Goal: Task Accomplishment & Management: Complete application form

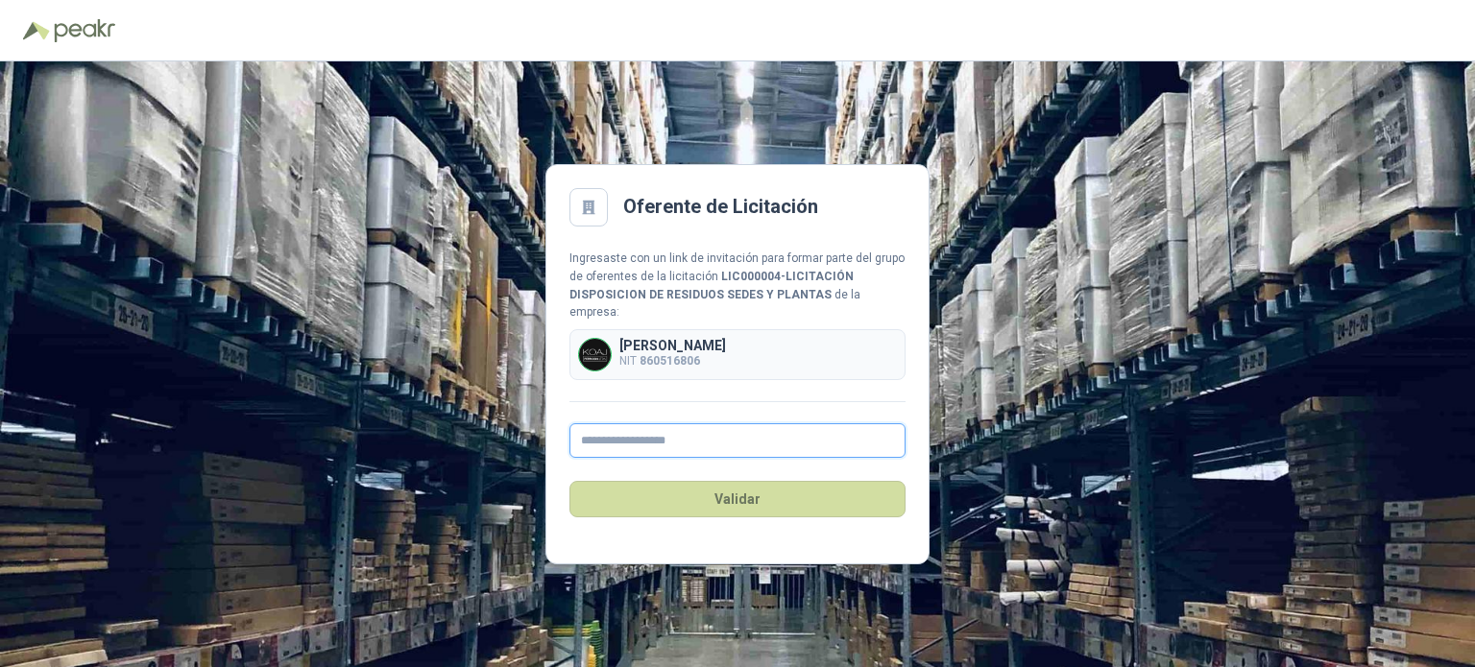
click at [661, 432] on input "text" at bounding box center [737, 440] width 336 height 35
paste input "**********"
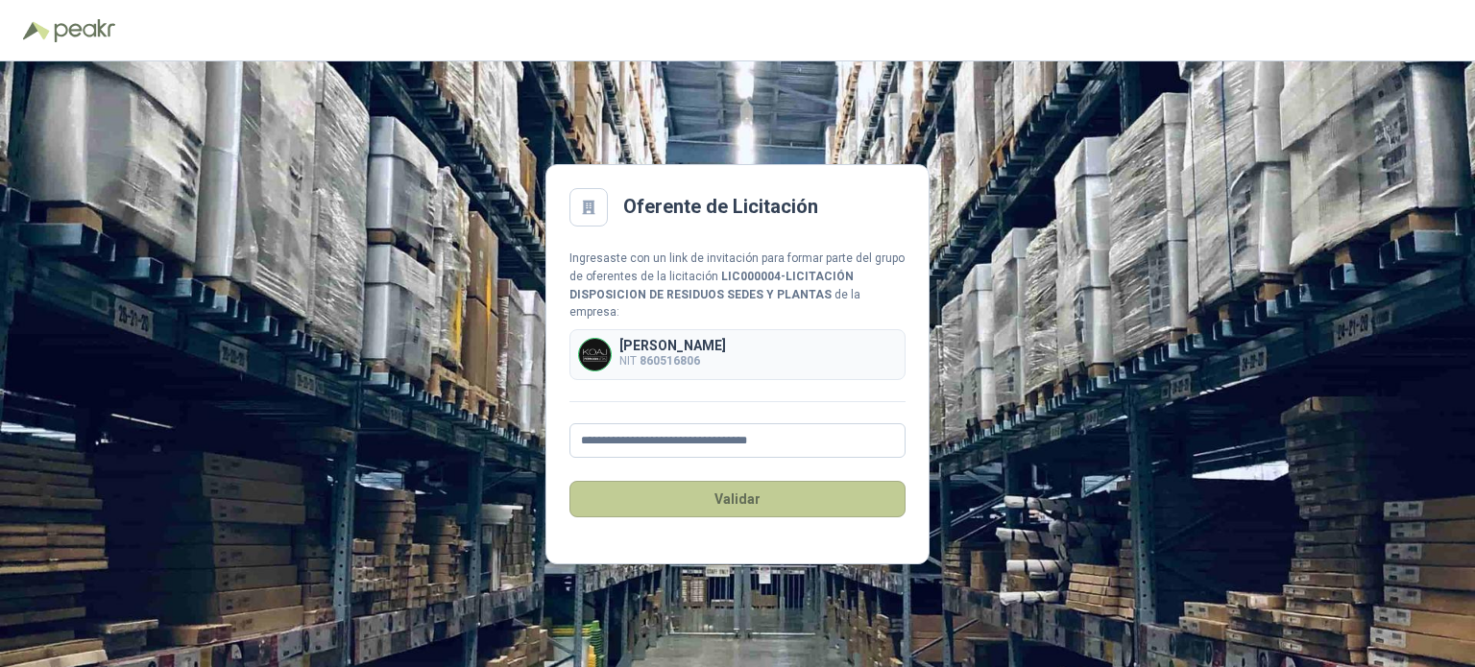
click at [683, 481] on button "Validar" at bounding box center [737, 499] width 336 height 36
click at [581, 431] on input "**********" at bounding box center [737, 440] width 336 height 35
type input "**********"
click at [666, 482] on button "Validar" at bounding box center [737, 499] width 336 height 36
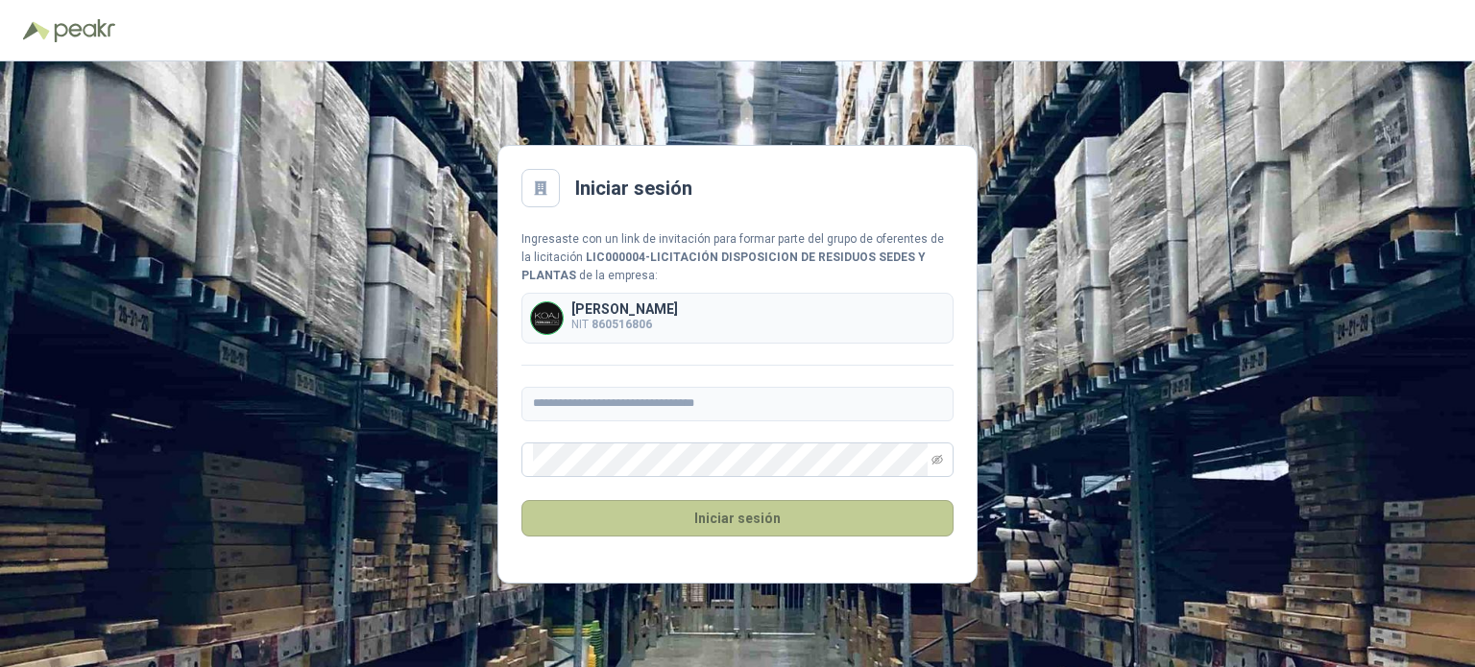
click at [735, 523] on button "Iniciar sesión" at bounding box center [737, 518] width 432 height 36
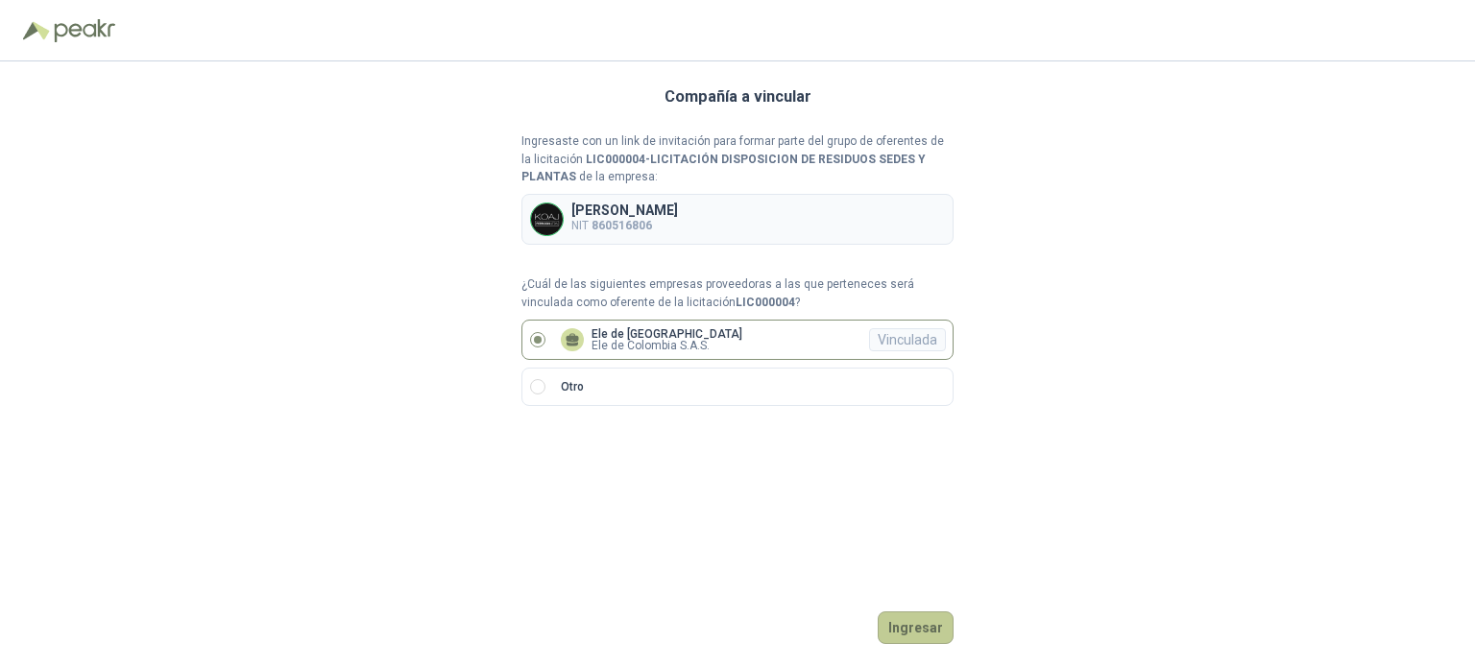
click at [913, 631] on button "Ingresar" at bounding box center [916, 628] width 76 height 33
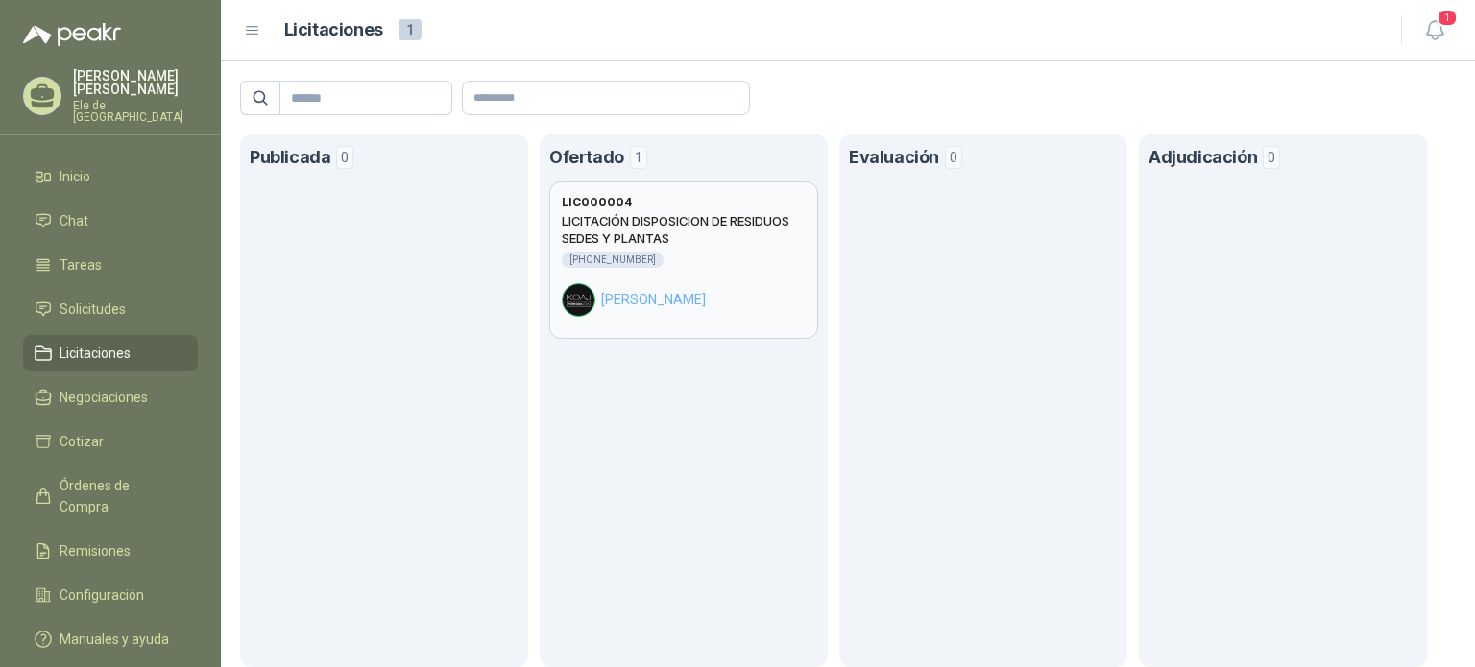
click at [739, 229] on h2 "LICITACIÓN DISPOSICION DE RESIDUOS SEDES Y PLANTAS" at bounding box center [684, 229] width 244 height 35
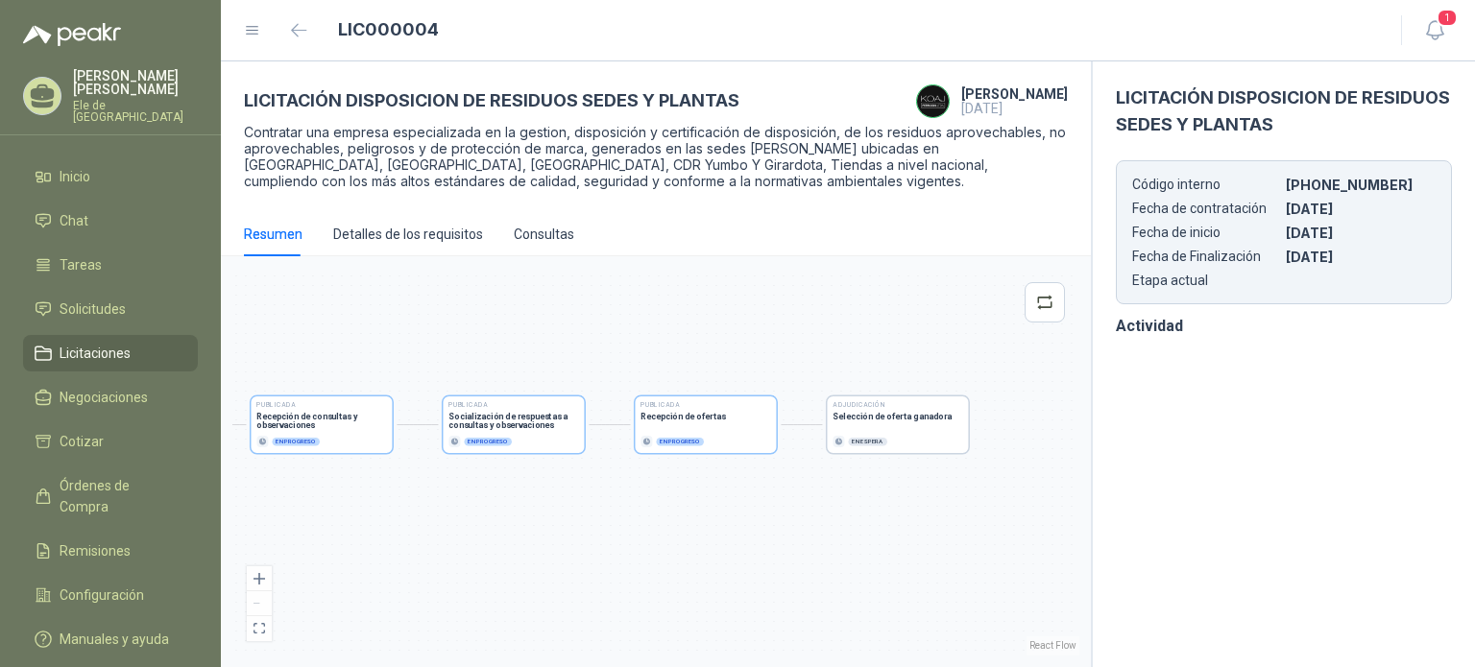
drag, startPoint x: 969, startPoint y: 521, endPoint x: 469, endPoint y: 531, distance: 500.4
click at [469, 531] on div "Publicada Envío de invitación a oferentes Finalizado Publicada Recepción de con…" at bounding box center [655, 462] width 847 height 388
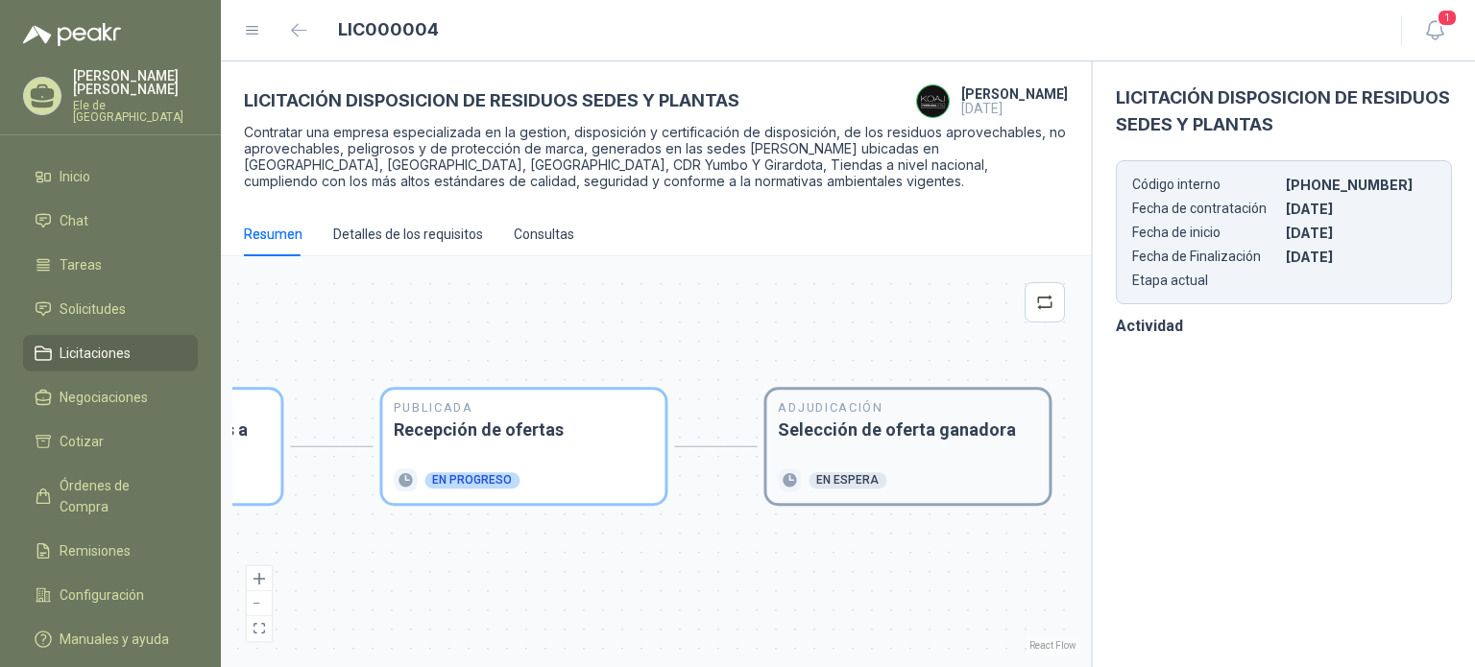
click at [857, 438] on h3 "Selección de oferta ganadora" at bounding box center [907, 430] width 259 height 17
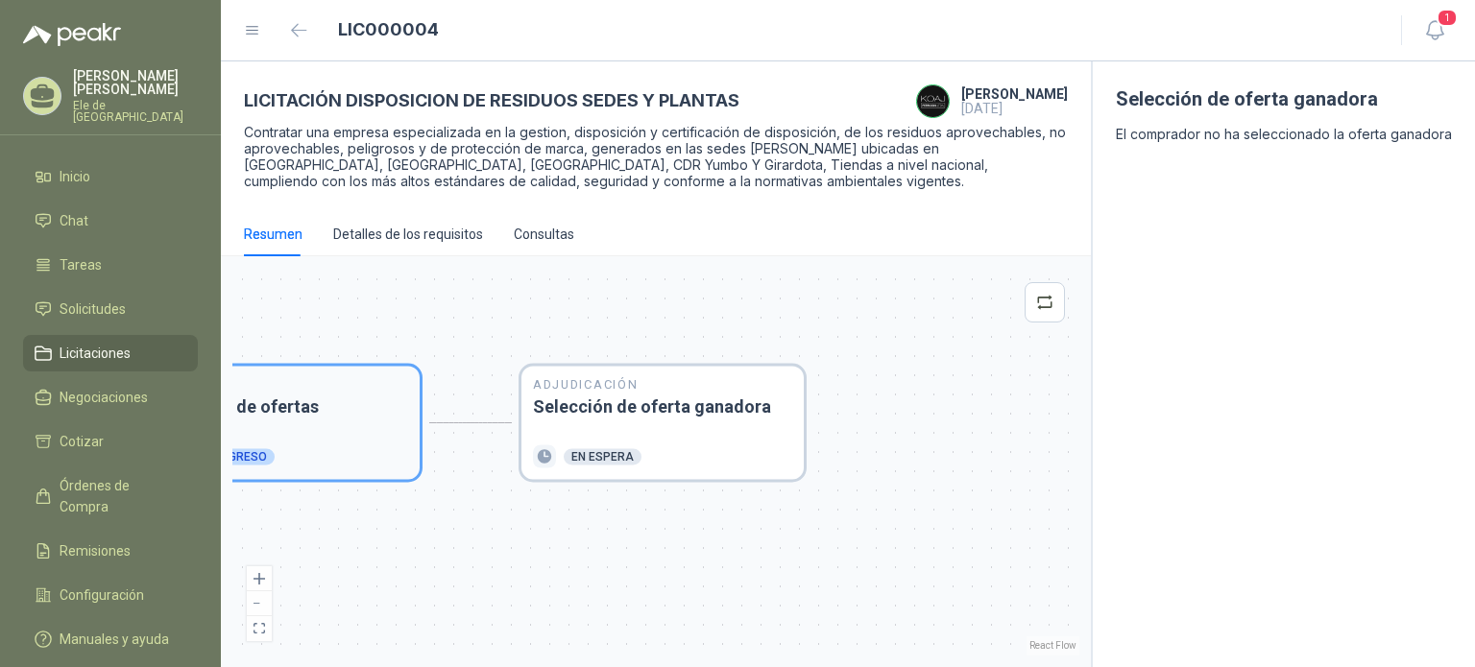
click at [340, 424] on div "Publicada Recepción de ofertas En progreso" at bounding box center [278, 423] width 259 height 90
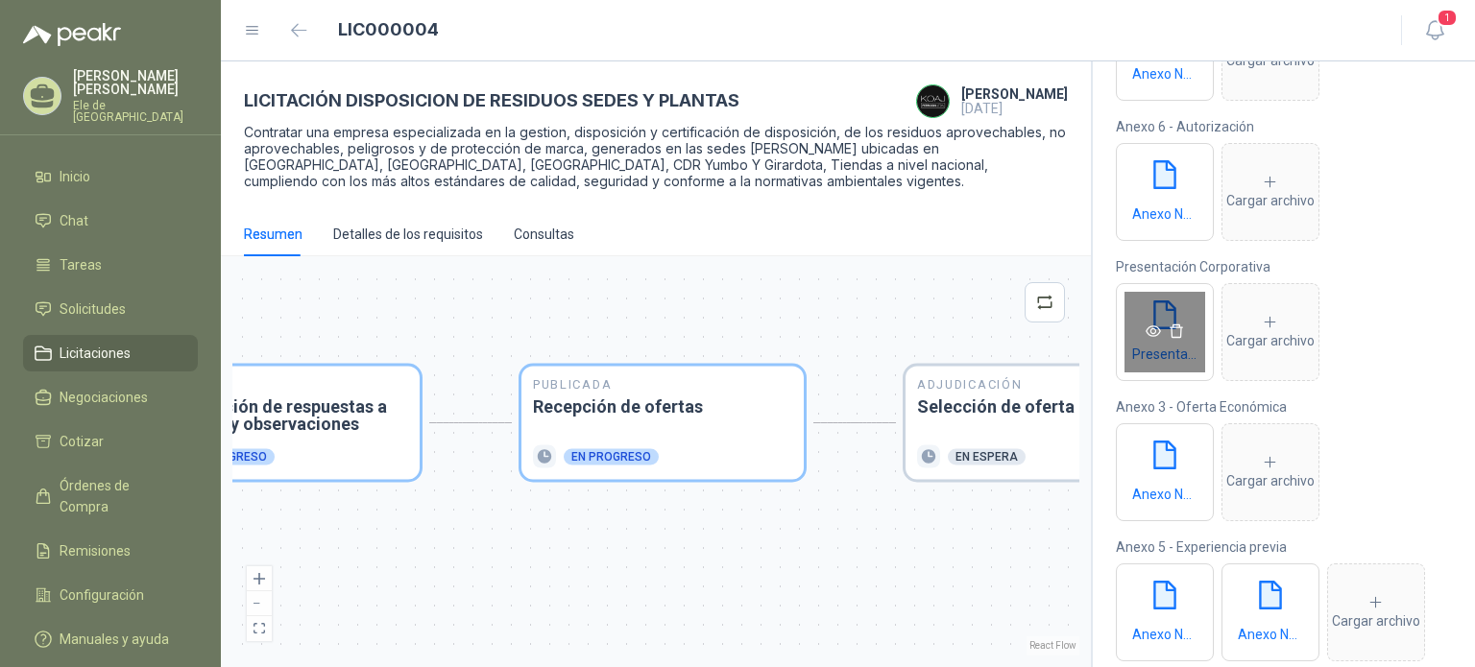
scroll to position [384, 0]
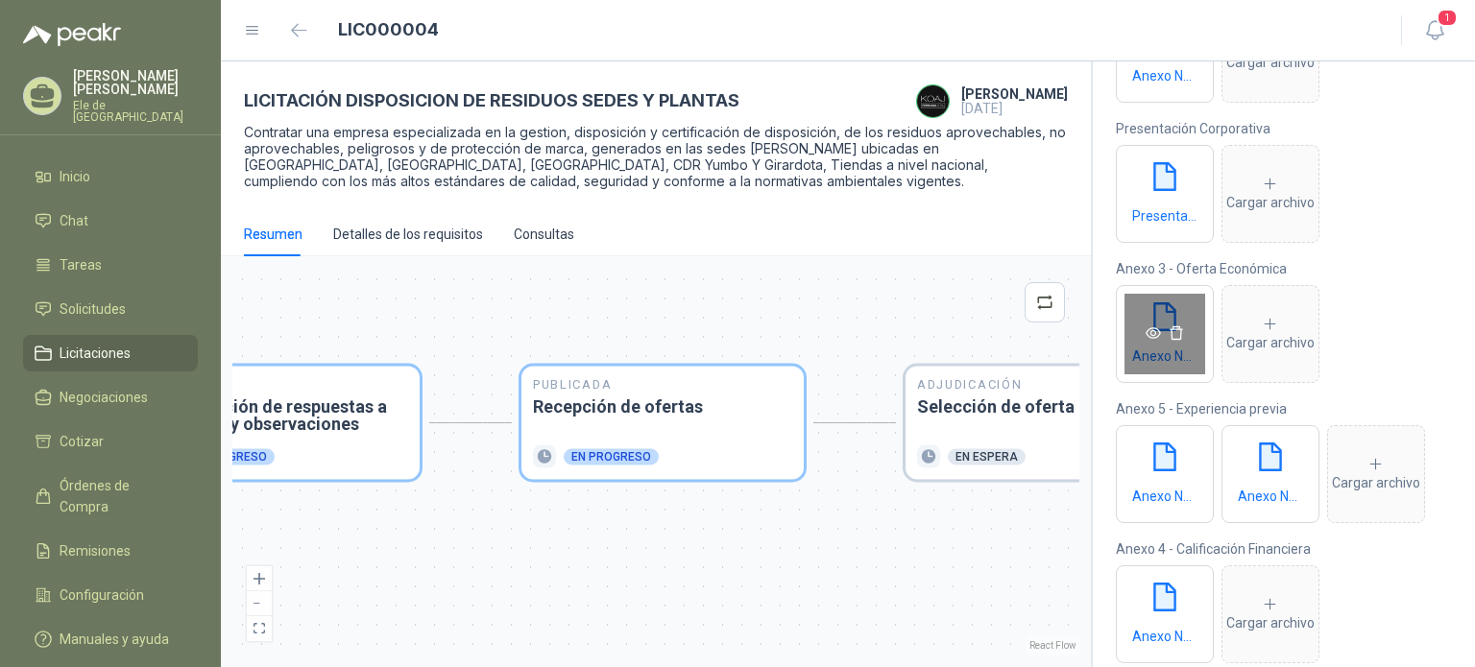
click at [1164, 323] on div "Anexo No. 3 Oferta economica.xlsx" at bounding box center [1165, 334] width 98 height 98
click at [1143, 328] on link at bounding box center [1153, 333] width 23 height 15
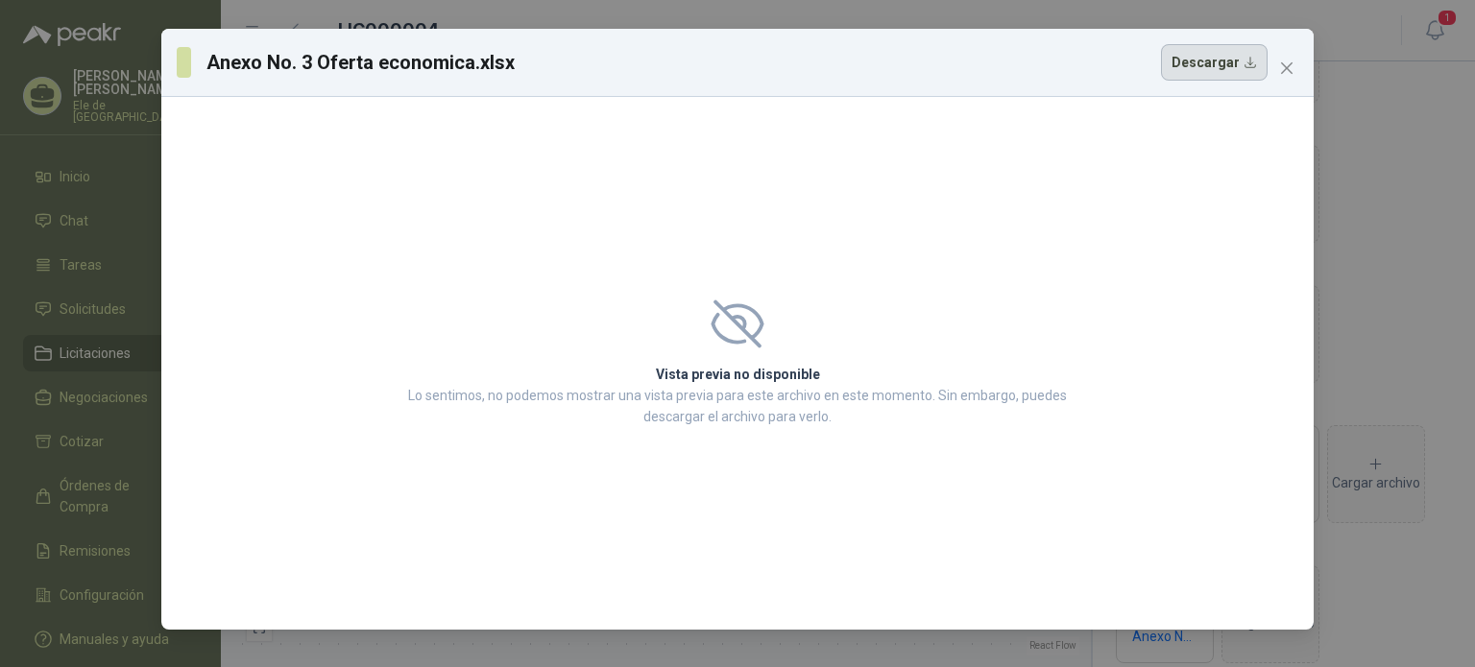
click at [1231, 74] on button "Descargar" at bounding box center [1214, 62] width 107 height 36
click at [1282, 63] on icon "close" at bounding box center [1287, 68] width 12 height 12
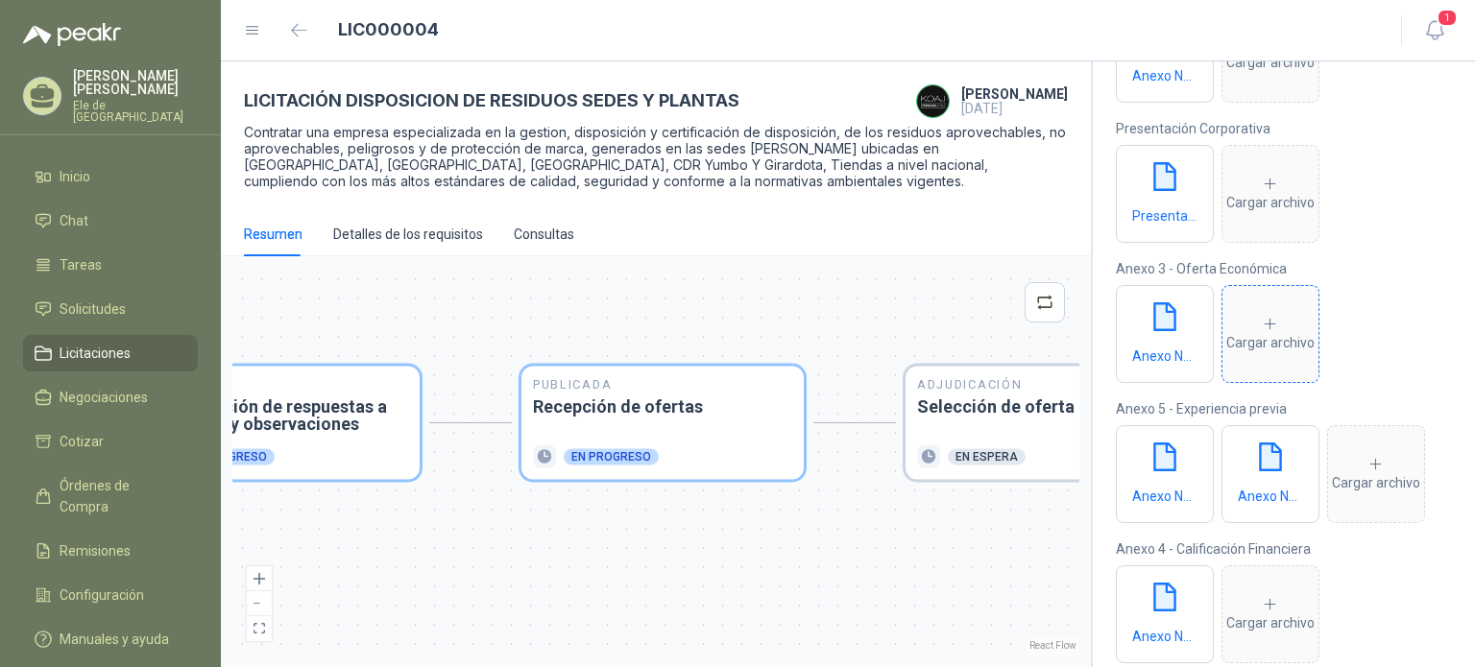
click at [1278, 337] on div "Cargar archivo" at bounding box center [1270, 335] width 88 height 38
click at [1233, 329] on div "Cargar archivo" at bounding box center [1270, 335] width 88 height 38
click at [1262, 329] on icon "eye" at bounding box center [1258, 334] width 15 height 12
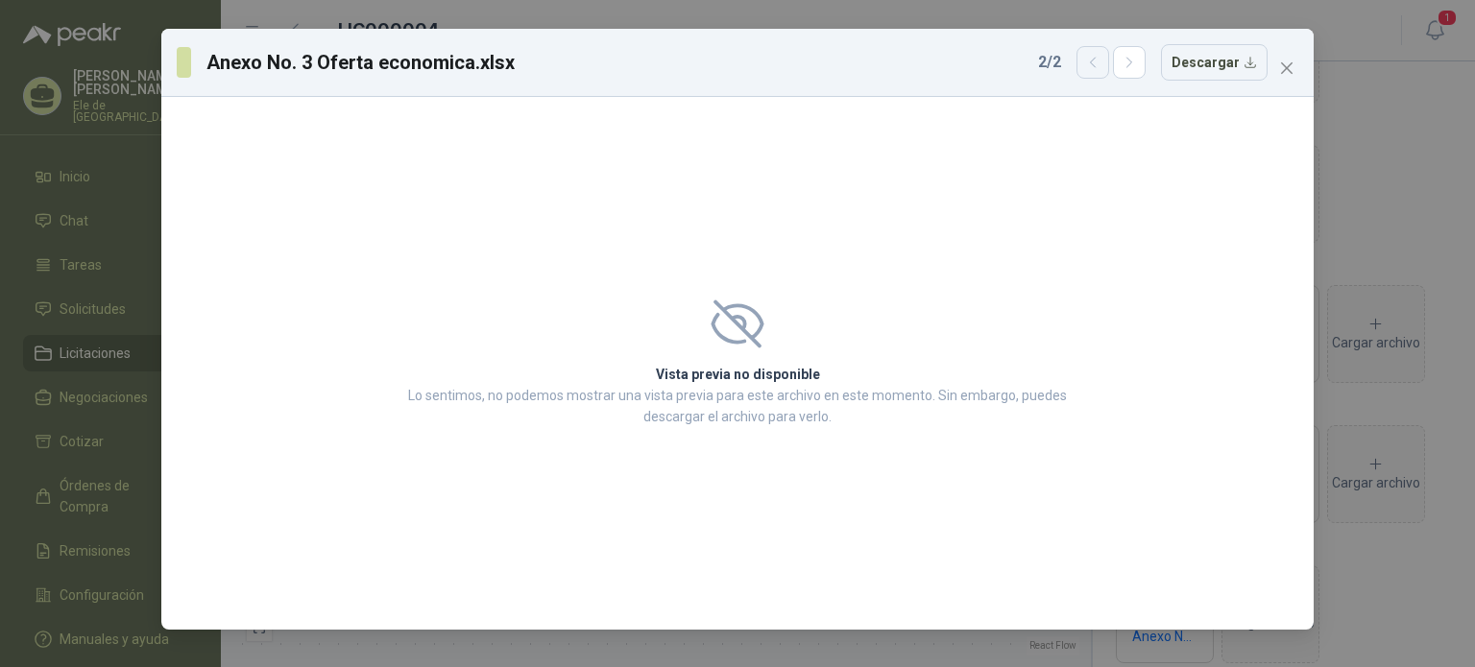
click at [1092, 71] on button "button" at bounding box center [1092, 62] width 33 height 33
click at [1283, 64] on icon "close" at bounding box center [1287, 68] width 12 height 12
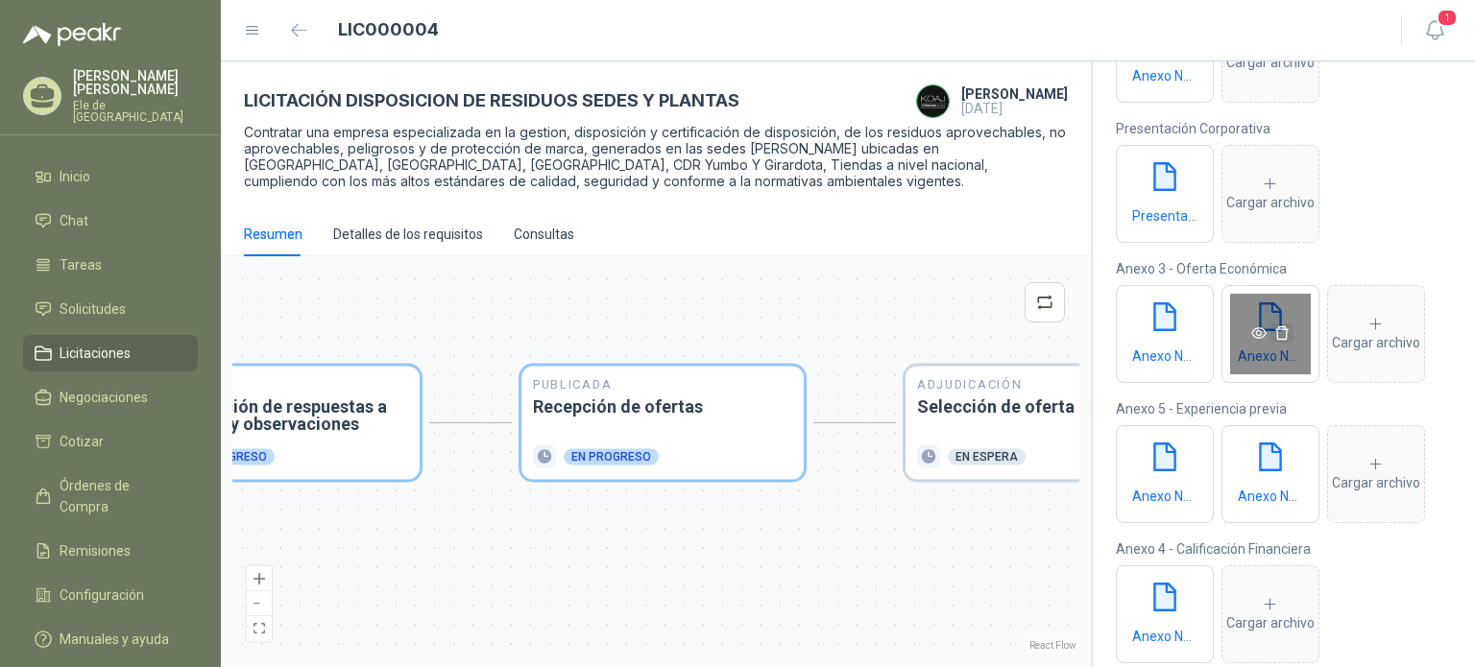
click at [1287, 333] on icon "delete" at bounding box center [1281, 333] width 15 height 15
click at [1265, 322] on icon at bounding box center [1270, 324] width 17 height 17
click at [1254, 331] on icon "eye" at bounding box center [1258, 333] width 15 height 15
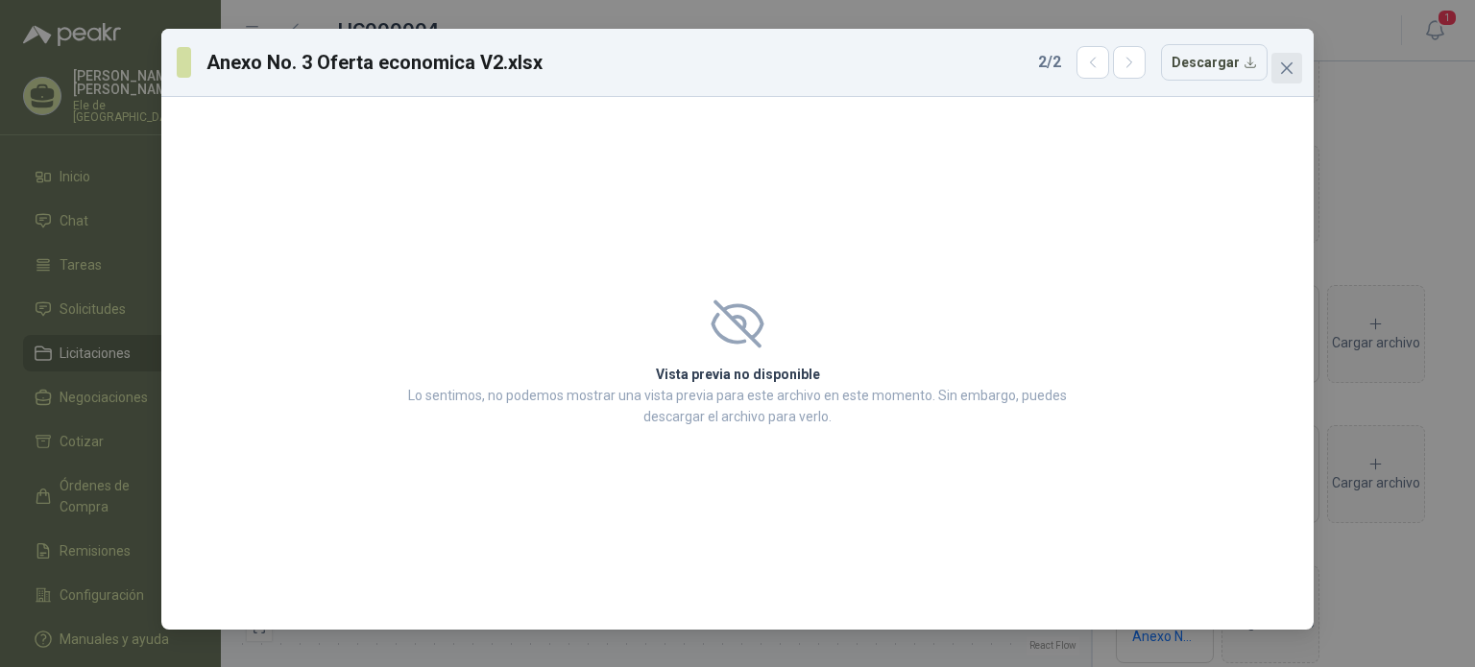
click at [1281, 67] on icon "close" at bounding box center [1286, 67] width 15 height 15
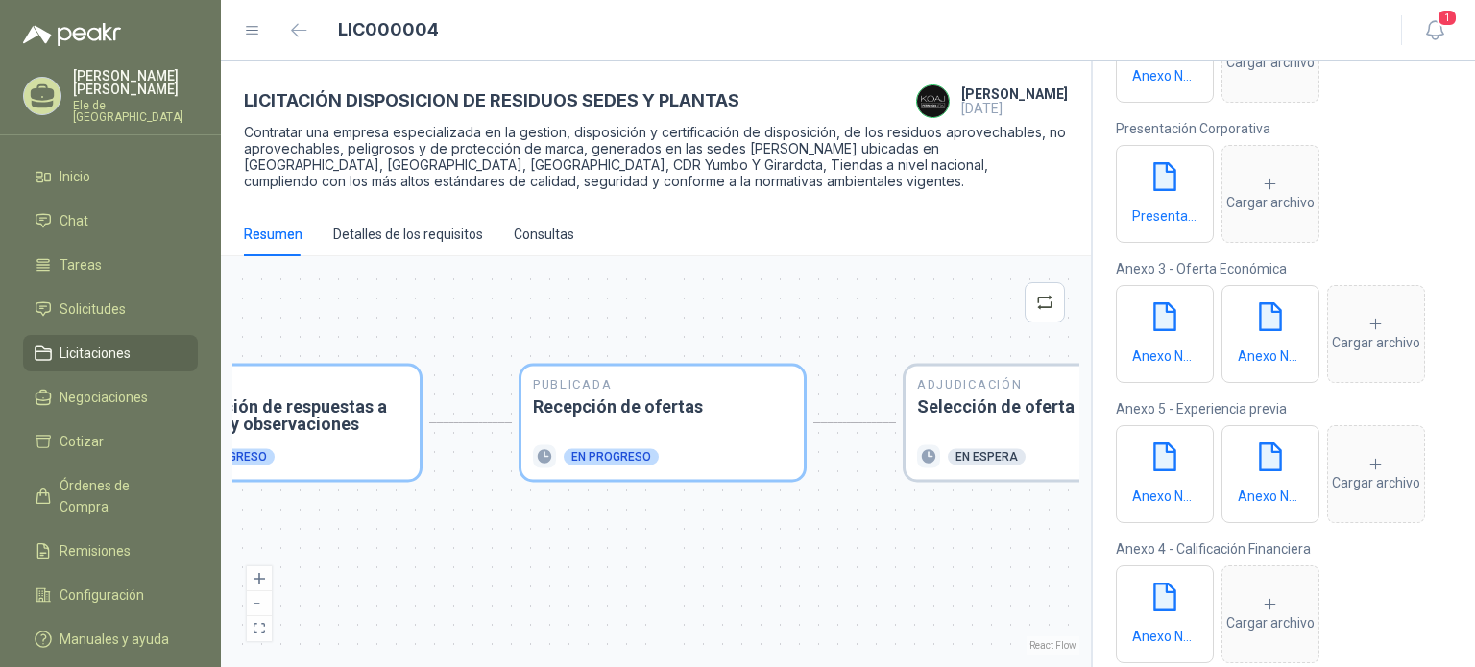
drag, startPoint x: 1282, startPoint y: 341, endPoint x: 1217, endPoint y: 364, distance: 69.2
click at [1217, 364] on div "Anexo No. 3 Oferta economica.xlsx Anexo No. 3 Oferta economica V2.xlsx Cargar a…" at bounding box center [1284, 330] width 336 height 108
click at [1249, 361] on div "Anexo No. 3 Oferta economica V2.xlsx" at bounding box center [1270, 334] width 98 height 98
click at [1251, 326] on icon "eye" at bounding box center [1258, 333] width 15 height 15
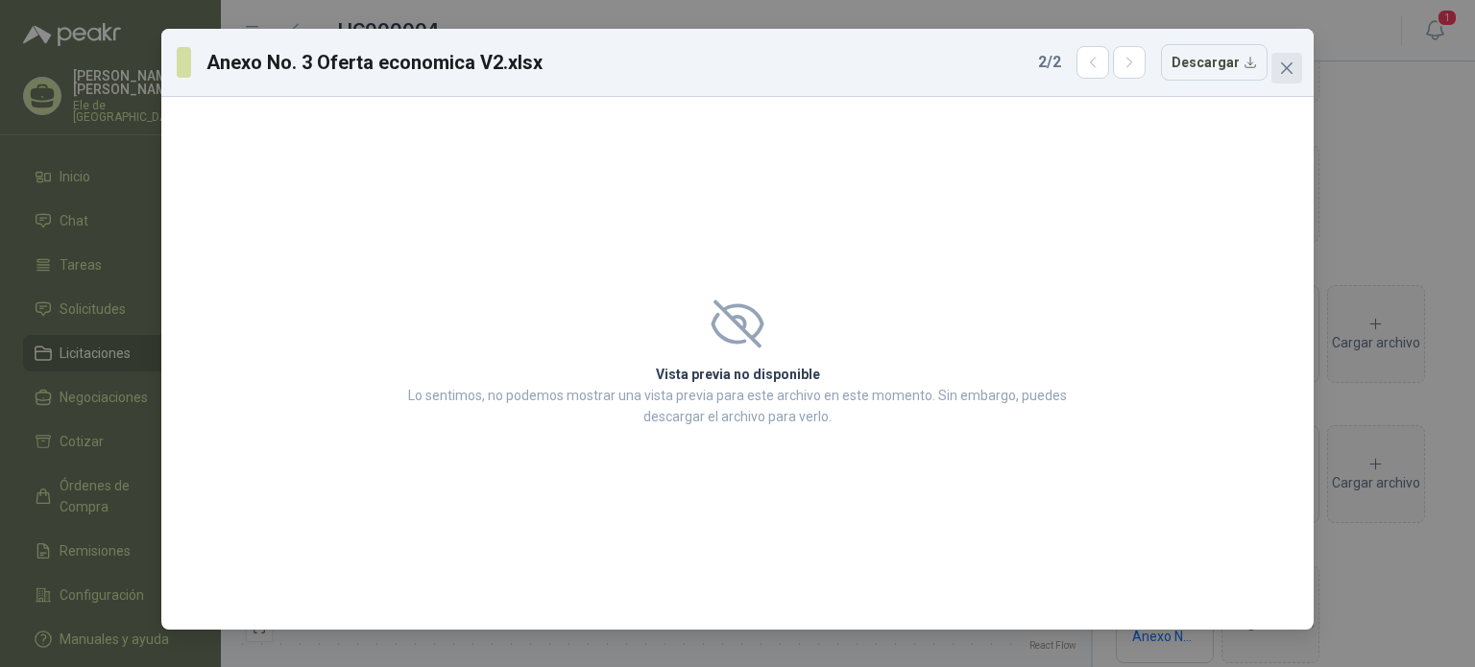
click at [1282, 64] on icon "close" at bounding box center [1286, 67] width 15 height 15
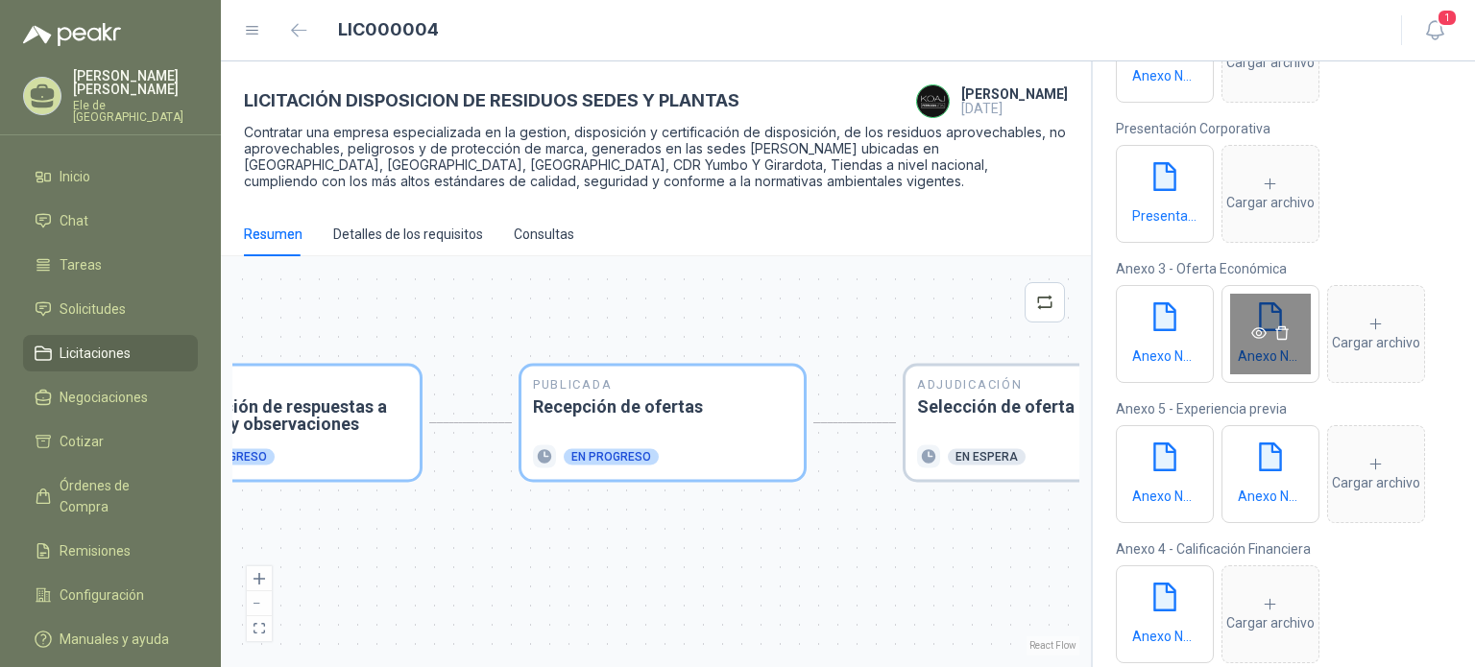
click at [1263, 329] on icon "eye" at bounding box center [1258, 333] width 15 height 15
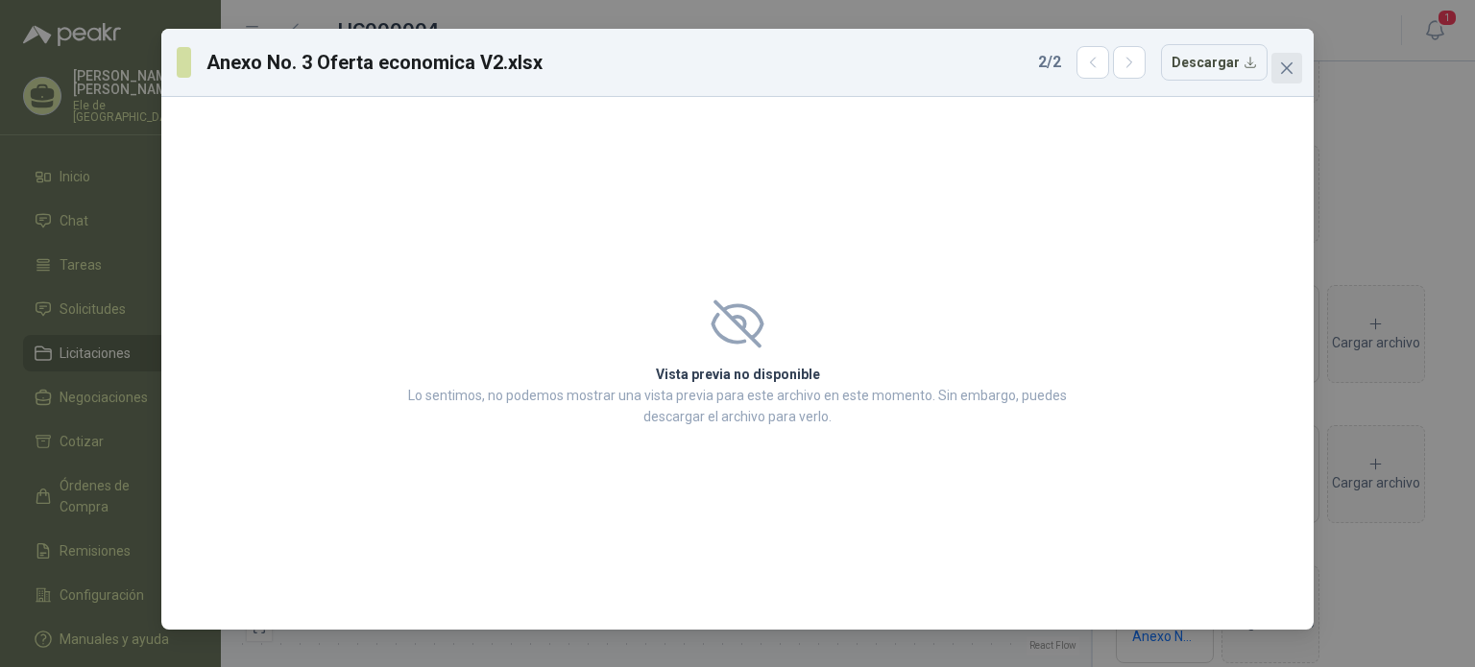
click at [1277, 70] on span "Close" at bounding box center [1286, 67] width 31 height 15
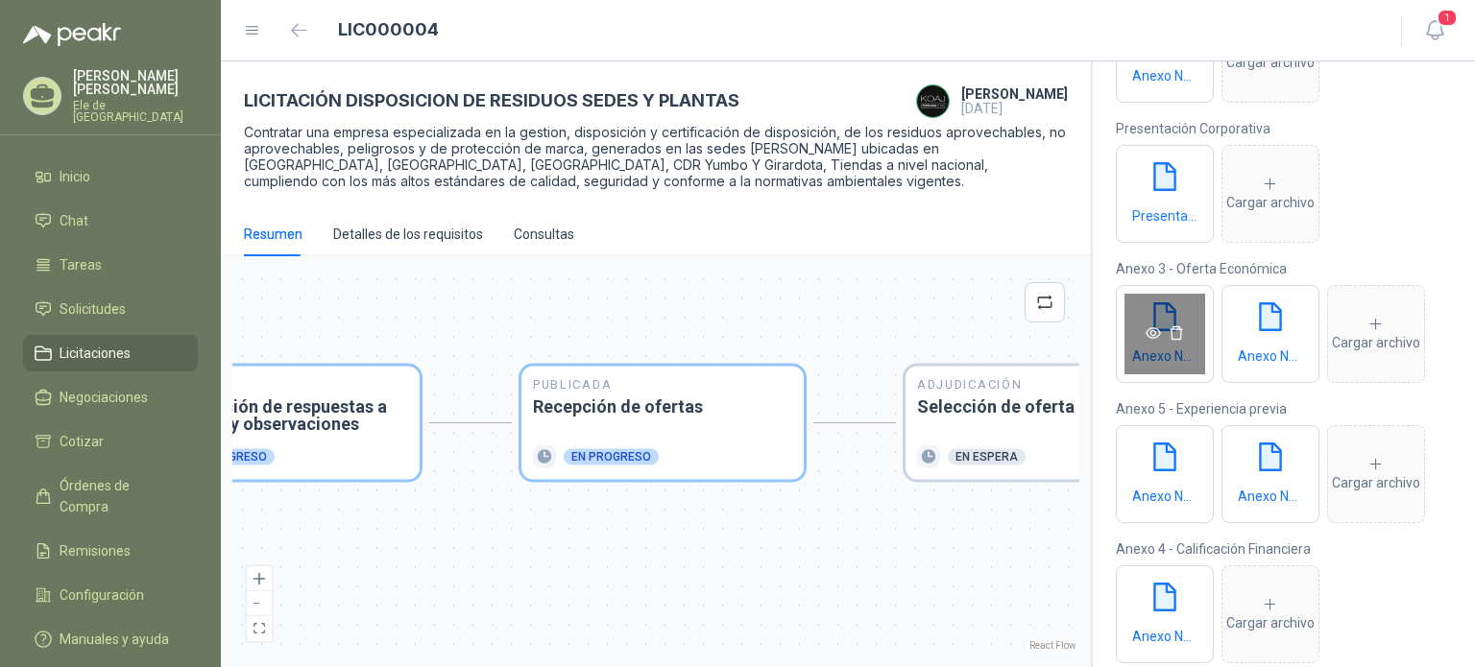
click at [1154, 340] on icon "eye" at bounding box center [1153, 333] width 15 height 15
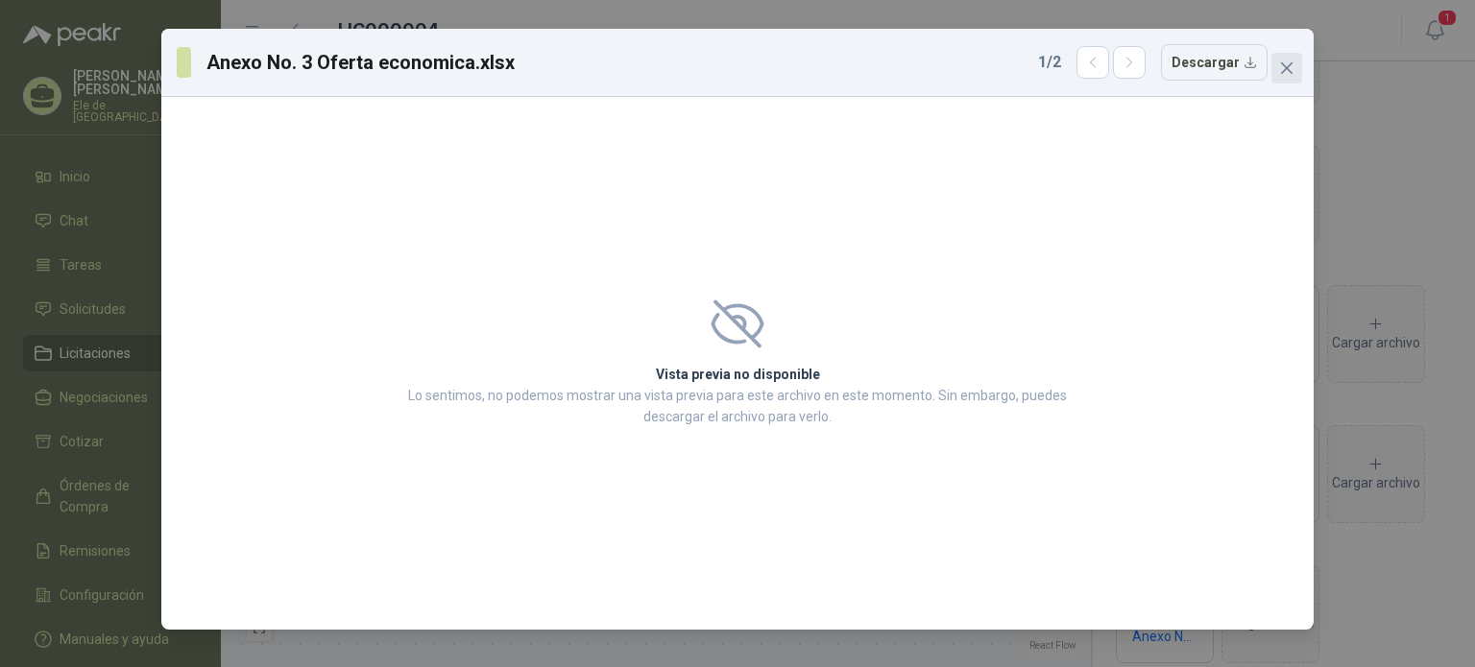
click at [1287, 68] on icon "close" at bounding box center [1287, 68] width 12 height 12
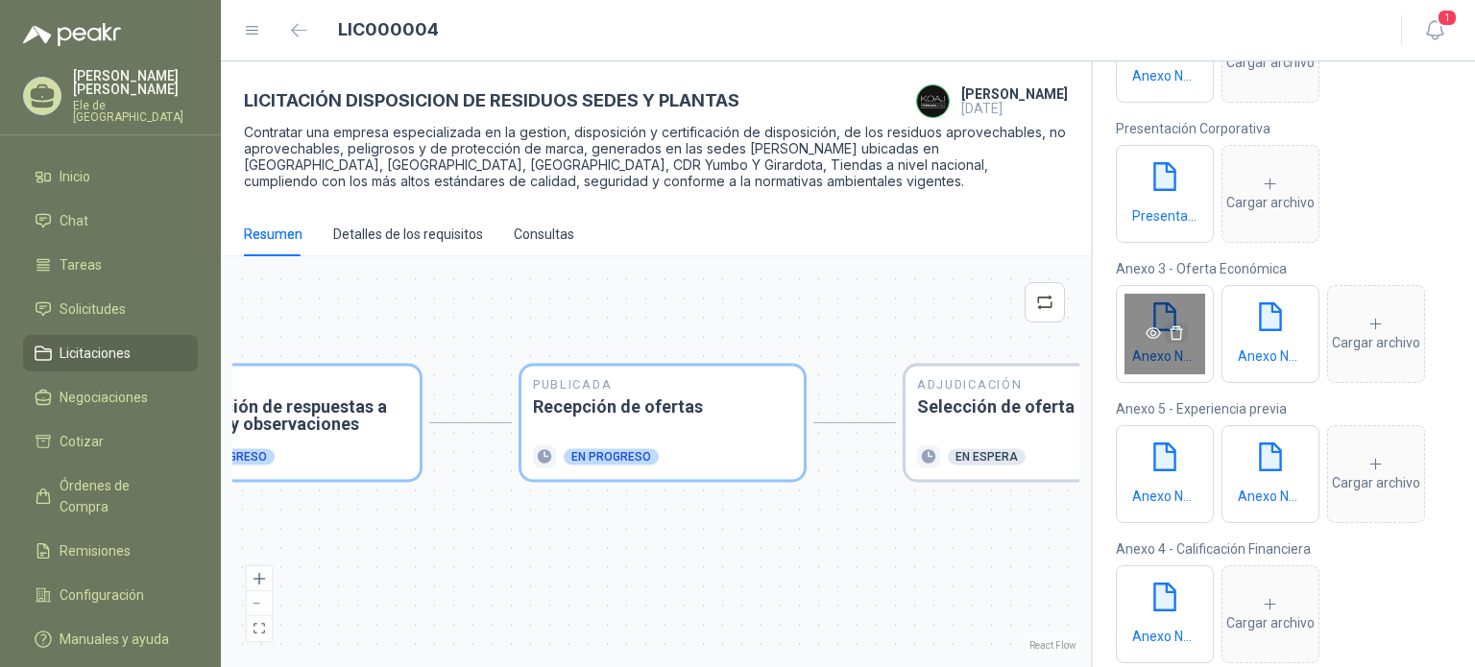
click at [1177, 330] on icon "delete" at bounding box center [1176, 333] width 15 height 15
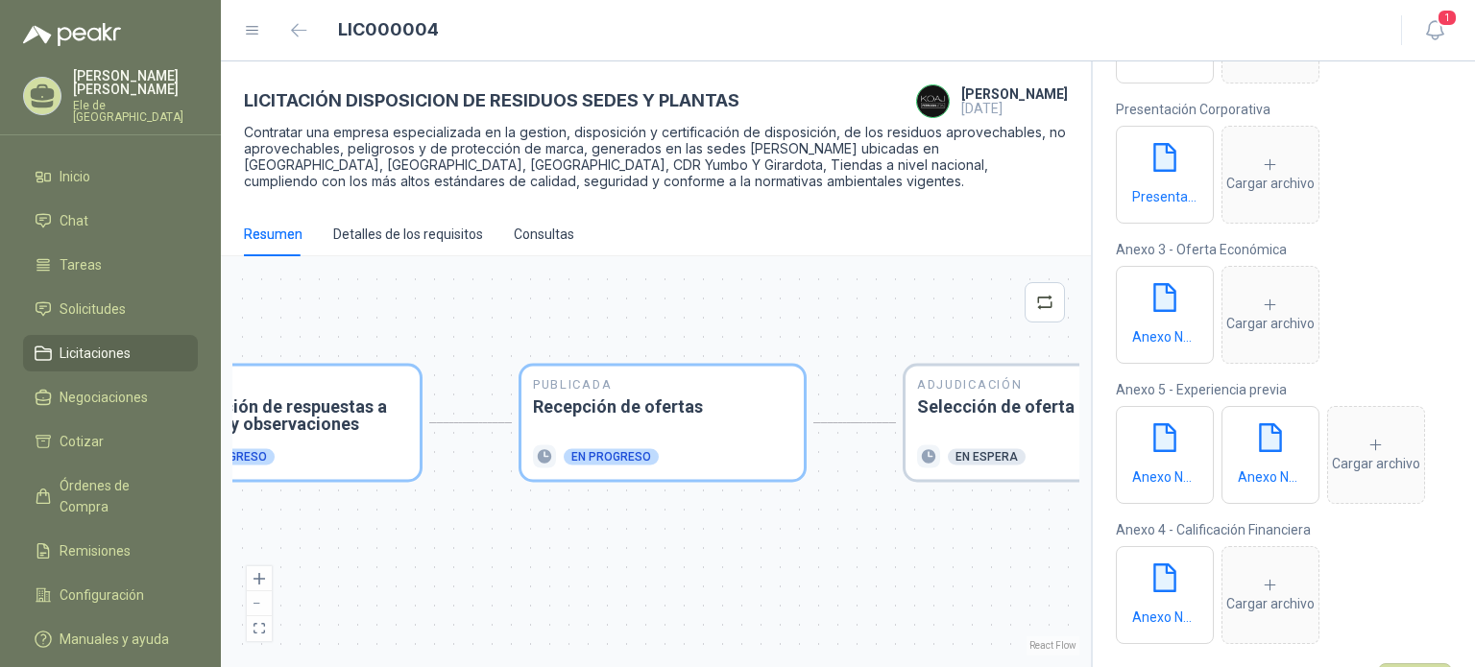
scroll to position [459, 0]
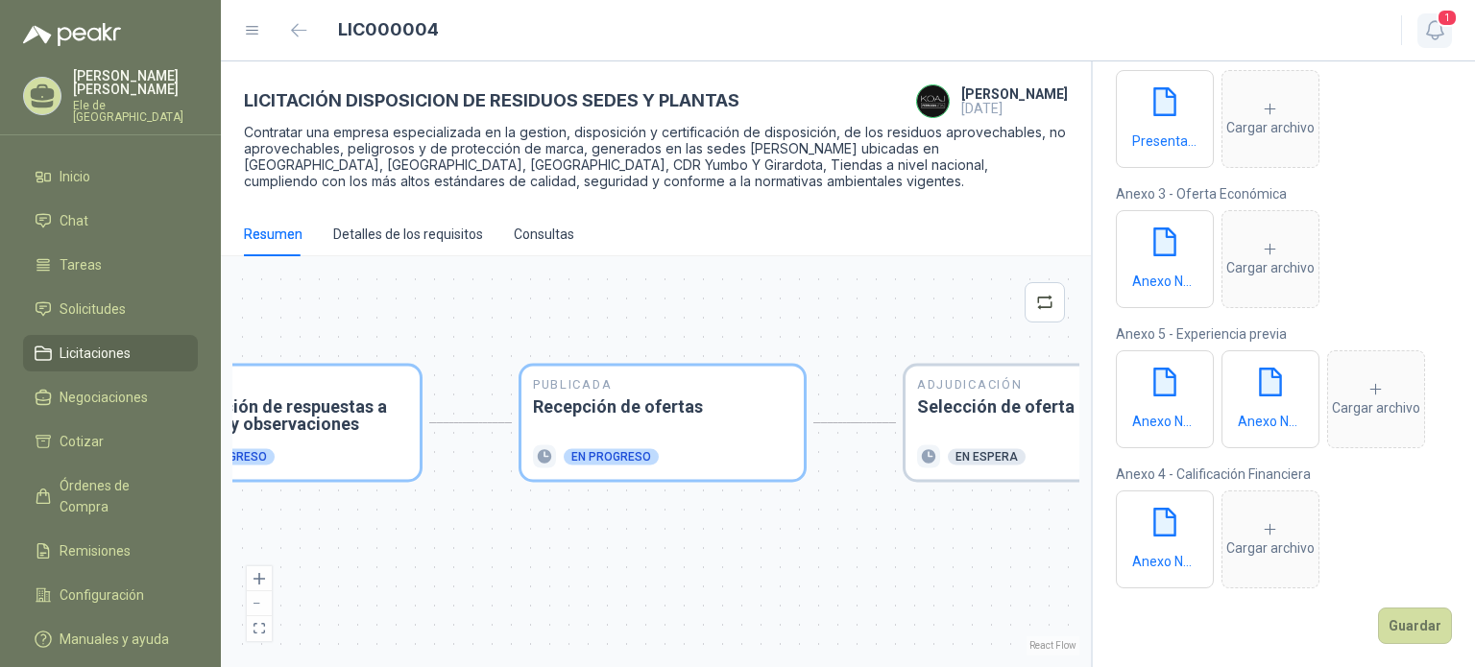
click at [1431, 31] on icon "button" at bounding box center [1435, 30] width 24 height 24
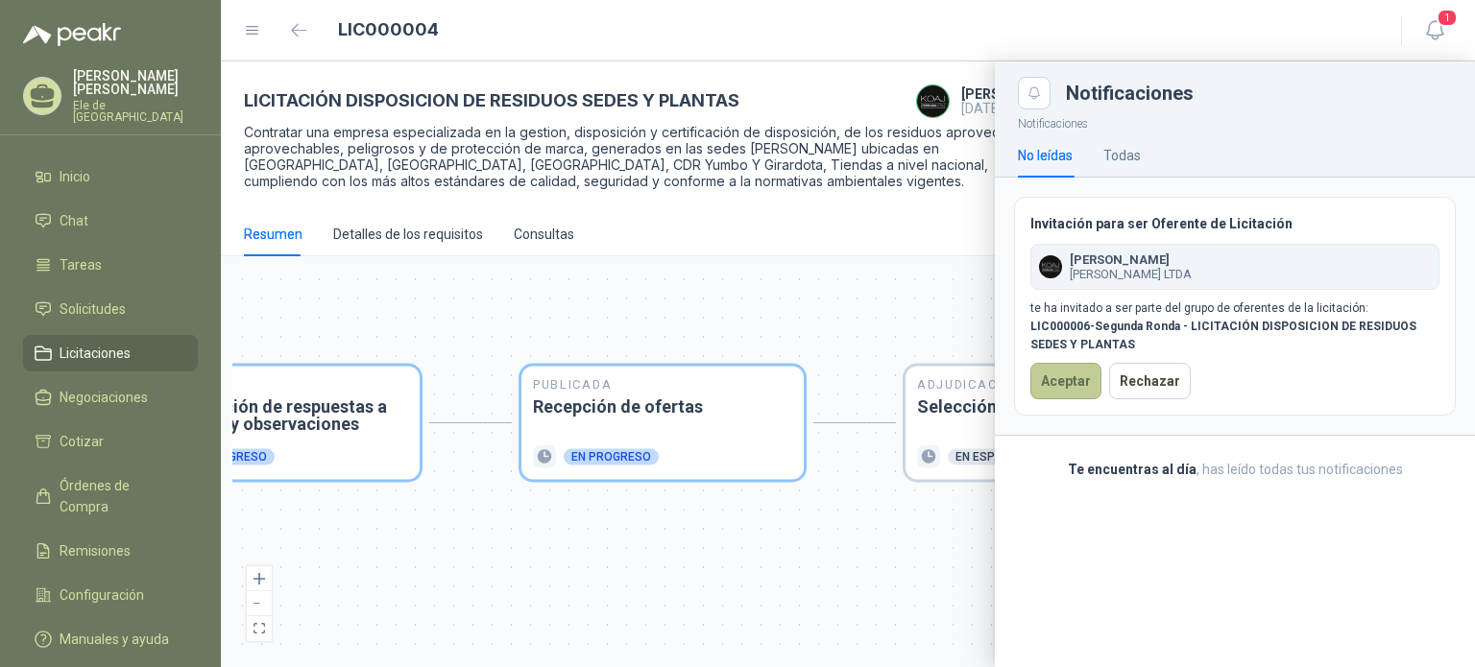
click at [1066, 376] on button "Aceptar" at bounding box center [1065, 381] width 71 height 36
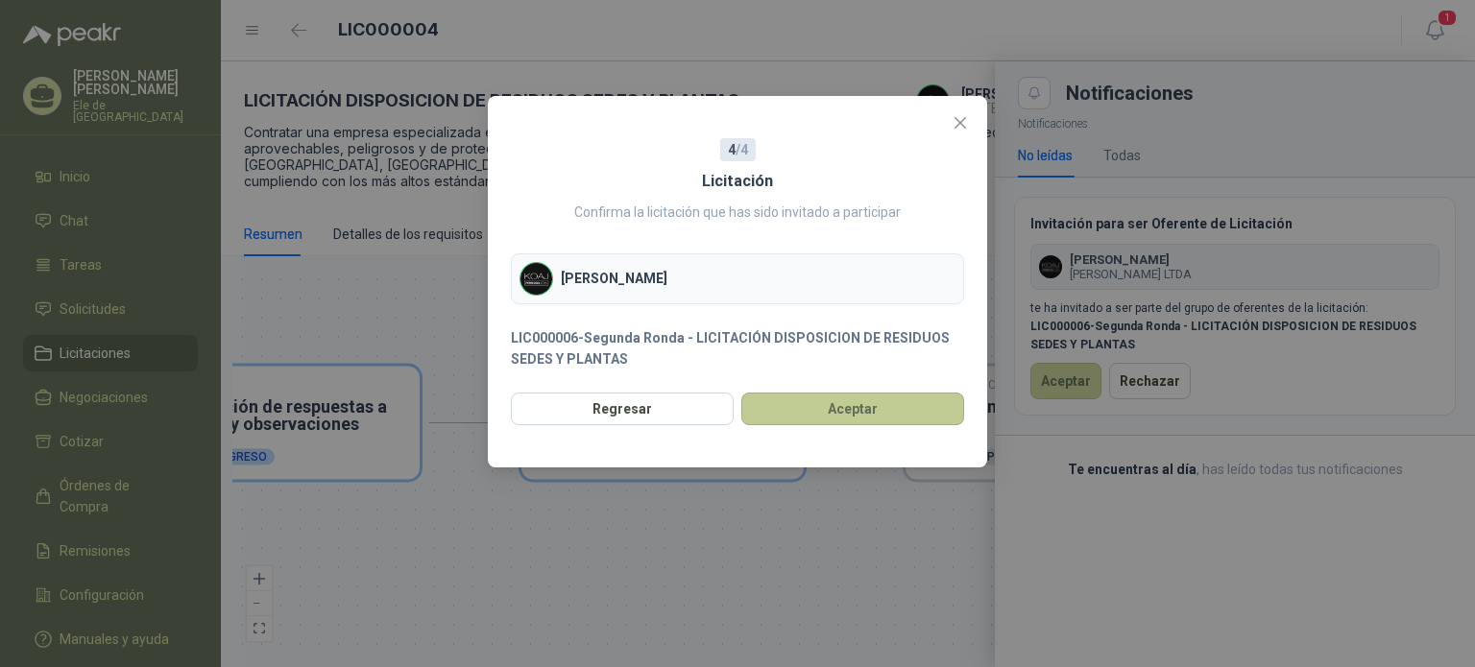
click at [830, 411] on button "Aceptar" at bounding box center [852, 409] width 223 height 33
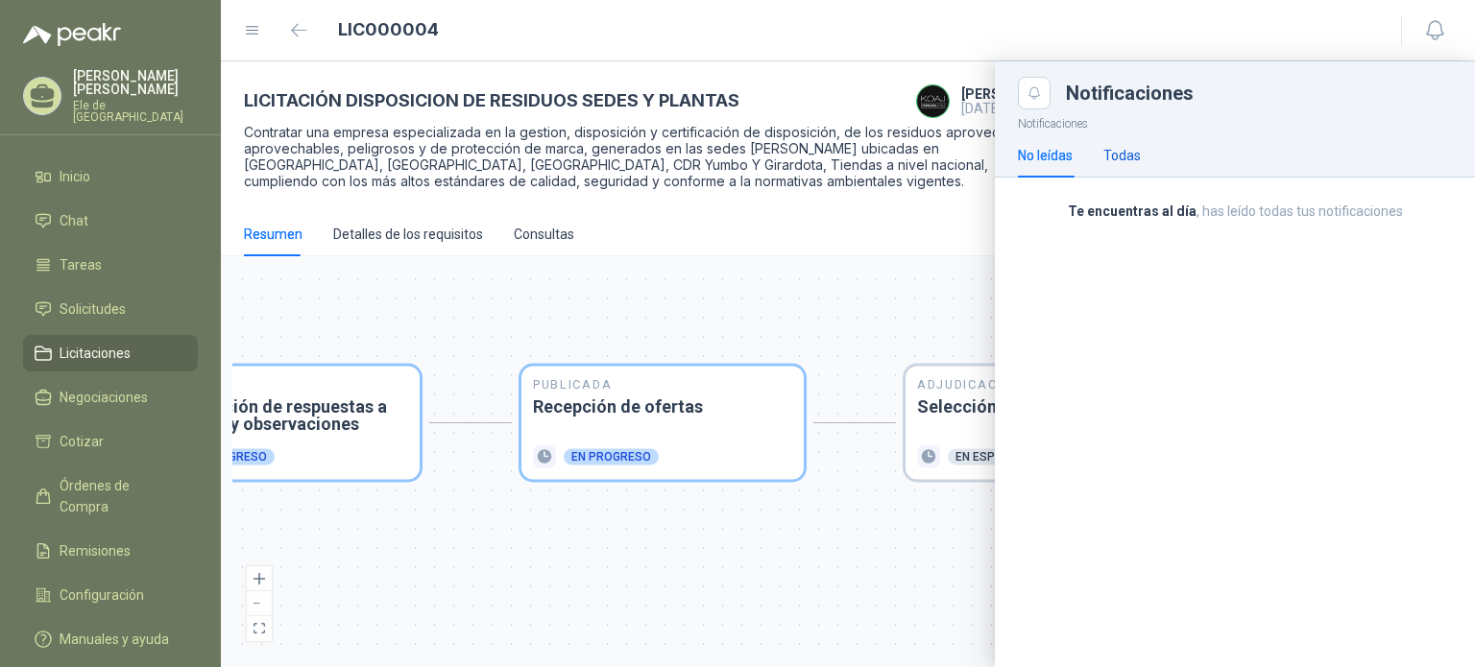
click at [1129, 160] on div "Todas" at bounding box center [1121, 155] width 37 height 21
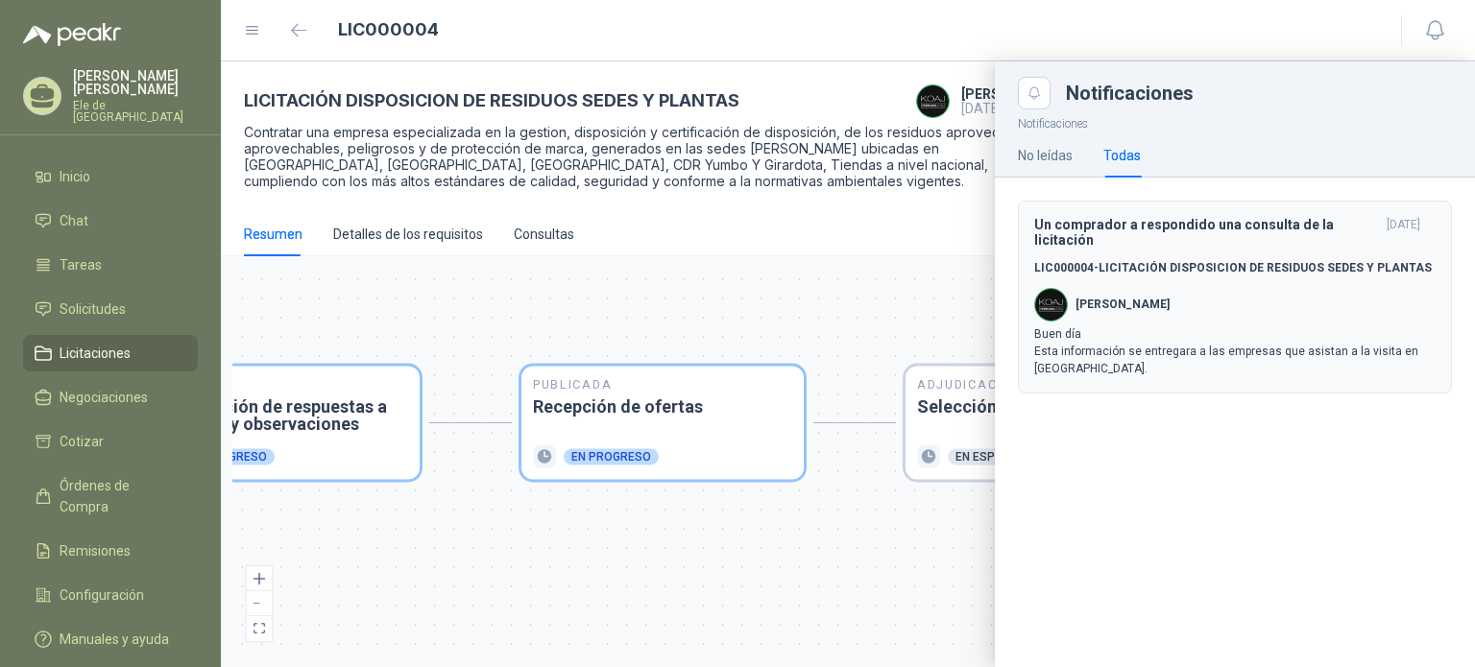
click at [1293, 351] on p "Buen día Esta información se entregara a las empresas que asistan a la visita e…" at bounding box center [1234, 352] width 401 height 52
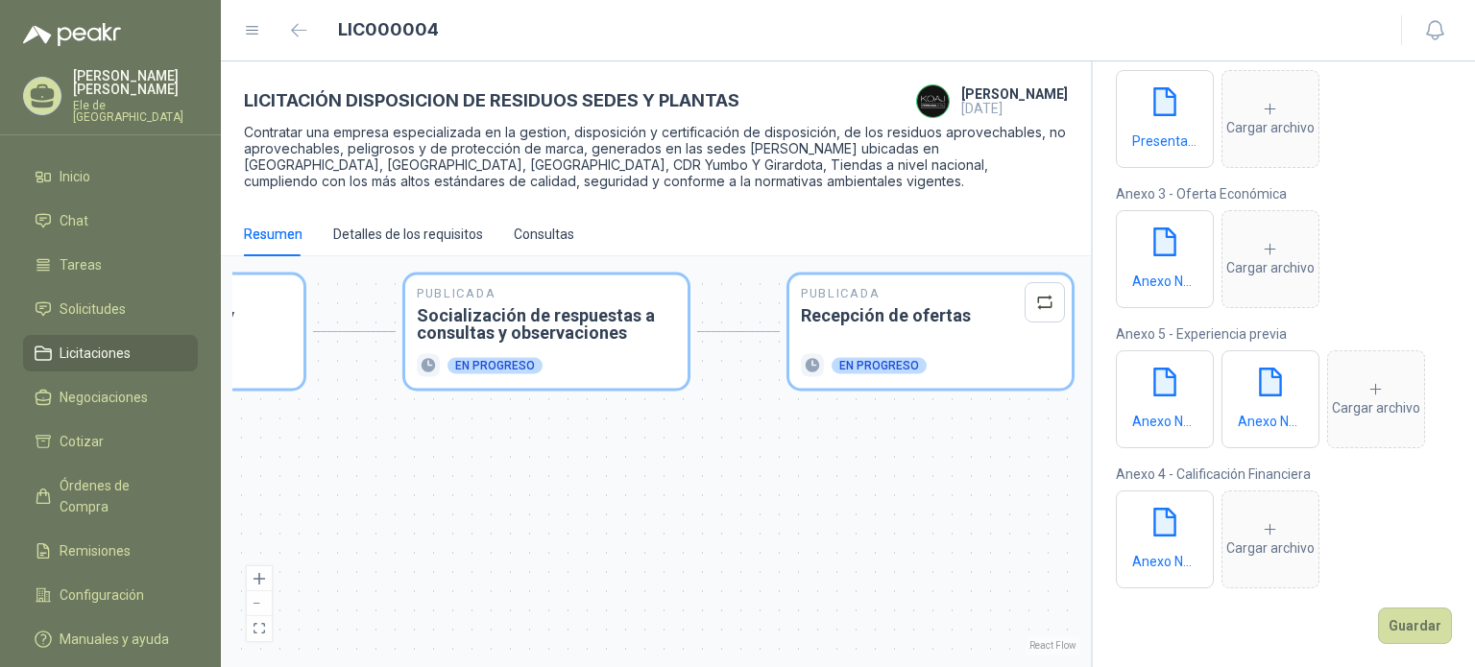
drag, startPoint x: 470, startPoint y: 321, endPoint x: 736, endPoint y: 263, distance: 272.2
click at [736, 263] on div "Publicada Envío de invitación a oferentes Finalizado Publicada Recepción de con…" at bounding box center [656, 461] width 870 height 411
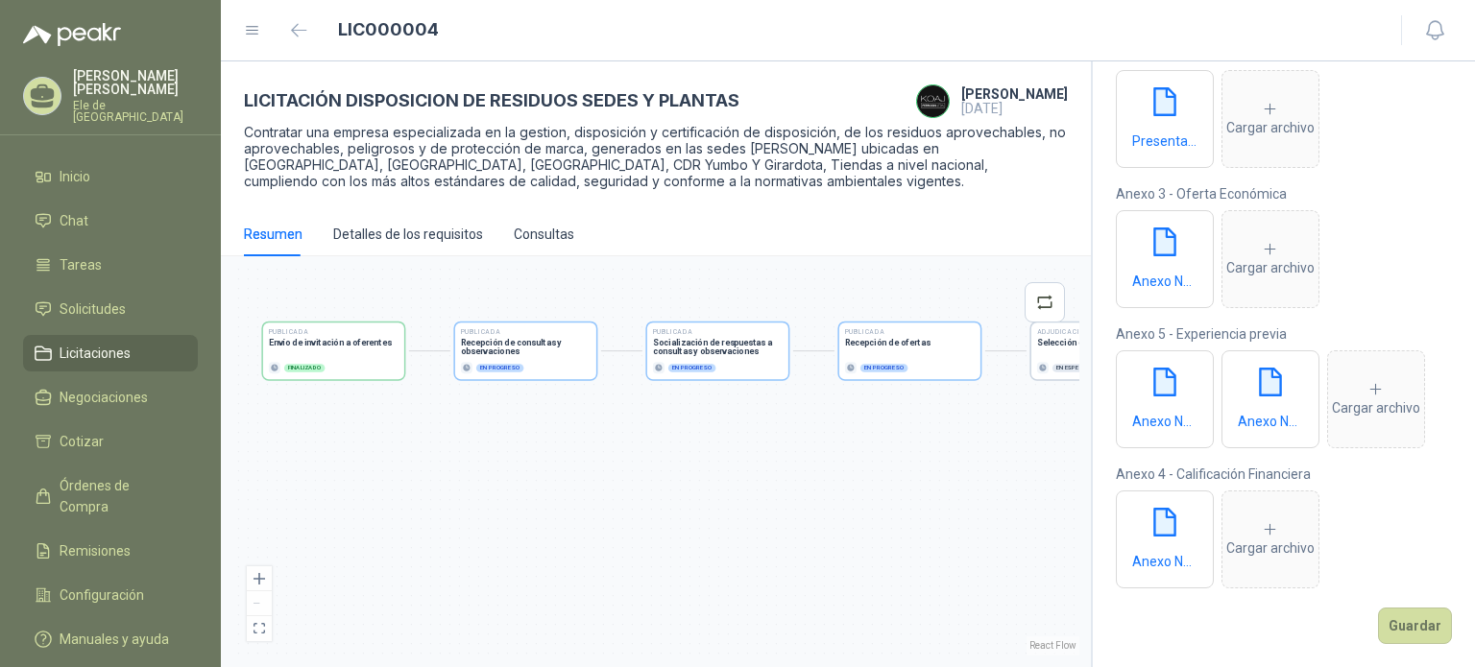
drag, startPoint x: 917, startPoint y: 410, endPoint x: 990, endPoint y: 395, distance: 74.6
click at [988, 396] on div "Publicada Envío de invitación a oferentes Finalizado Publicada Recepción de con…" at bounding box center [655, 462] width 847 height 388
click at [546, 205] on div "LICITACIÓN DISPOSICION DE RESIDUOS SEDES Y PLANTAS [PERSON_NAME] [DATE] Contrat…" at bounding box center [656, 136] width 870 height 151
click at [453, 238] on div "Detalles de los requisitos" at bounding box center [408, 234] width 150 height 21
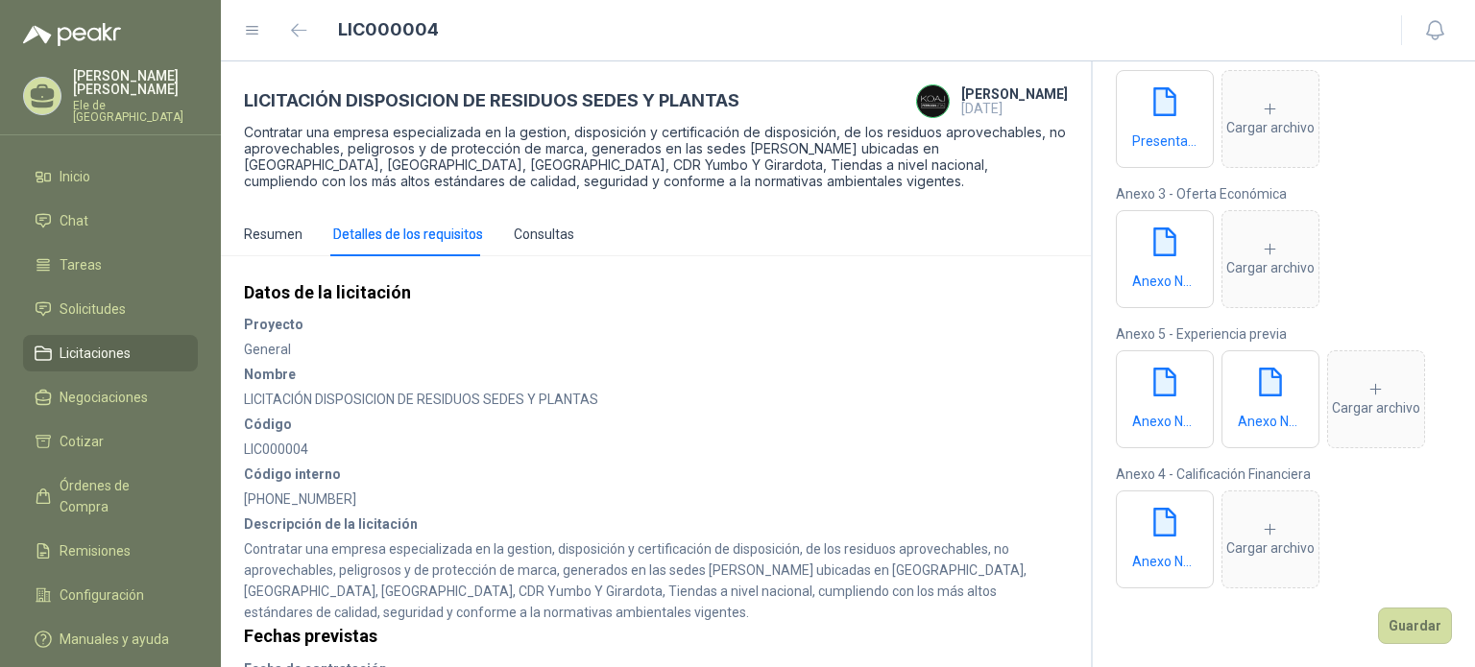
scroll to position [563, 0]
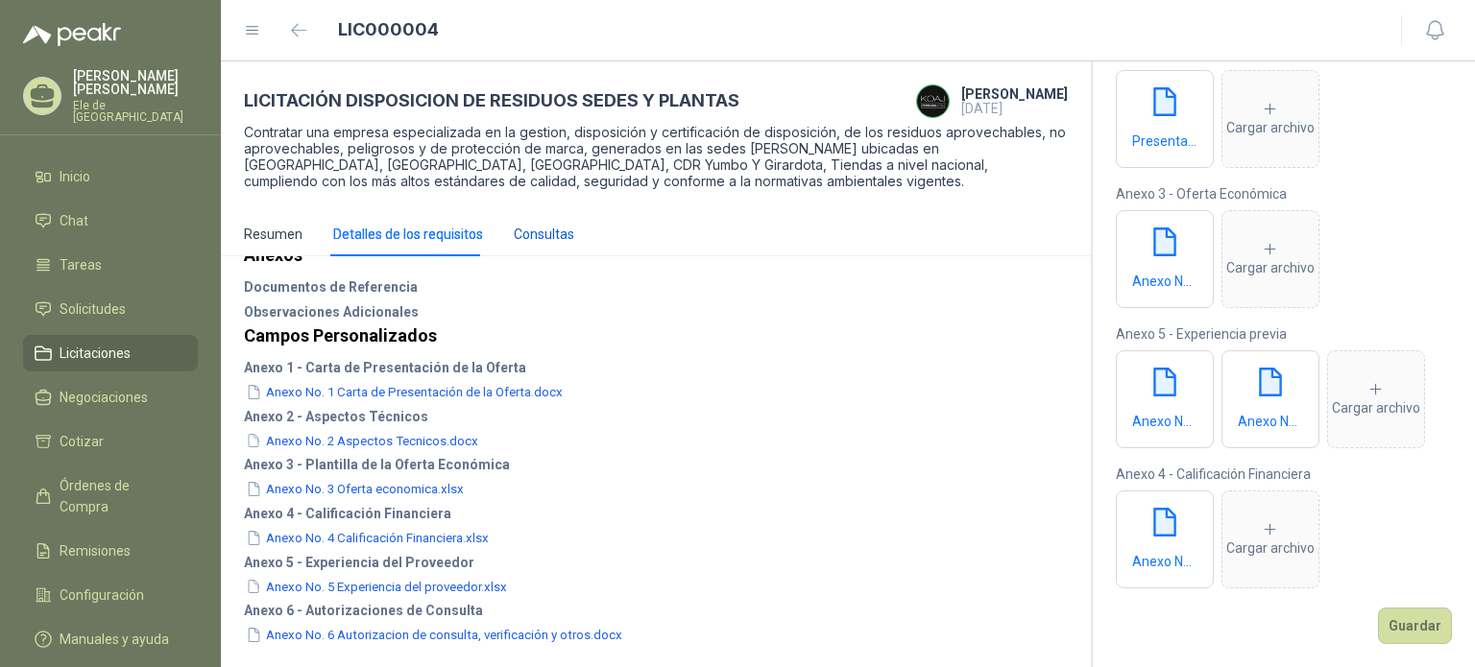
click at [563, 230] on div "Consultas" at bounding box center [544, 234] width 60 height 21
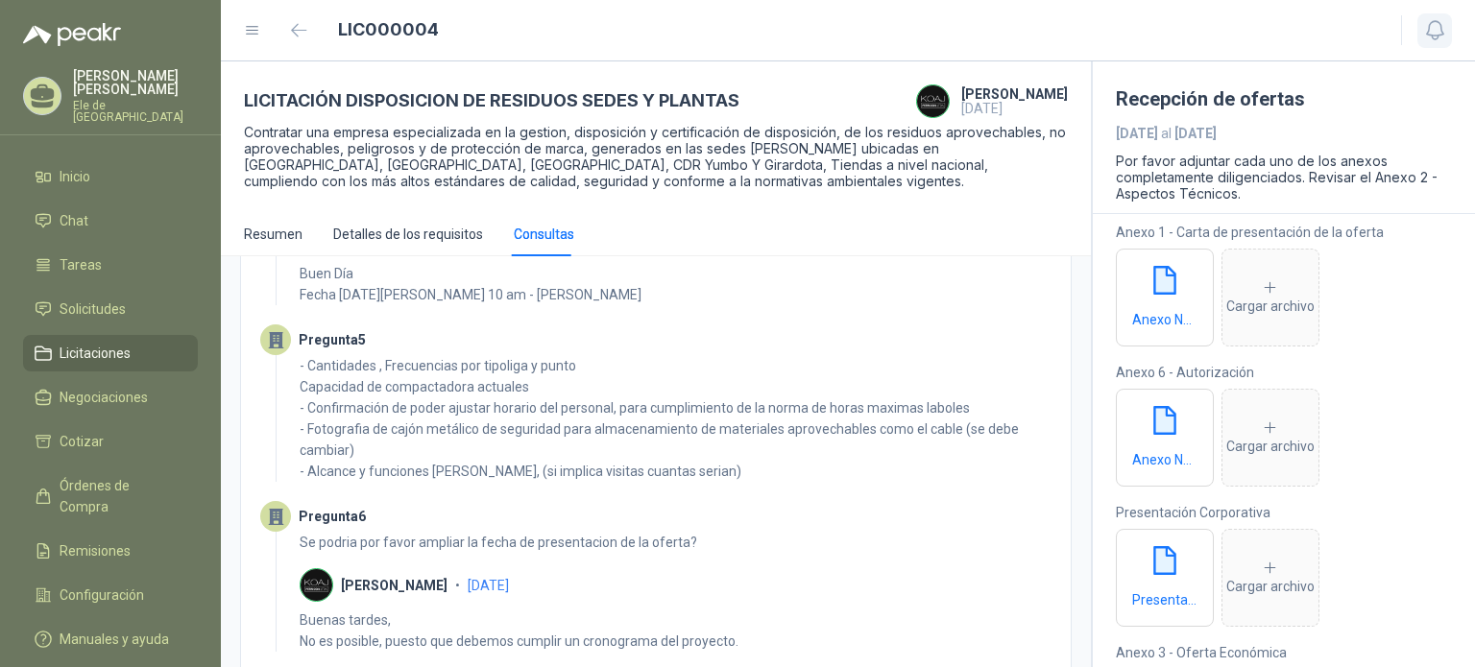
click at [1437, 27] on icon "button" at bounding box center [1435, 30] width 24 height 24
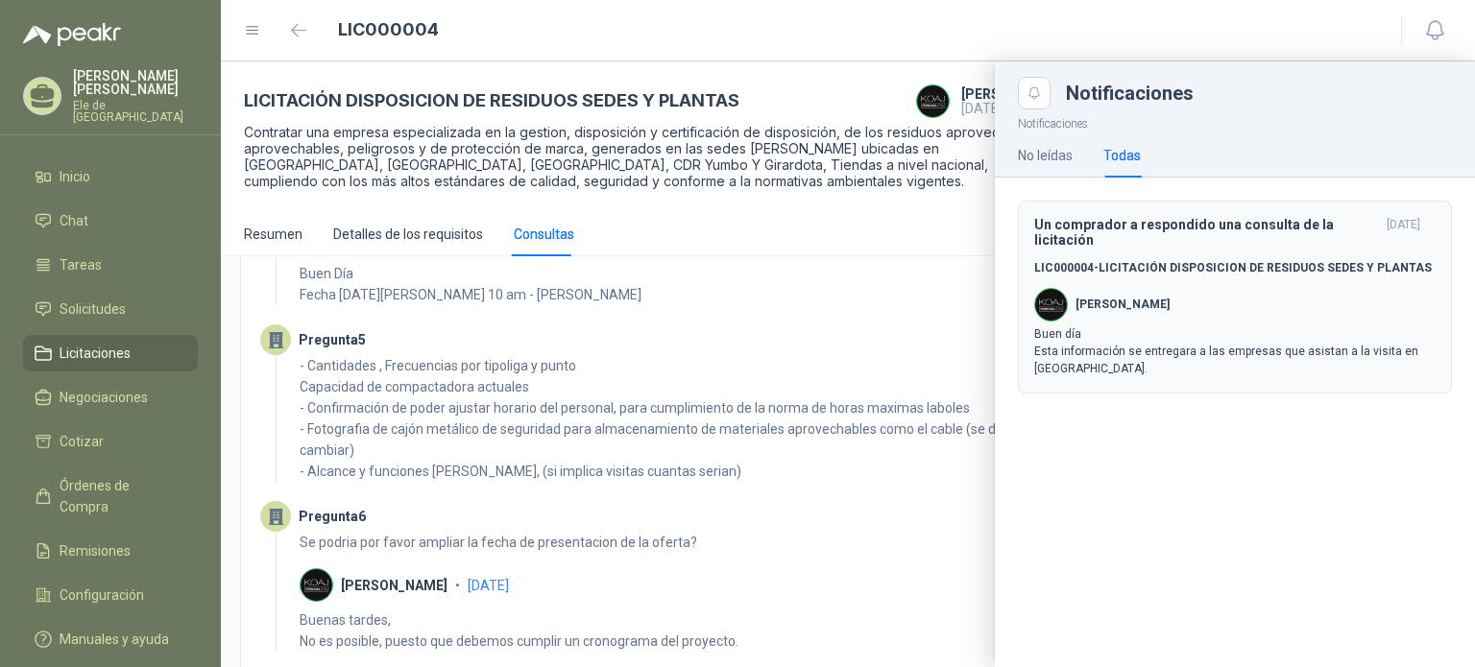
click at [1185, 332] on p "Buen día Esta información se entregara a las empresas que asistan a la visita e…" at bounding box center [1234, 352] width 401 height 52
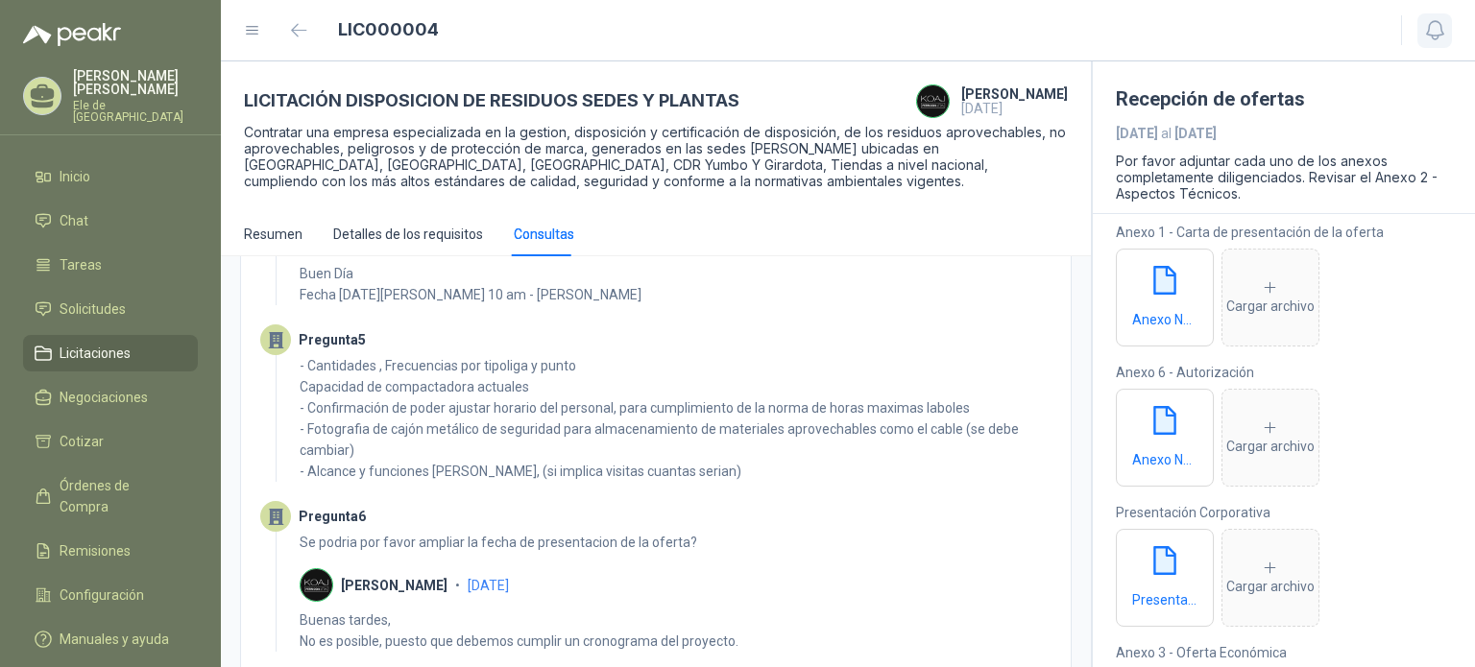
click at [1430, 14] on button "button" at bounding box center [1434, 30] width 35 height 35
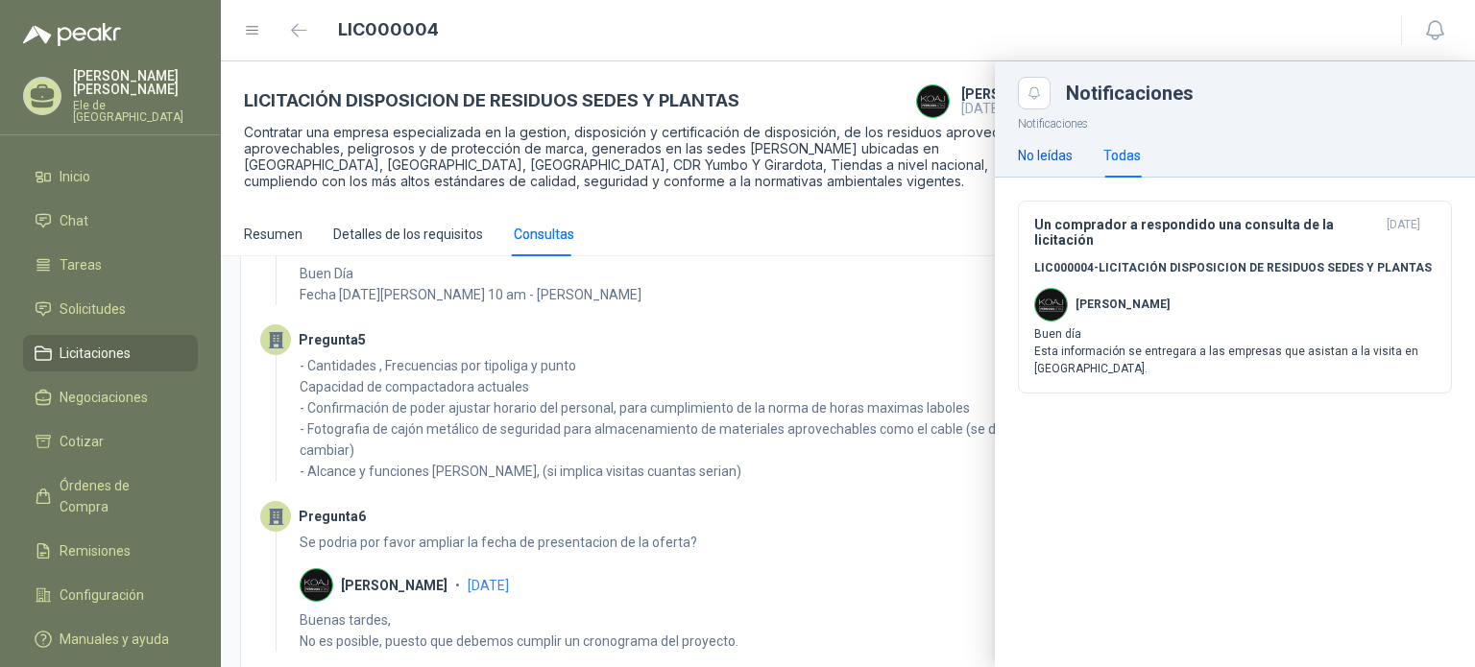
click at [1053, 149] on div "No leídas" at bounding box center [1045, 155] width 55 height 21
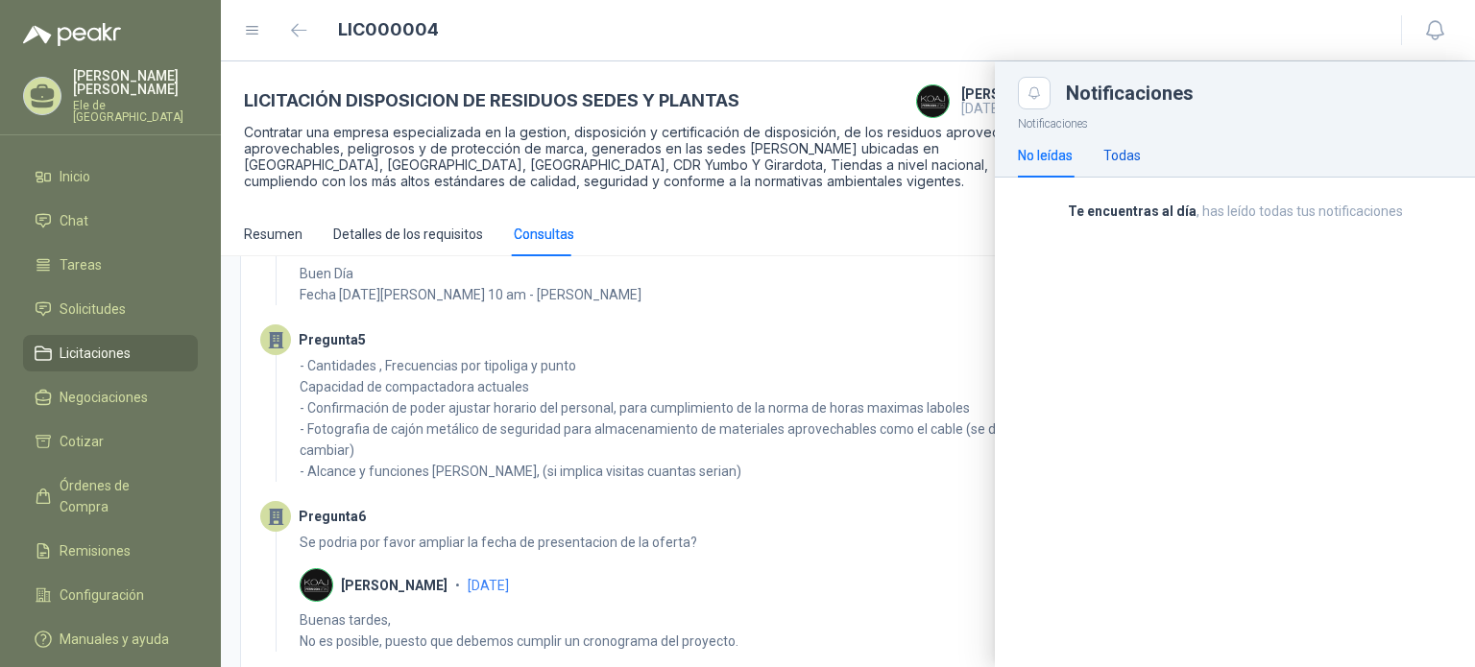
click at [1137, 159] on div "Todas" at bounding box center [1121, 155] width 37 height 21
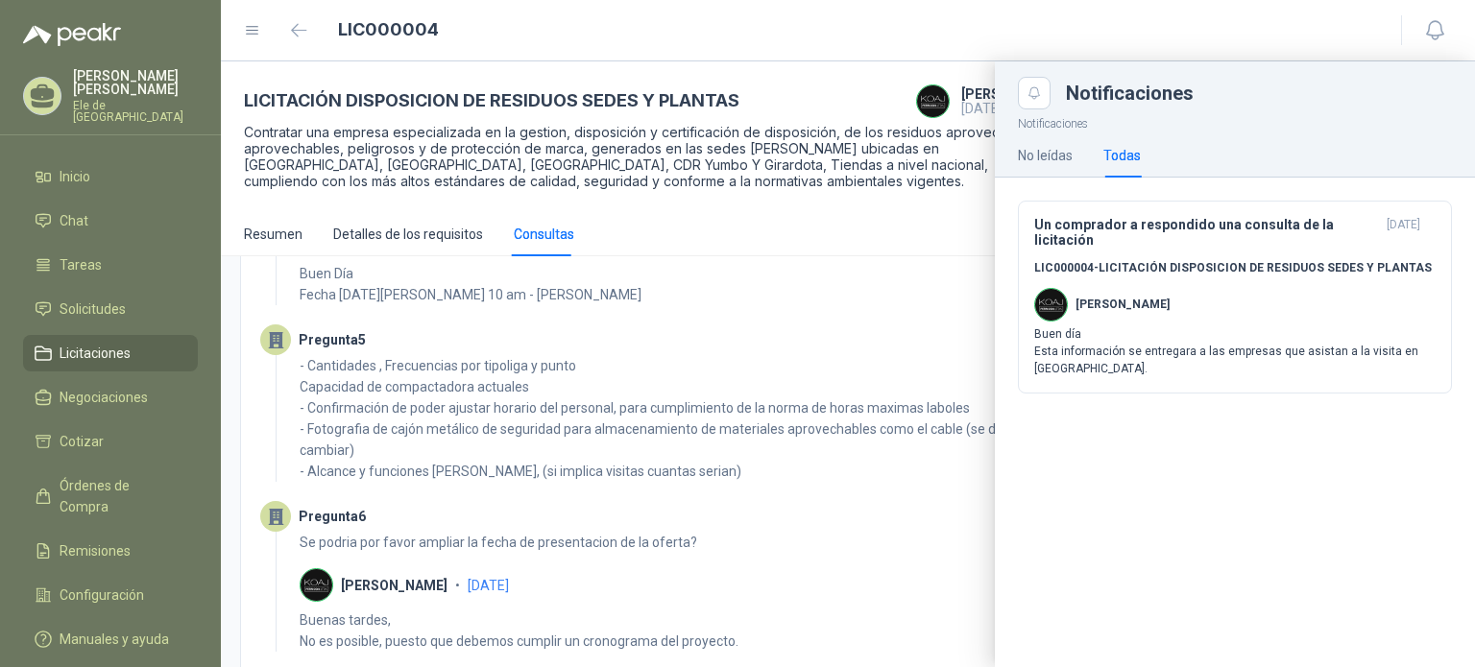
click at [621, 333] on div at bounding box center [848, 364] width 1254 height 606
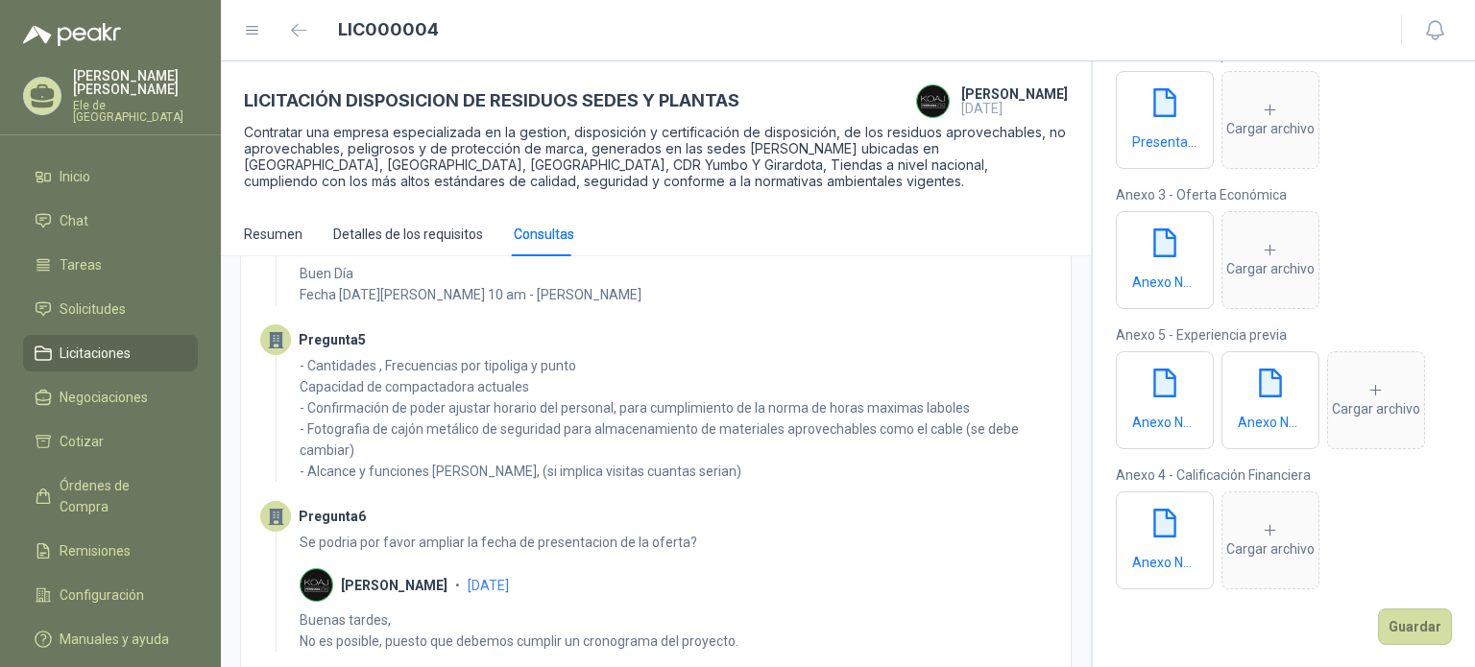
scroll to position [459, 0]
click at [1400, 623] on button "Guardar" at bounding box center [1415, 626] width 74 height 36
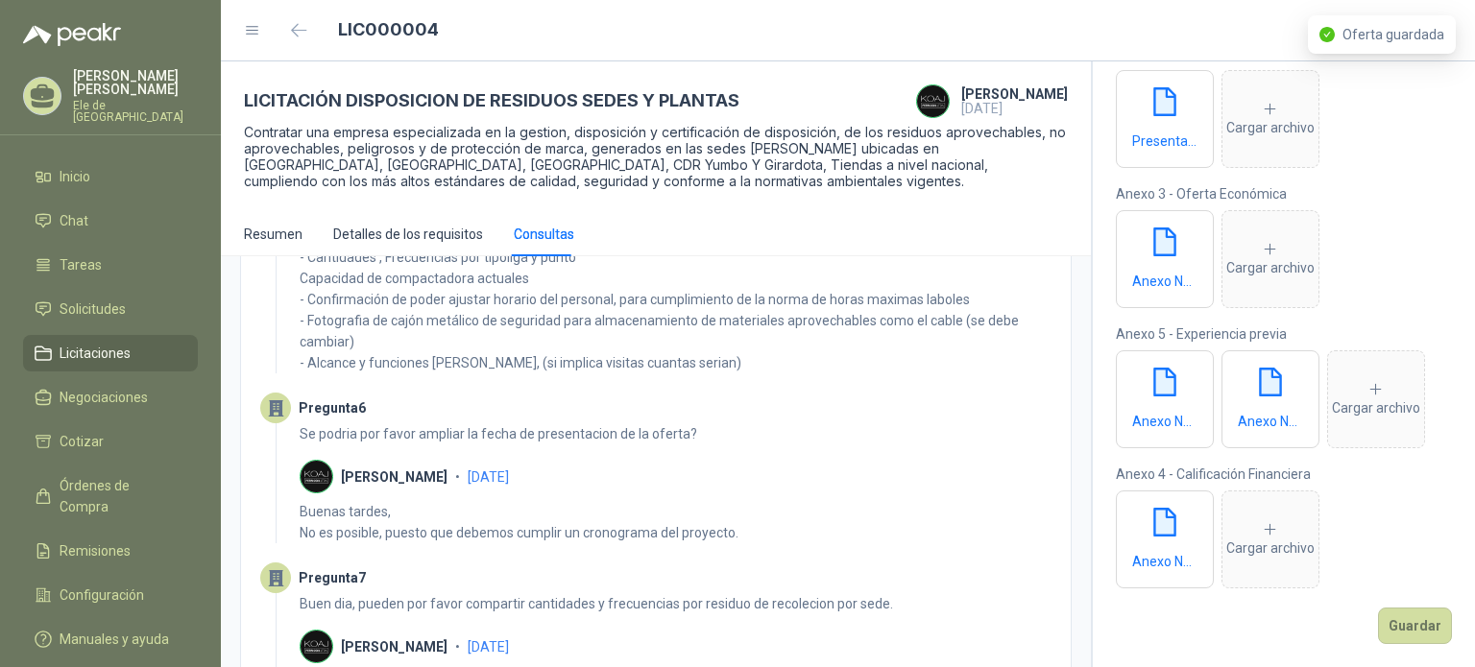
scroll to position [2654, 0]
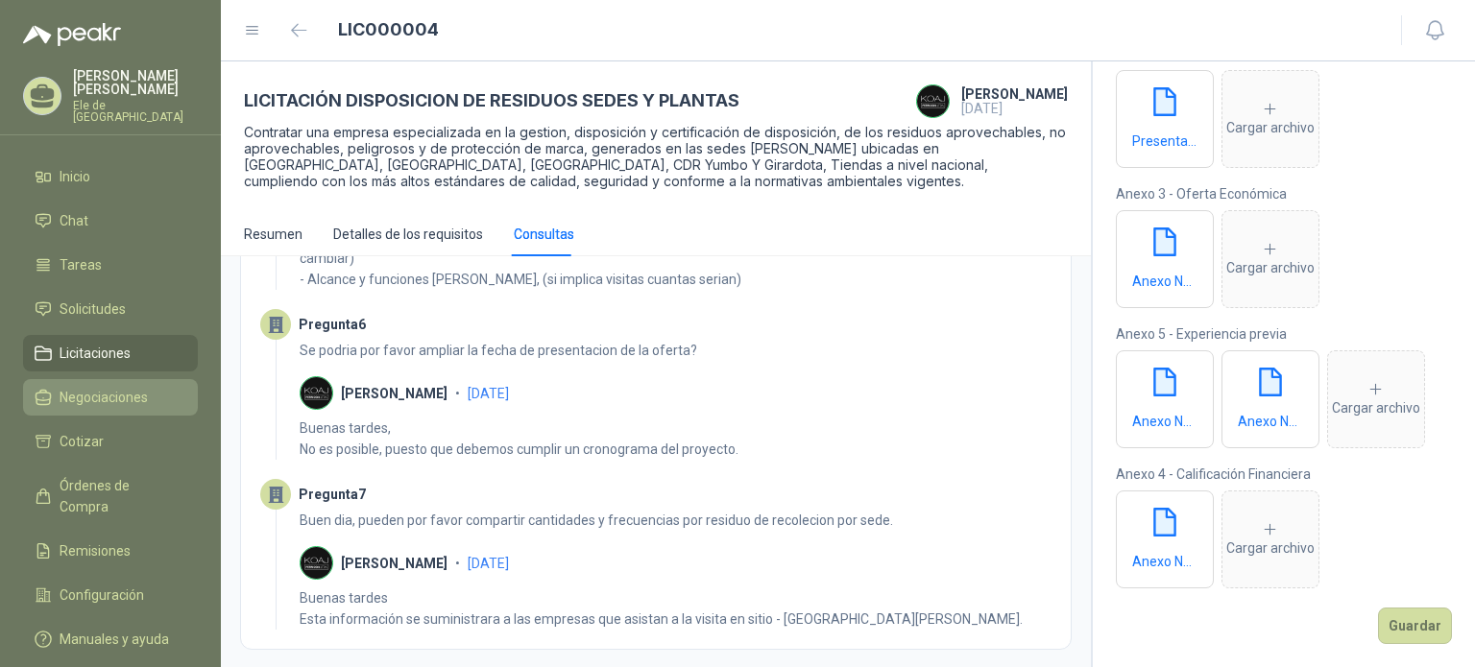
click at [69, 391] on span "Negociaciones" at bounding box center [104, 397] width 88 height 21
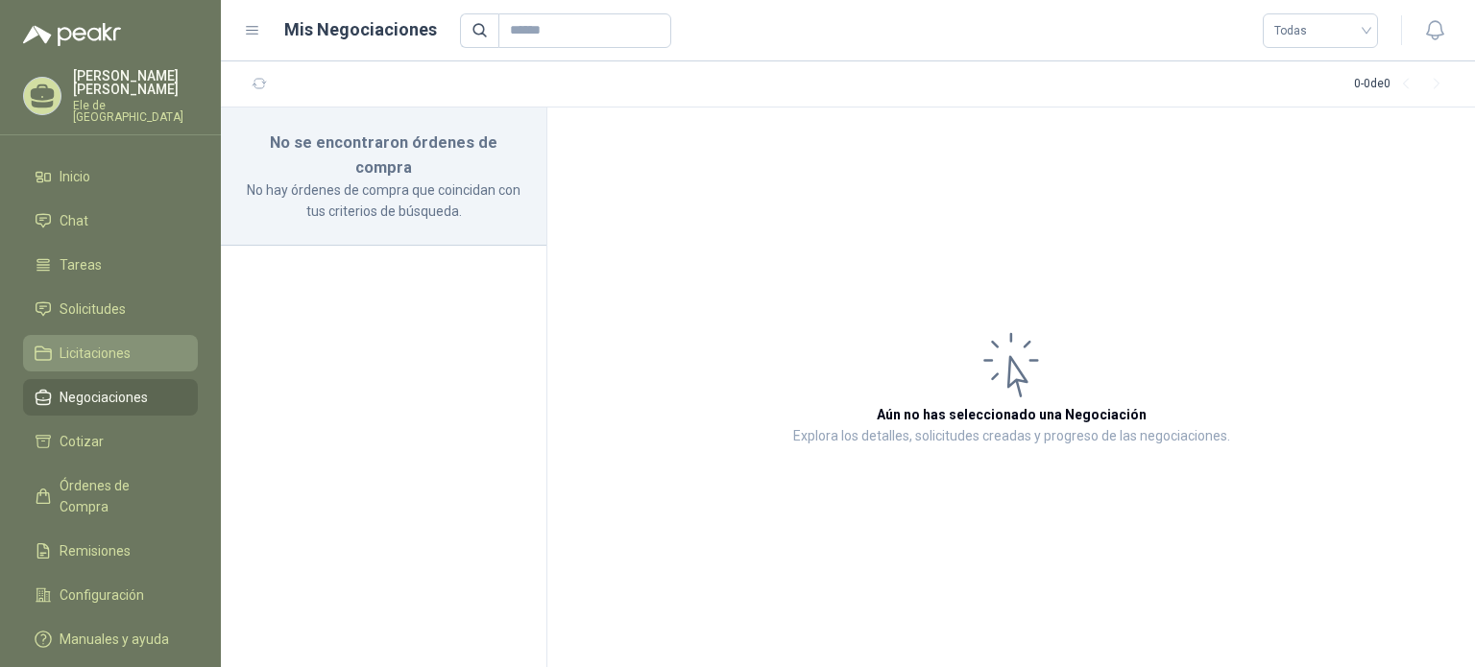
click at [100, 349] on span "Licitaciones" at bounding box center [95, 353] width 71 height 21
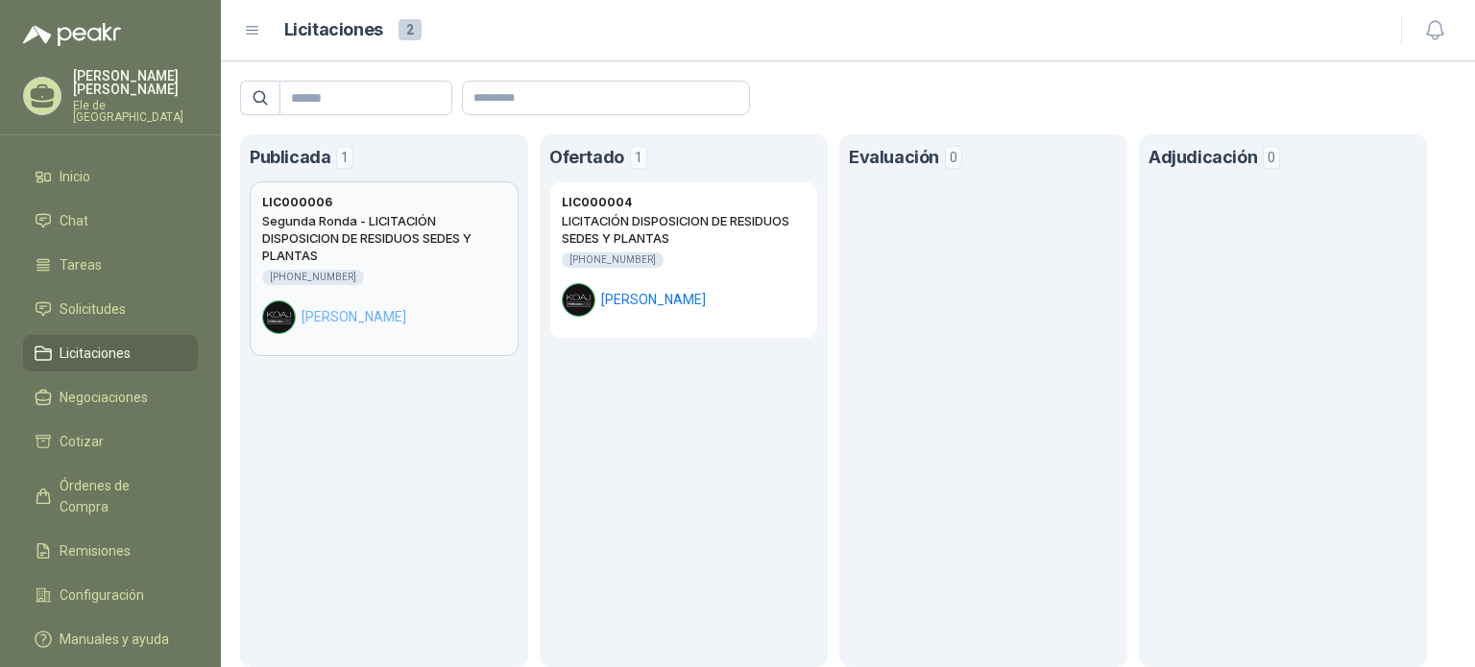
click at [433, 258] on h2 "Segunda Ronda - LICITACIÓN DISPOSICION DE RESIDUOS SEDES Y PLANTAS" at bounding box center [384, 238] width 244 height 52
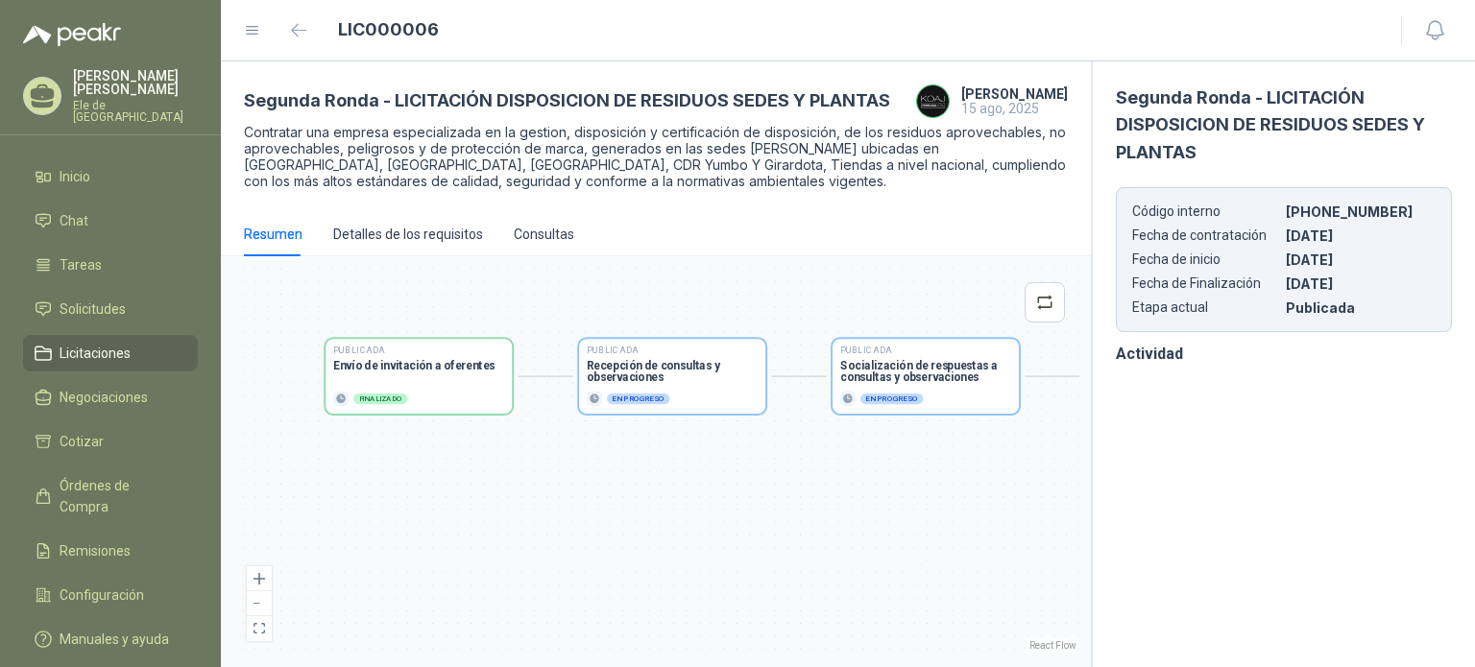
drag, startPoint x: 822, startPoint y: 479, endPoint x: 803, endPoint y: 456, distance: 30.0
click at [803, 456] on div "Publicada Envío de invitación a oferentes Finalizado Publicada Recepción de con…" at bounding box center [655, 462] width 847 height 388
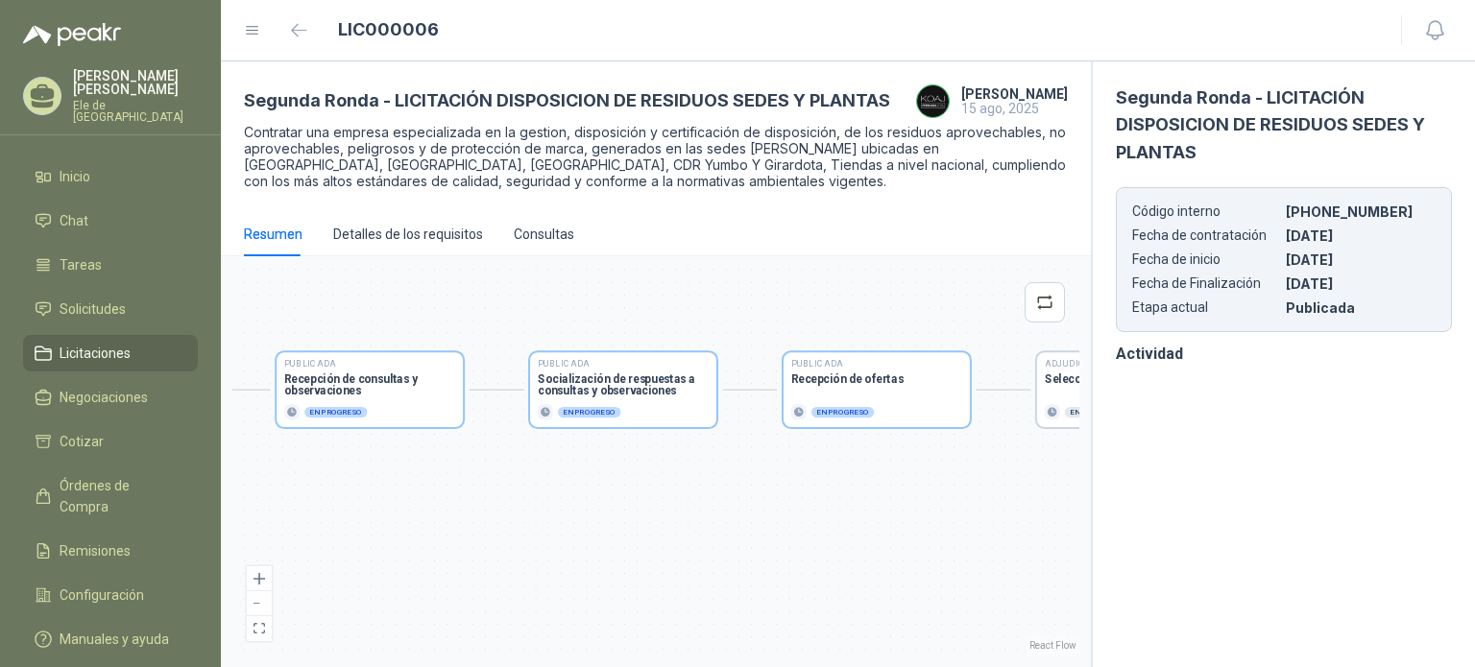
drag, startPoint x: 873, startPoint y: 457, endPoint x: 568, endPoint y: 471, distance: 304.7
click at [568, 471] on div "Publicada Envío de invitación a oferentes Finalizado Publicada Recepción de con…" at bounding box center [655, 462] width 847 height 388
click at [335, 405] on section "En progreso" at bounding box center [367, 411] width 171 height 15
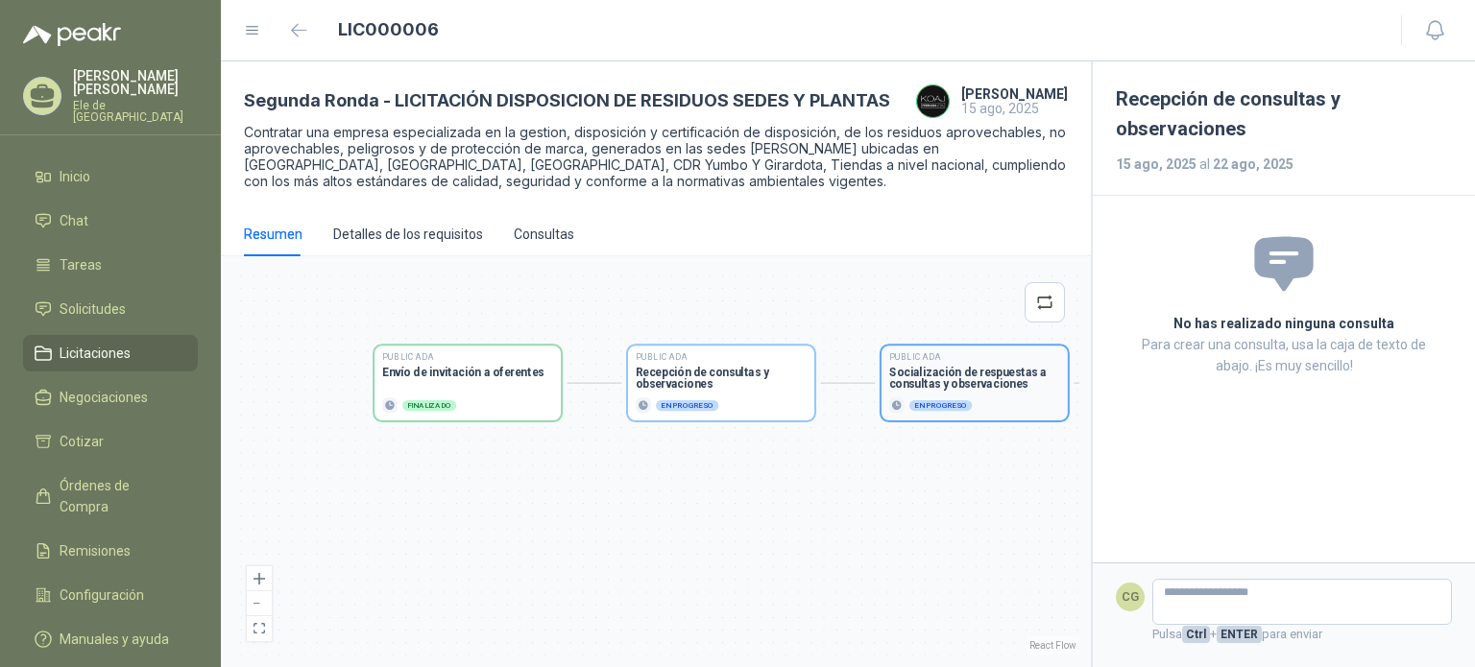
click at [996, 406] on section "En progreso" at bounding box center [974, 405] width 171 height 15
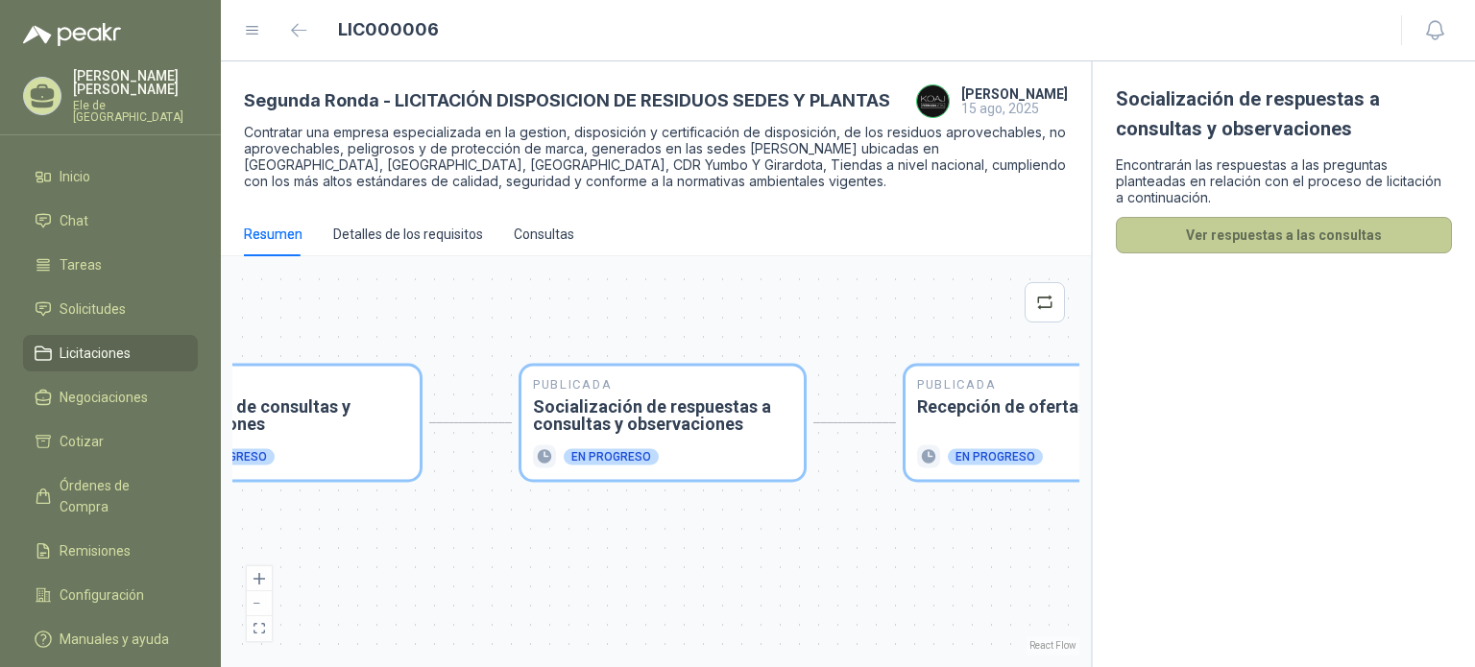
click at [1358, 239] on button "Ver respuestas a las consultas" at bounding box center [1284, 235] width 336 height 36
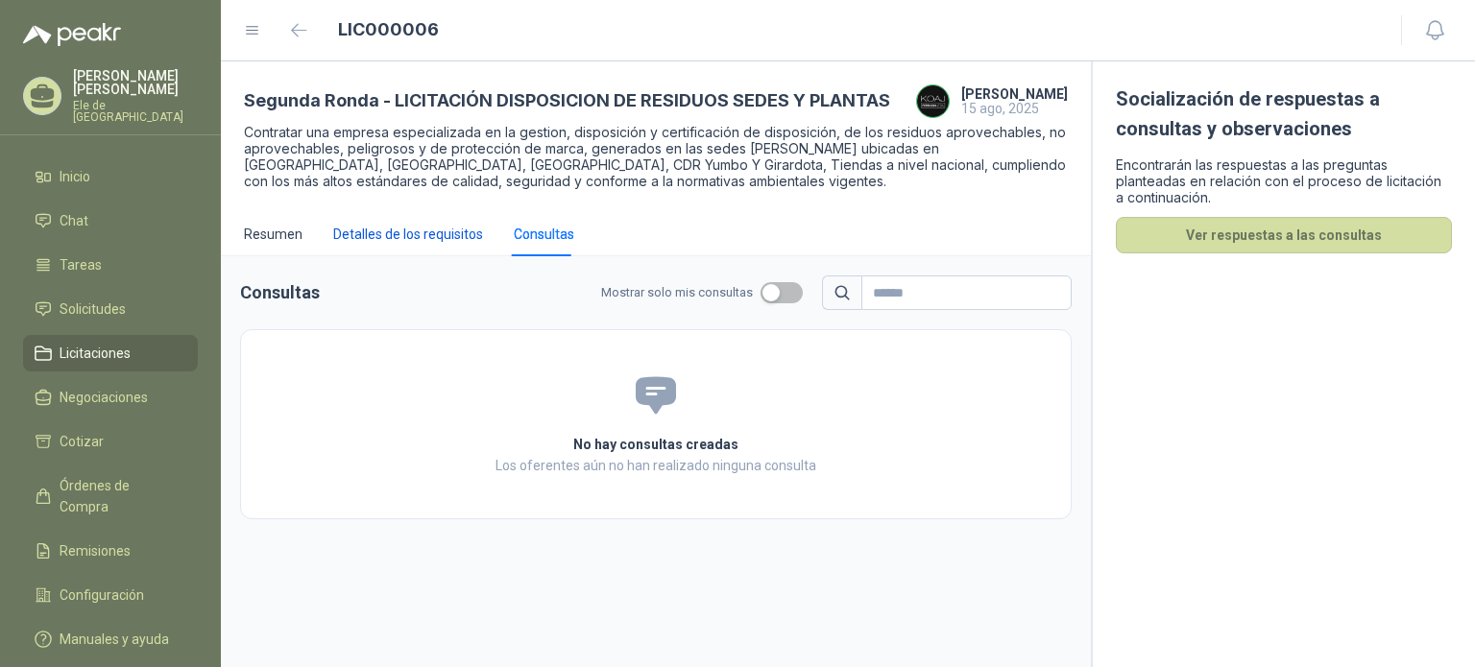
click at [351, 227] on div "Detalles de los requisitos" at bounding box center [408, 234] width 150 height 21
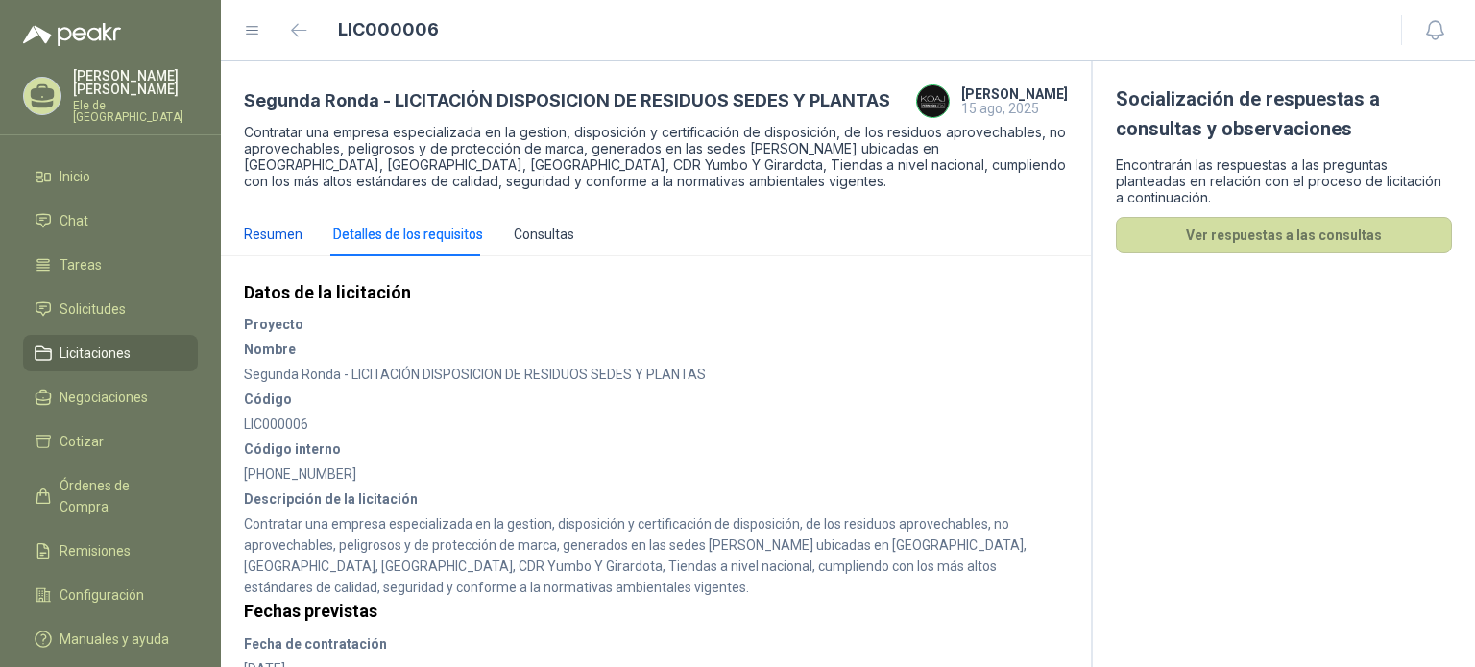
click at [273, 230] on div "Resumen" at bounding box center [273, 234] width 59 height 21
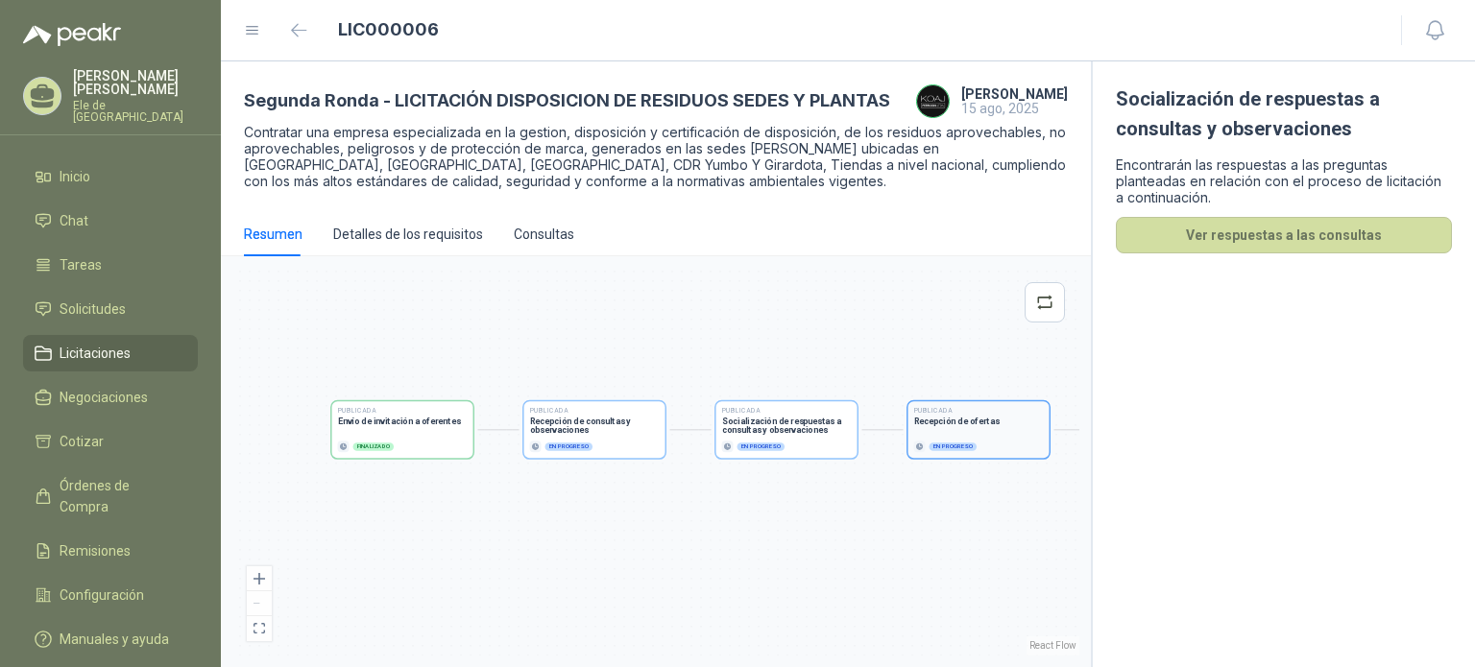
click at [979, 429] on div "Publicada Recepción de ofertas En progreso" at bounding box center [979, 429] width 130 height 45
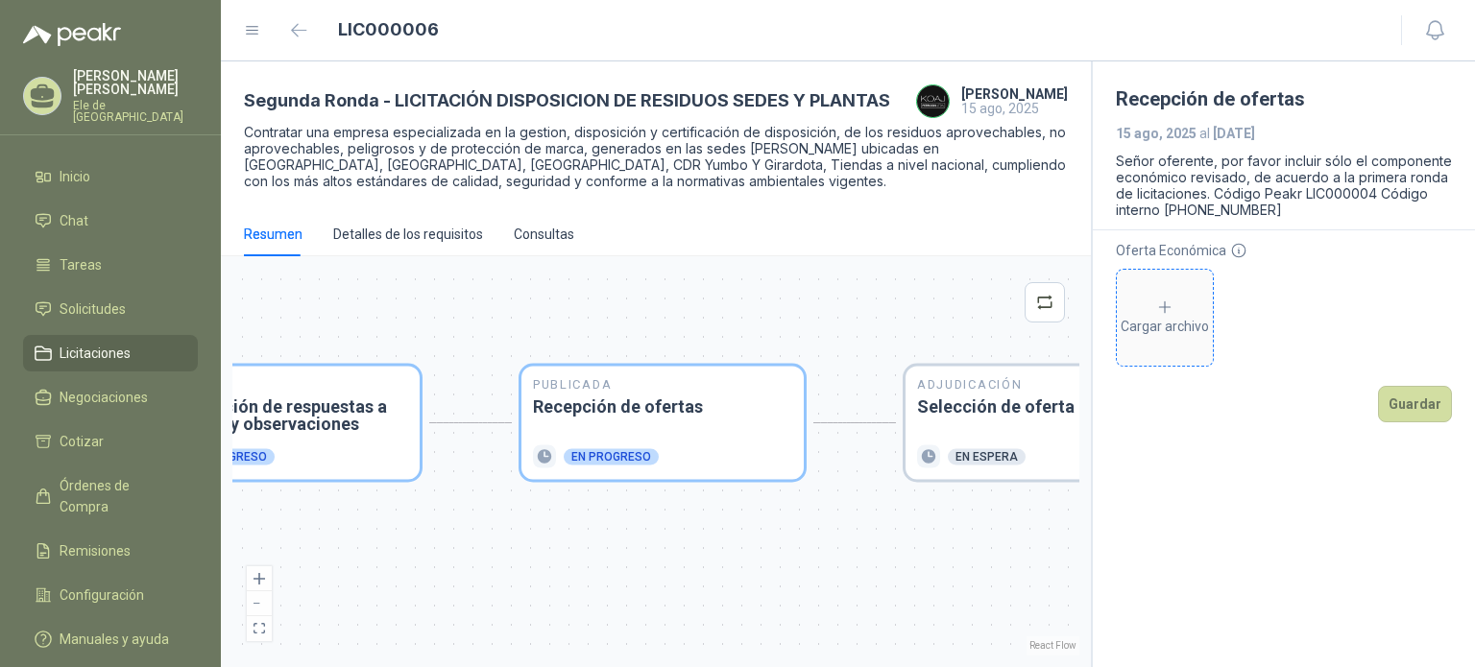
click at [1176, 322] on div "Cargar archivo" at bounding box center [1165, 318] width 88 height 38
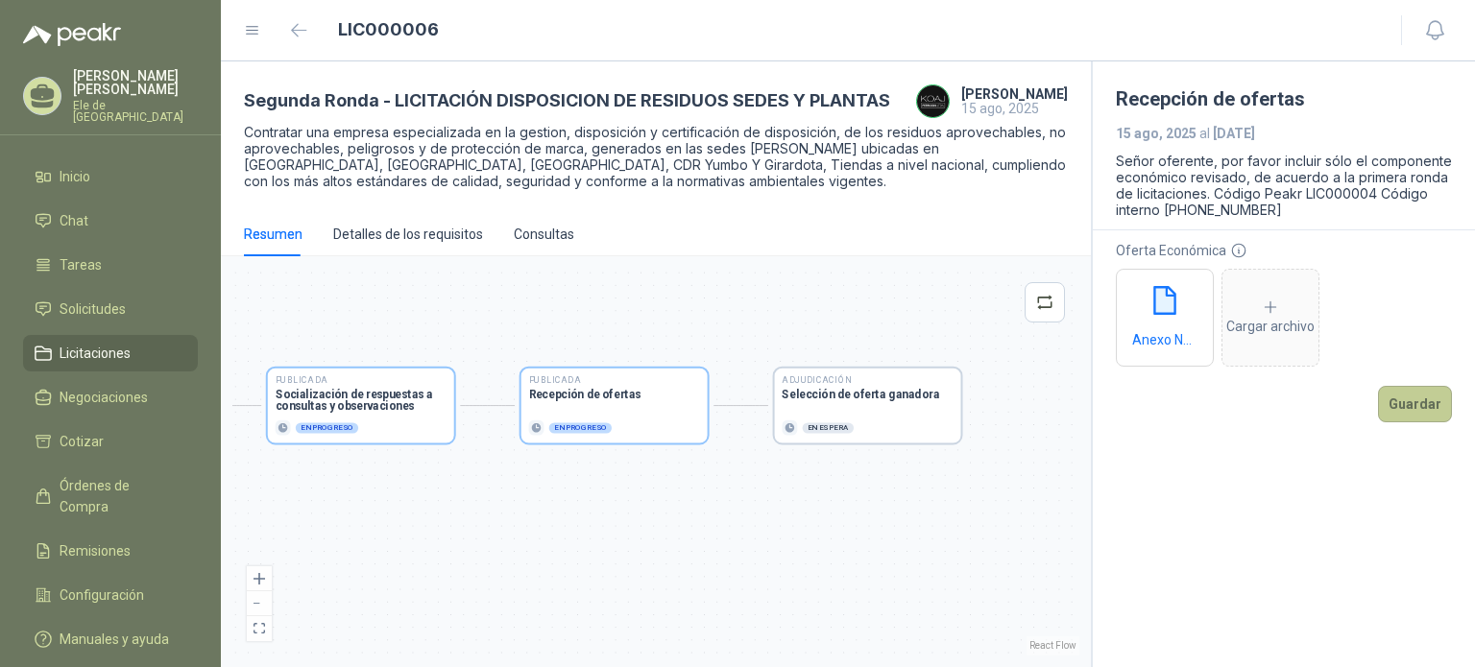
click at [1423, 402] on button "Guardar" at bounding box center [1415, 404] width 74 height 36
click at [293, 40] on button "button" at bounding box center [299, 30] width 31 height 31
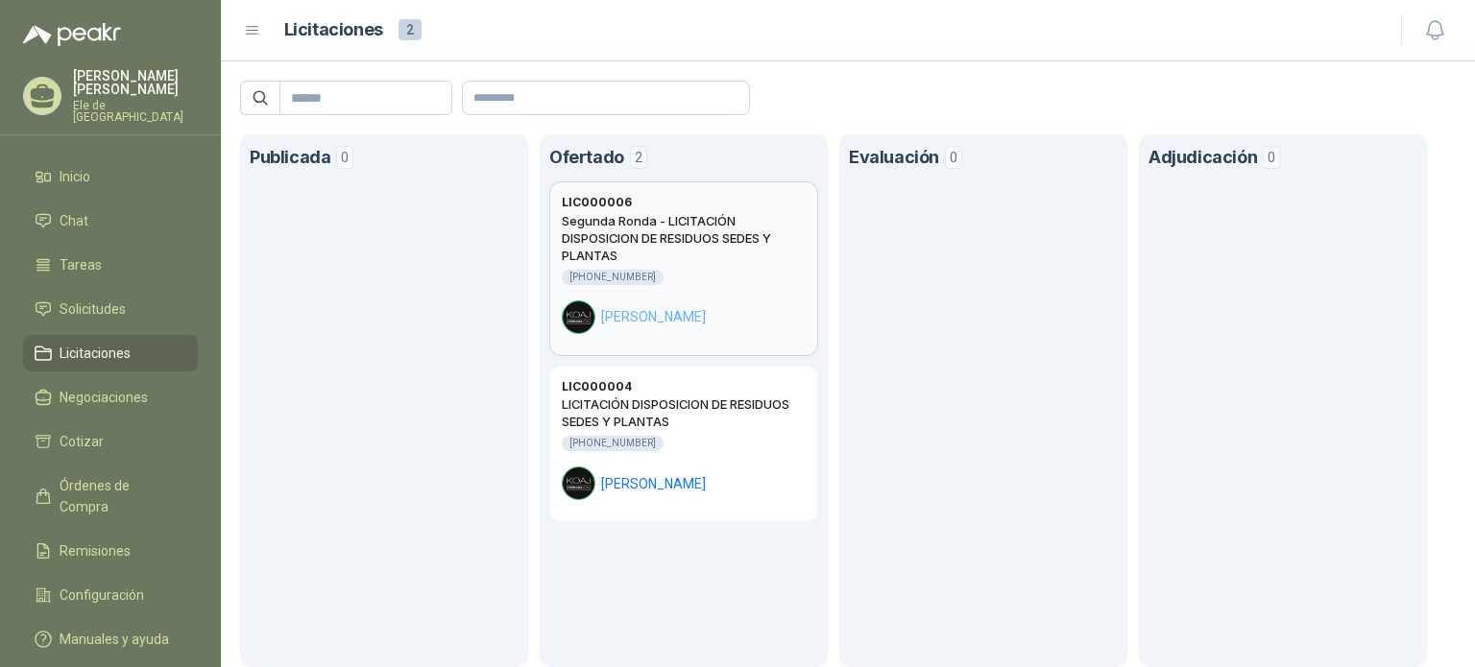
click at [687, 267] on div "Segunda Ronda - LICITACIÓN DISPOSICION DE RESIDUOS SEDES Y PLANTAS [PHONE_NUMBE…" at bounding box center [684, 273] width 244 height 122
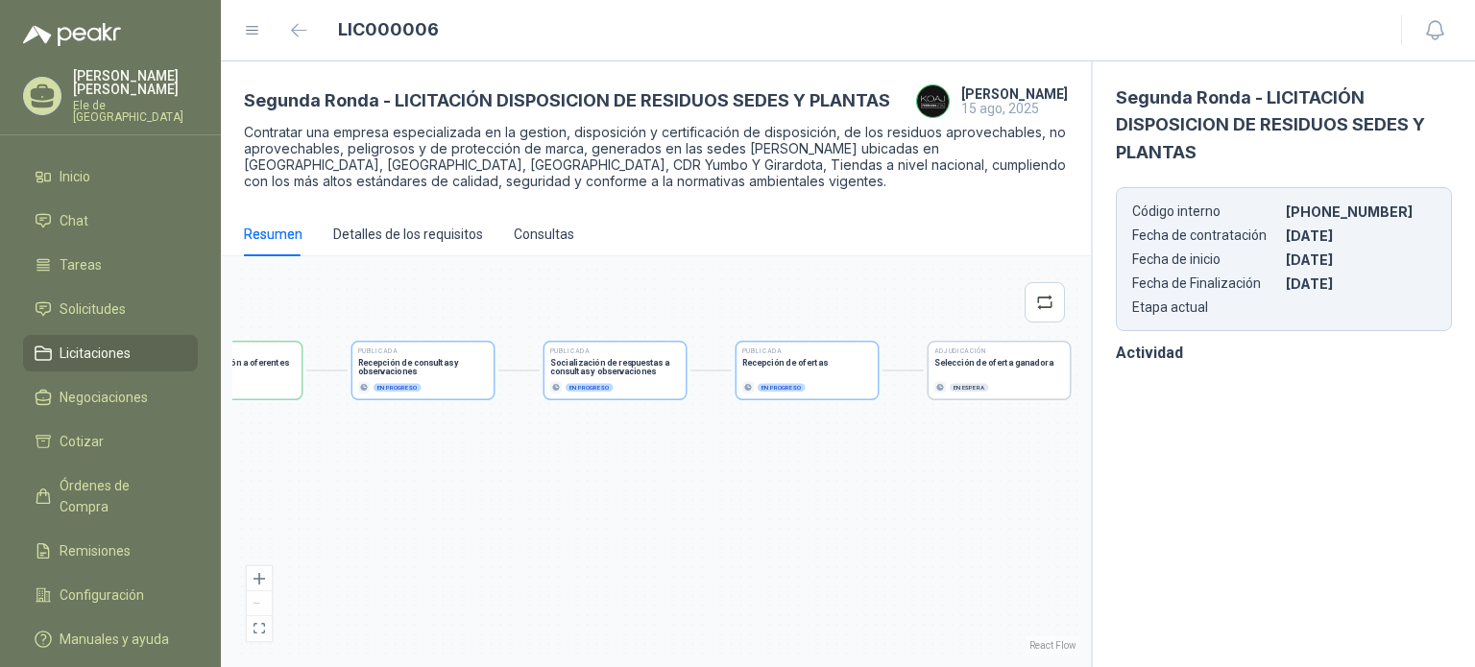
drag, startPoint x: 962, startPoint y: 502, endPoint x: 614, endPoint y: 425, distance: 356.9
click at [614, 425] on div "Publicada Envío de invitación a oferentes Finalizado Publicada Recepción de con…" at bounding box center [655, 462] width 847 height 388
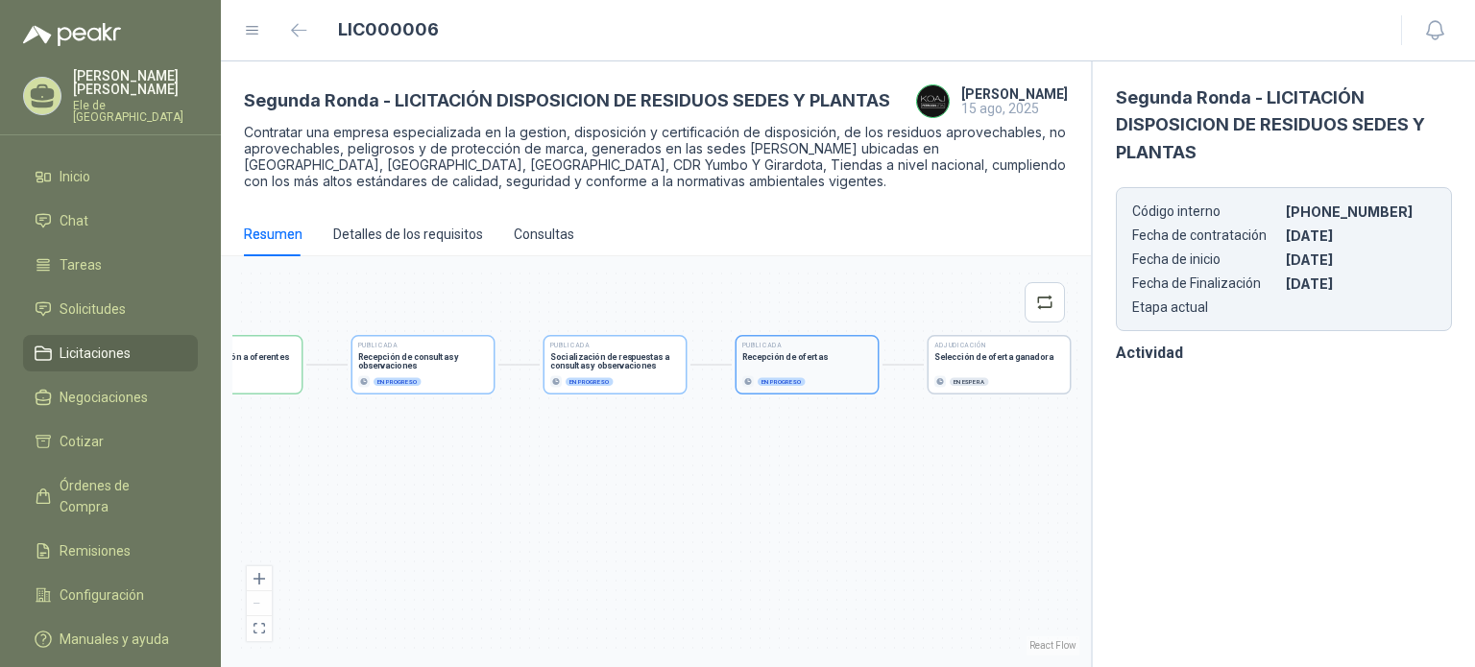
click at [834, 368] on div "Publicada Recepción de ofertas En progreso" at bounding box center [807, 365] width 130 height 45
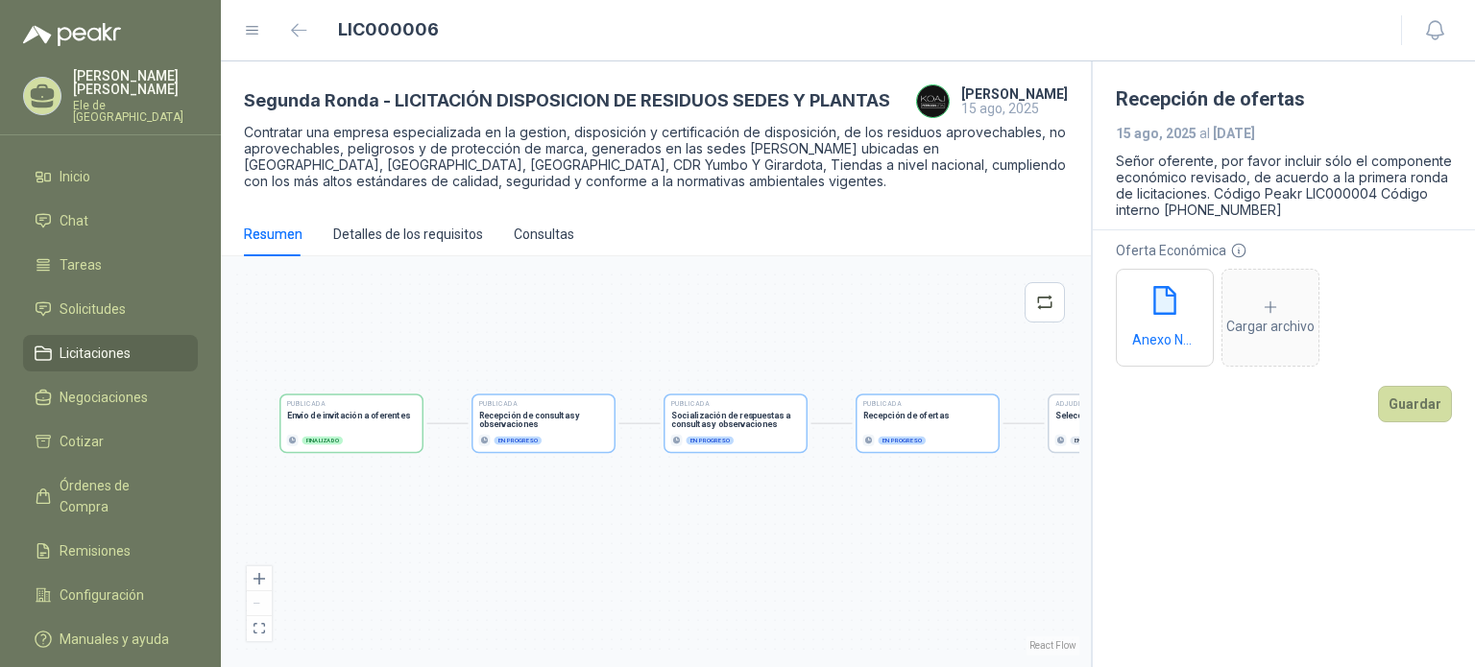
drag, startPoint x: 736, startPoint y: 496, endPoint x: 931, endPoint y: 483, distance: 195.4
click at [931, 483] on div "Publicada Envío de invitación a oferentes Finalizado Publicada Recepción de con…" at bounding box center [655, 462] width 847 height 388
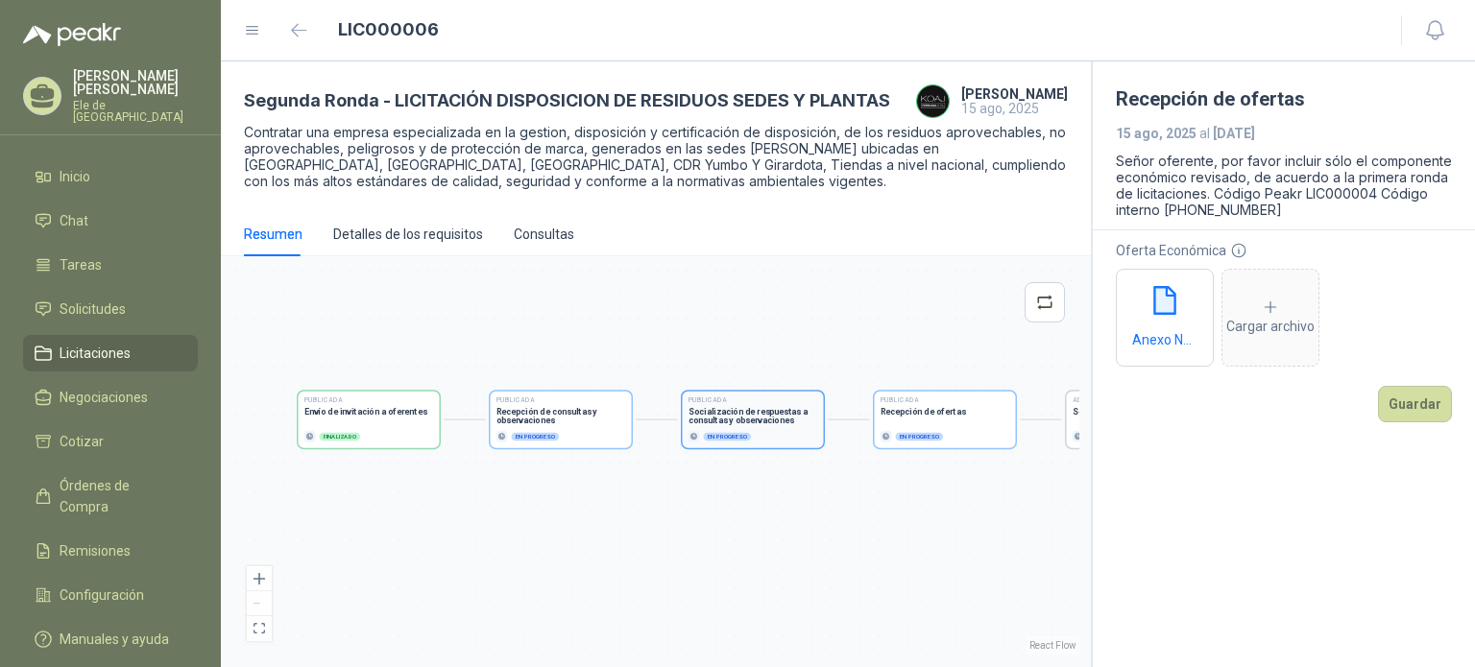
click at [761, 414] on h3 "Socialización de respuestas a consultas y observaciones" at bounding box center [754, 415] width 130 height 17
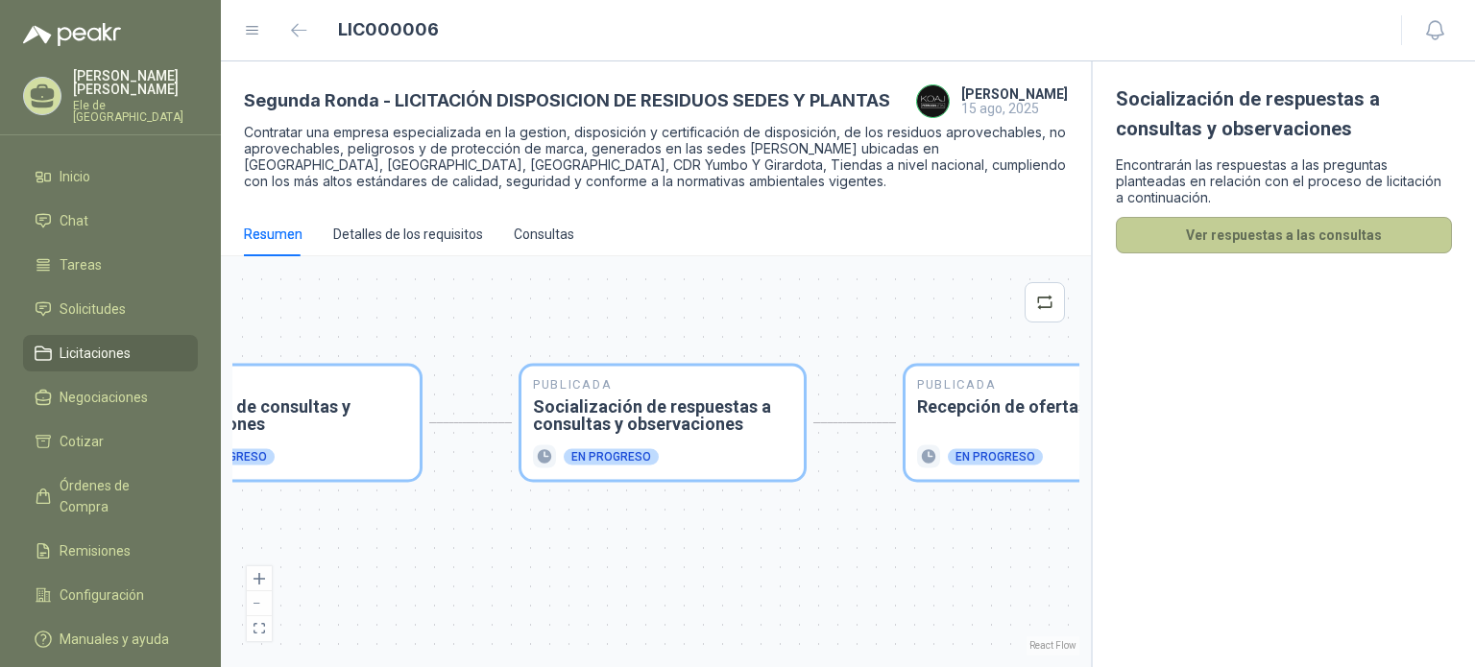
click at [1216, 239] on button "Ver respuestas a las consultas" at bounding box center [1284, 235] width 336 height 36
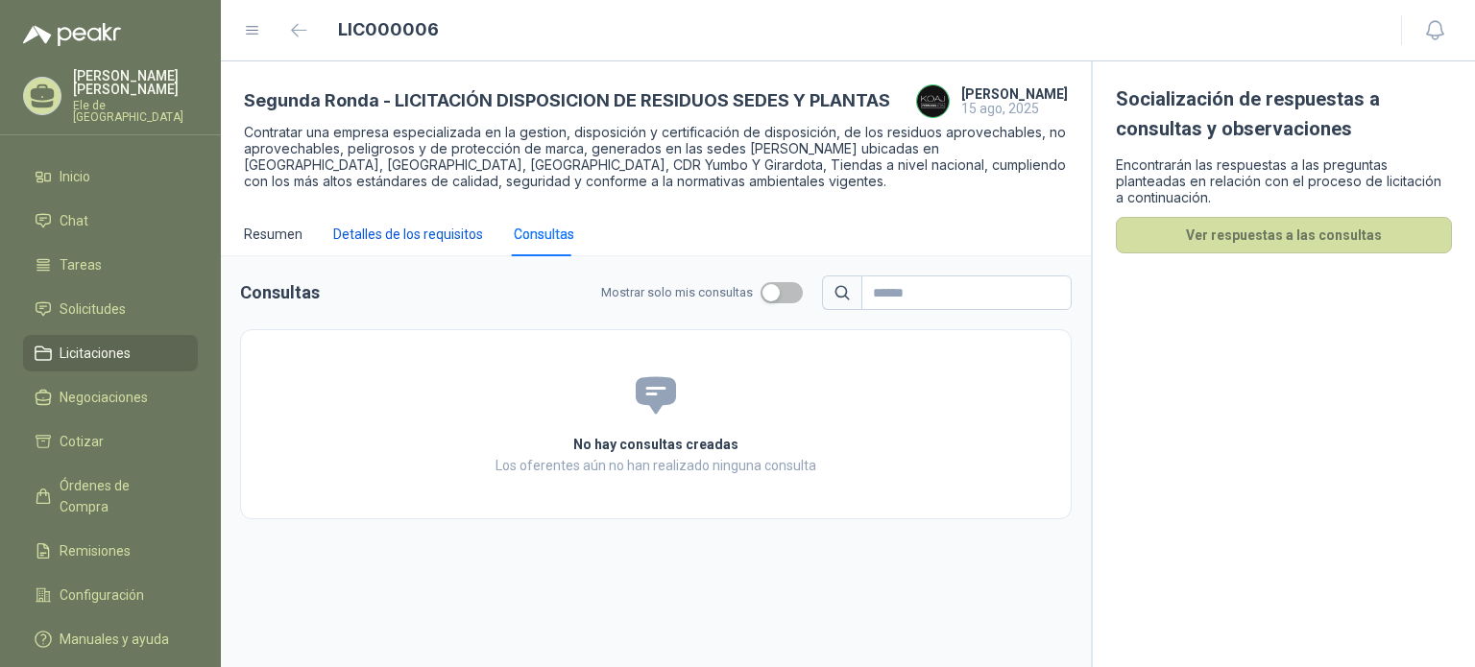
click at [442, 233] on div "Detalles de los requisitos" at bounding box center [408, 234] width 150 height 21
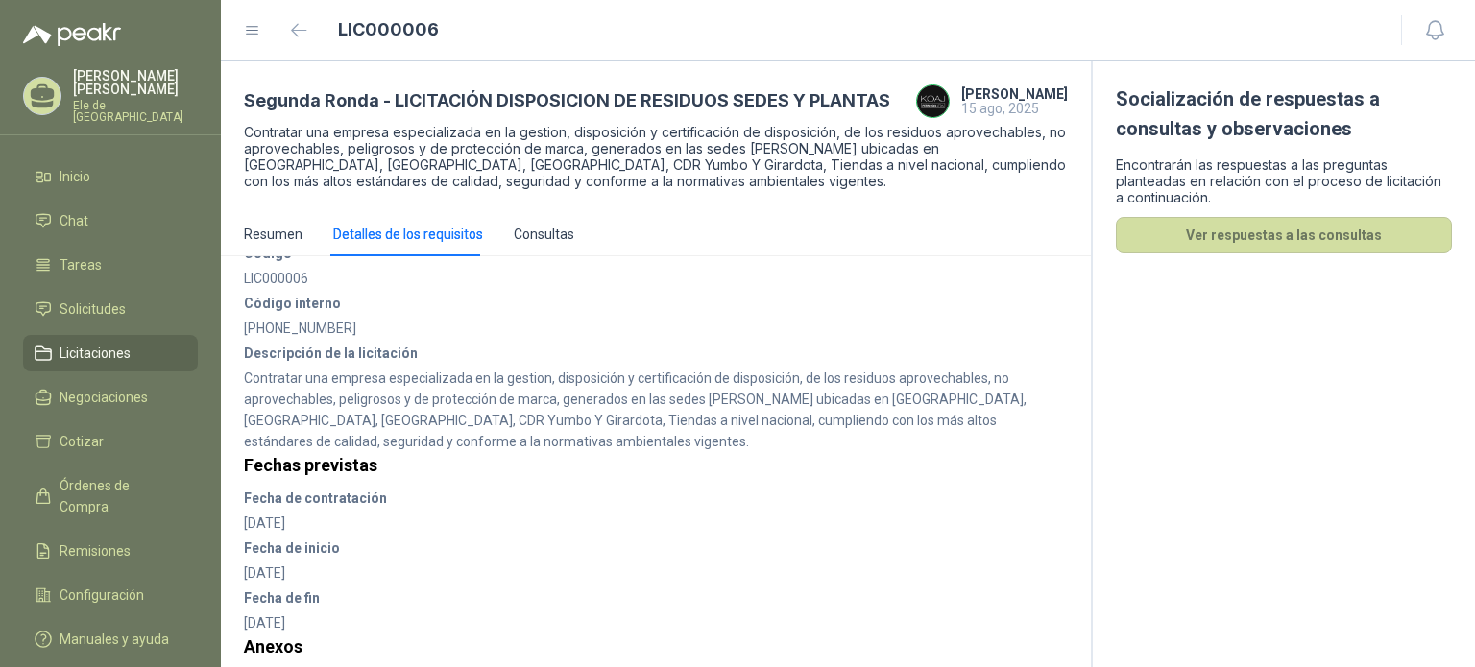
scroll to position [357, 0]
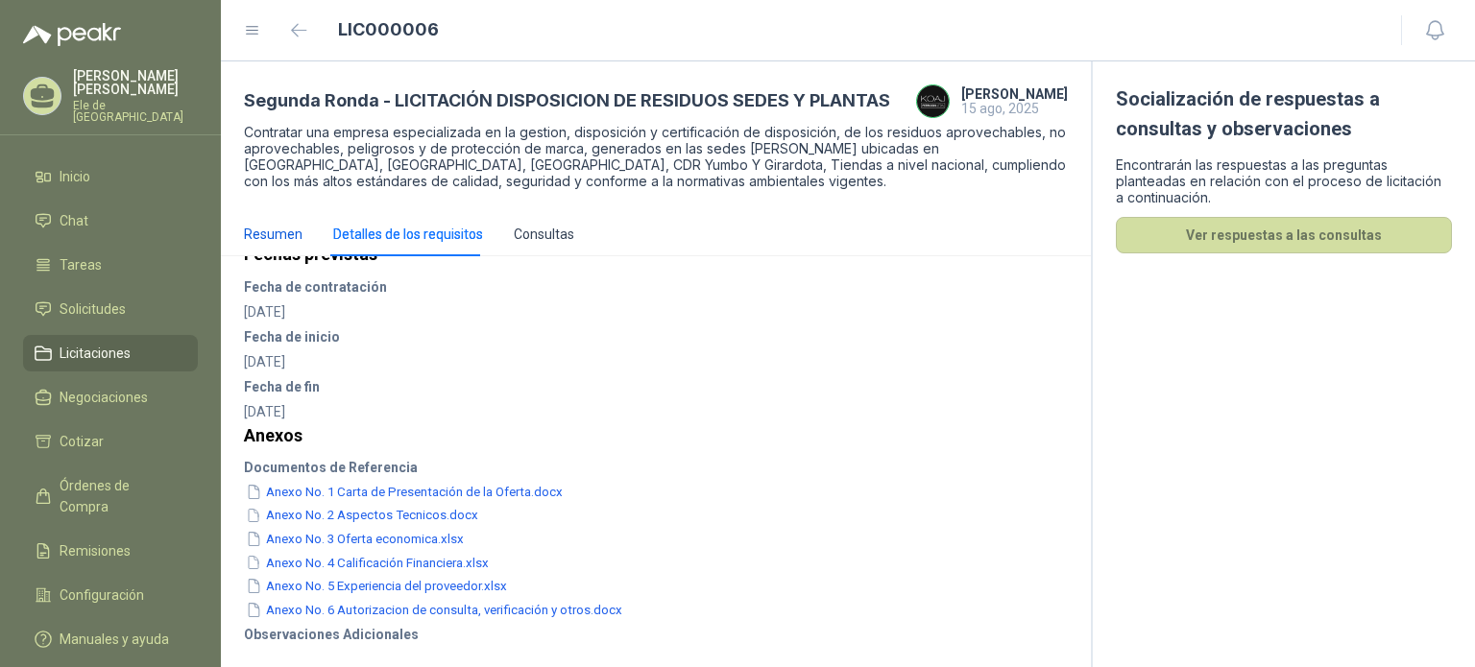
click at [267, 238] on div "Resumen" at bounding box center [273, 234] width 59 height 21
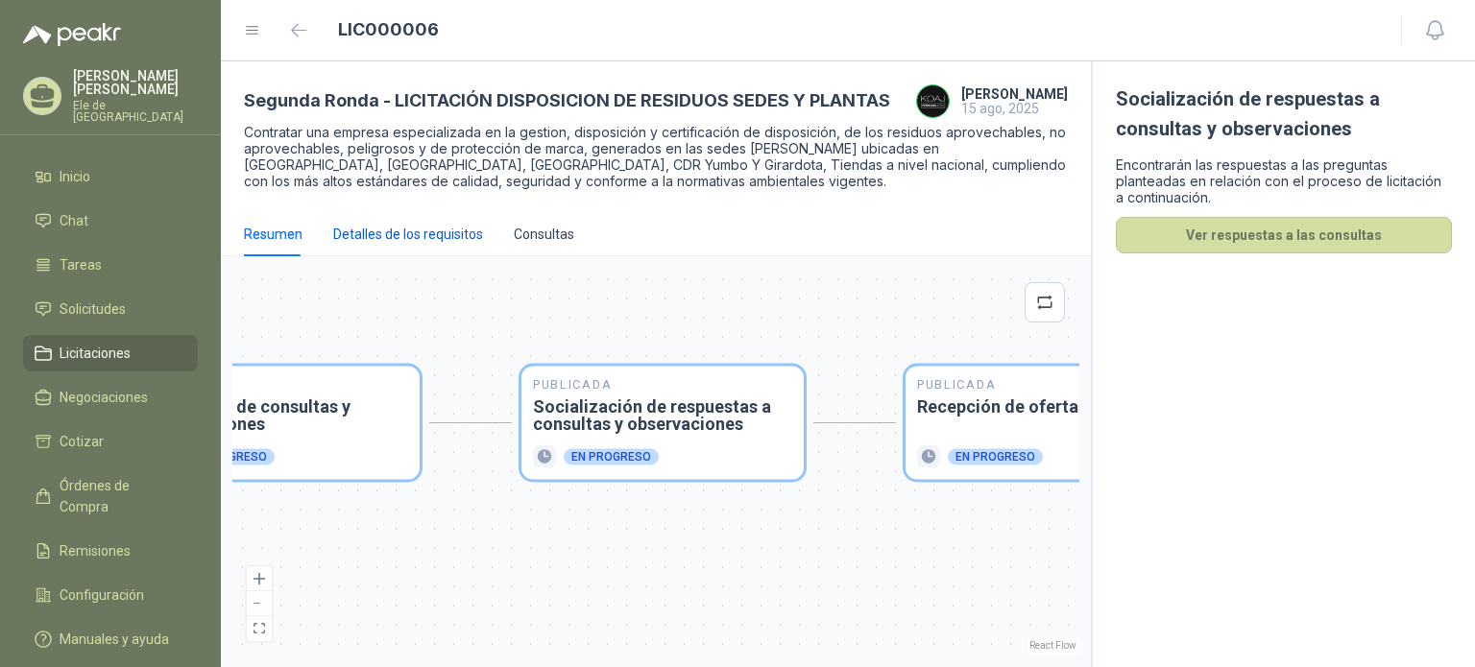
click at [359, 232] on div "Detalles de los requisitos" at bounding box center [408, 234] width 150 height 21
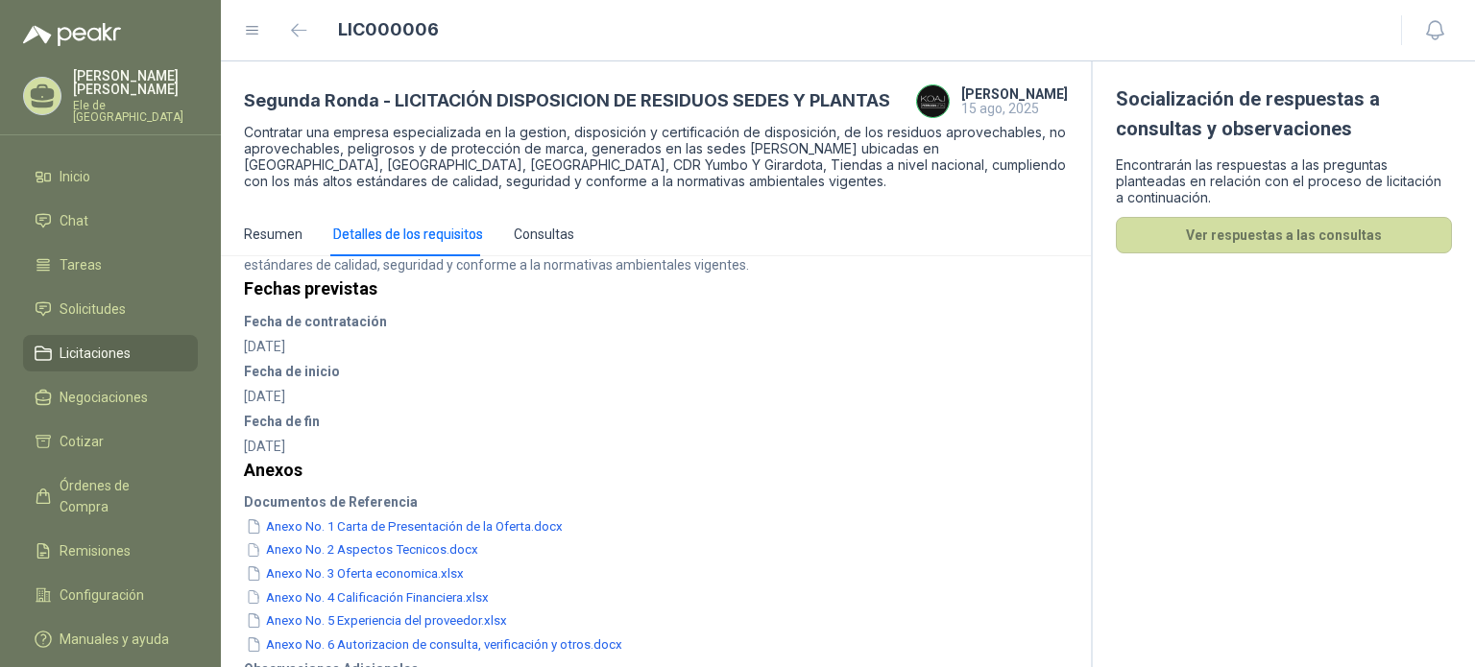
scroll to position [357, 0]
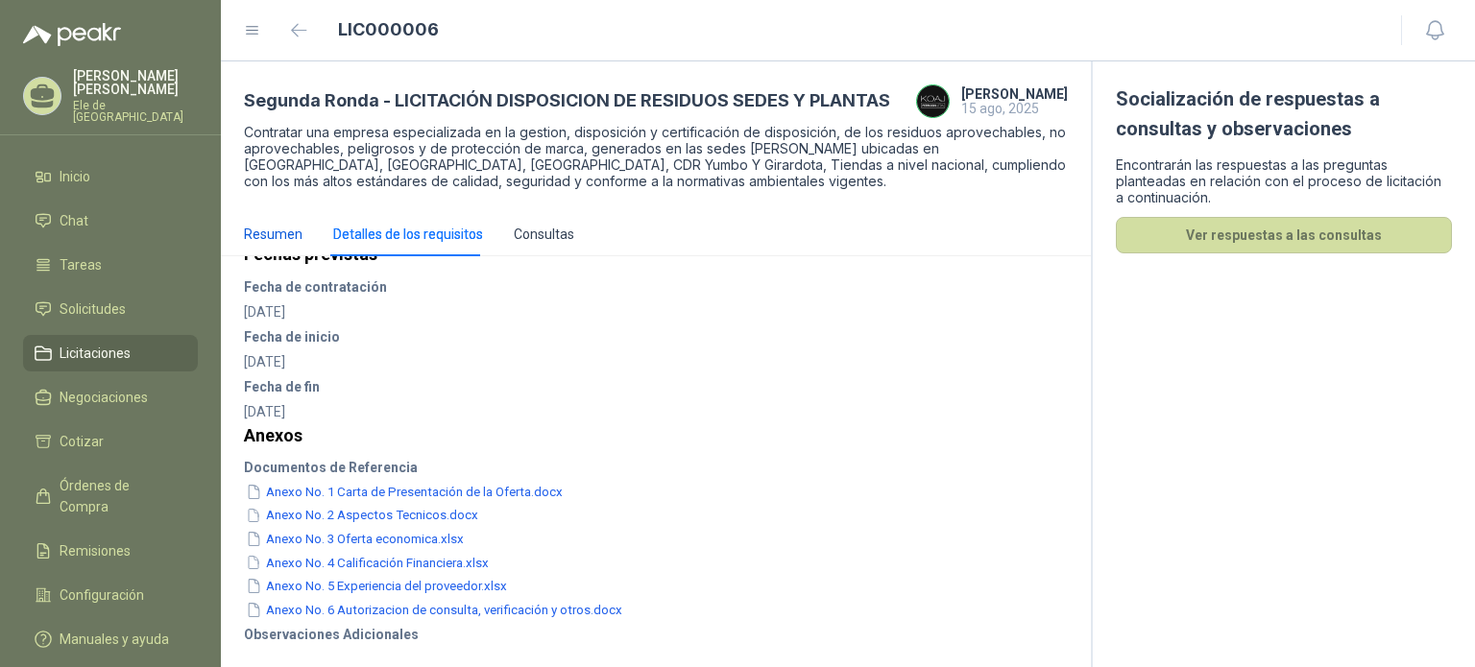
click at [278, 226] on div "Resumen" at bounding box center [273, 234] width 59 height 21
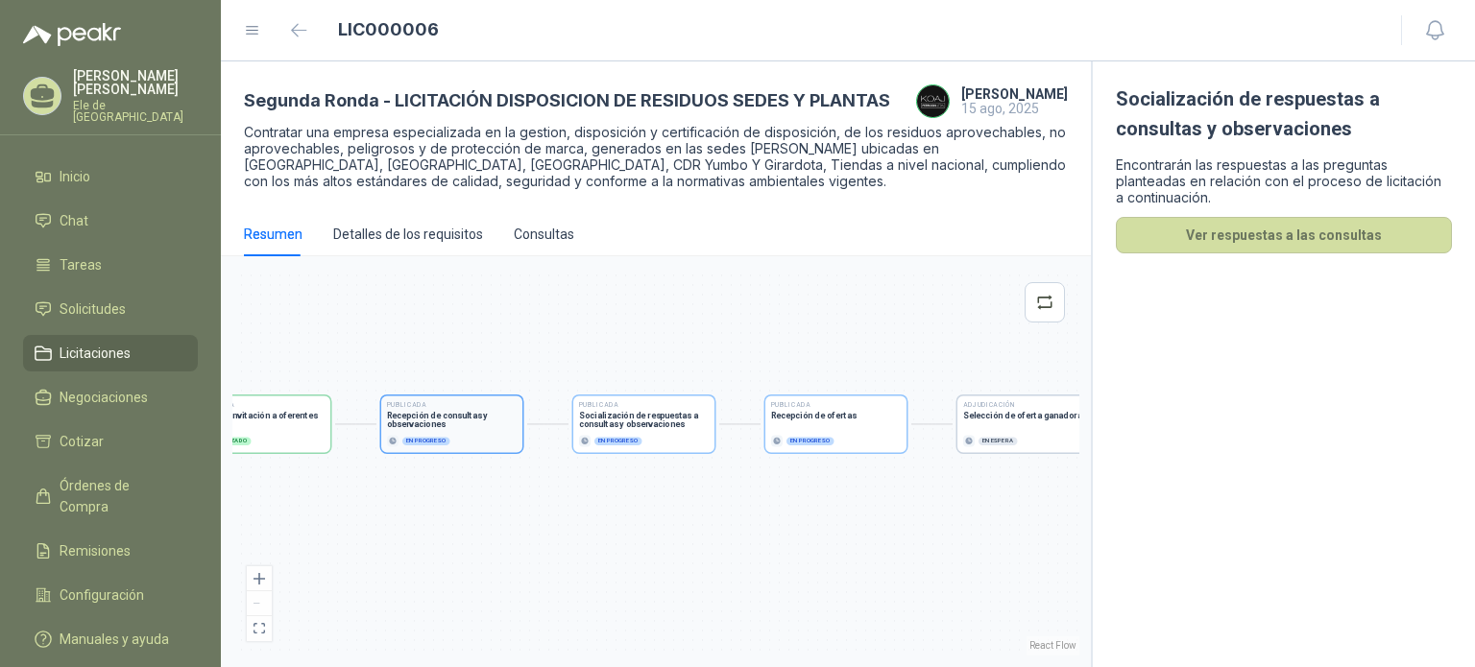
click at [484, 415] on h3 "Recepción de consultas y observaciones" at bounding box center [452, 420] width 130 height 17
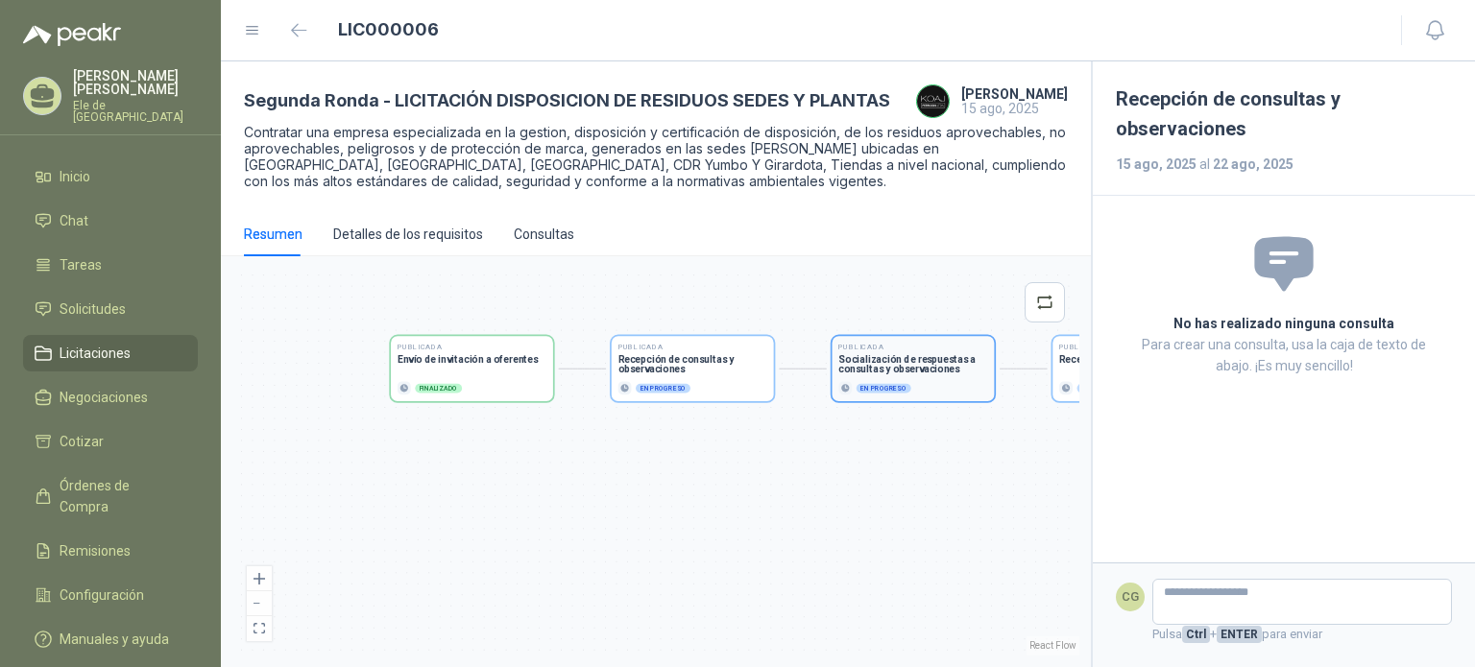
click at [882, 364] on h3 "Socialización de respuestas a consultas y observaciones" at bounding box center [912, 364] width 149 height 20
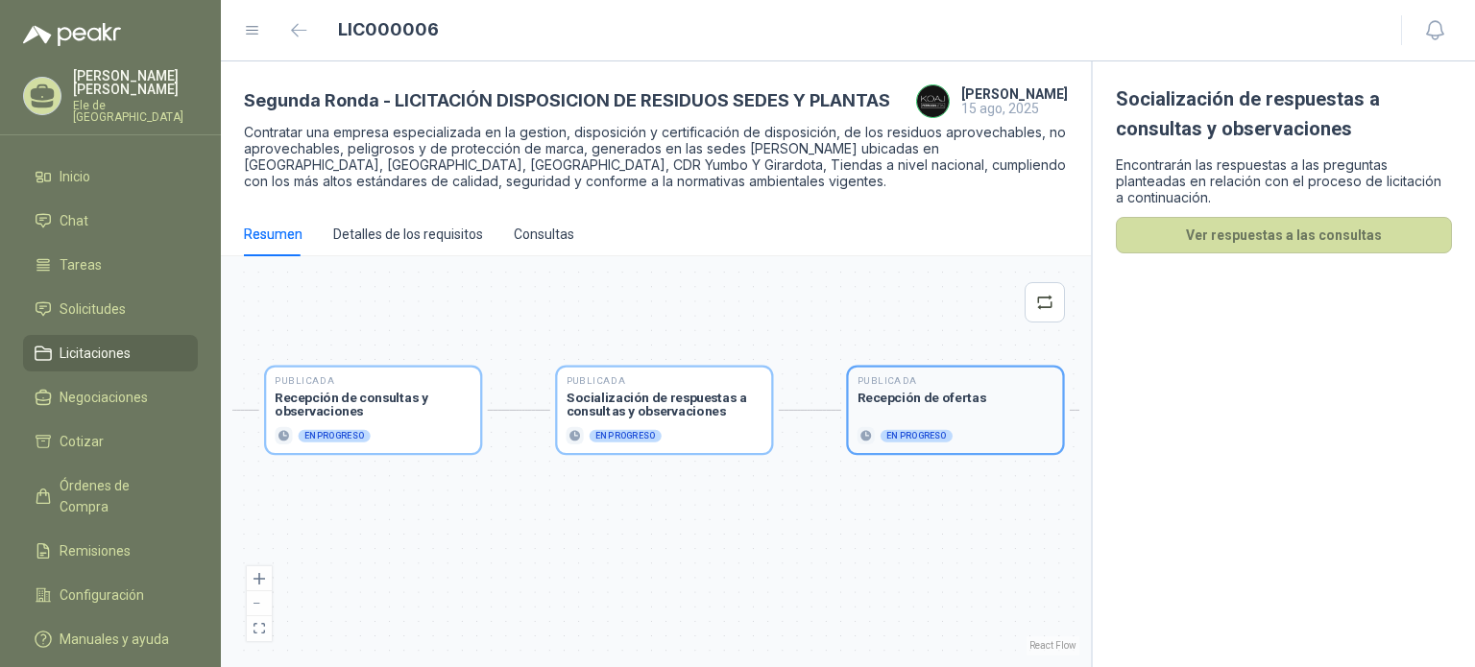
click at [931, 411] on div "Publicada Recepción de ofertas En progreso" at bounding box center [956, 410] width 197 height 68
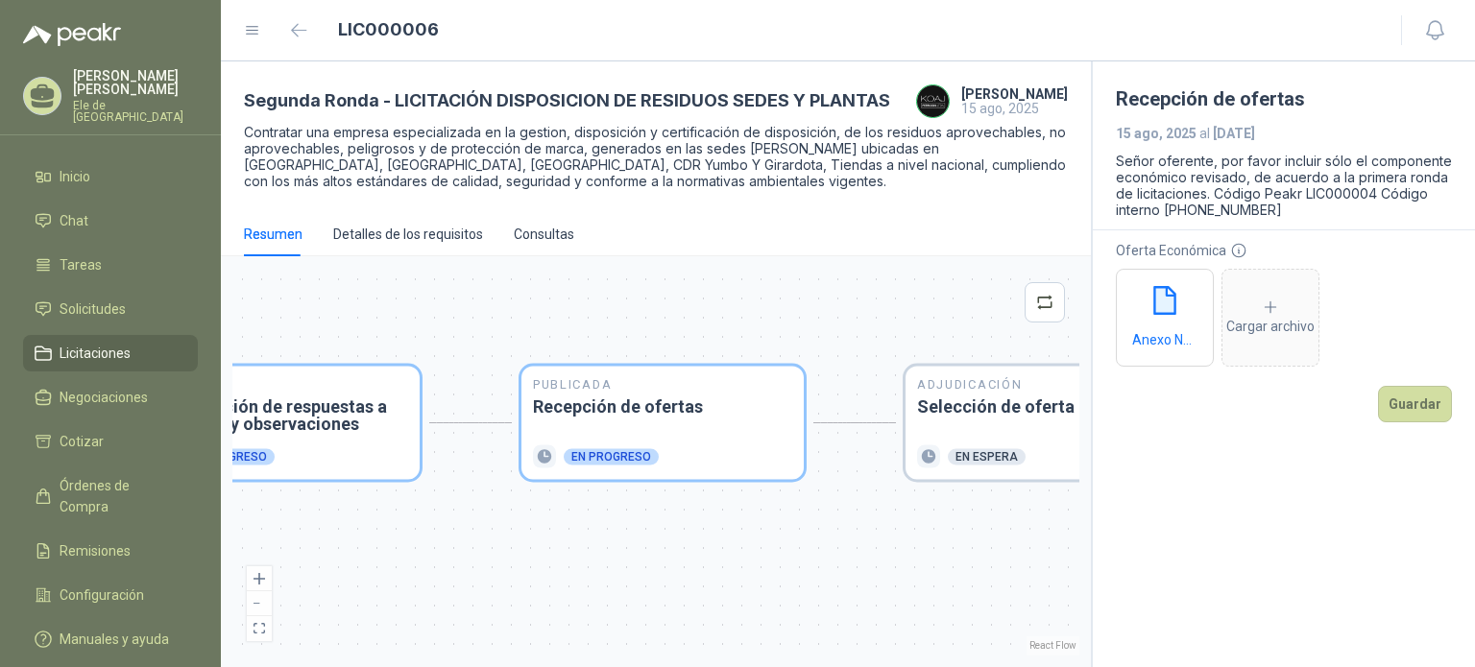
drag, startPoint x: 1253, startPoint y: 133, endPoint x: 1323, endPoint y: 130, distance: 70.2
click at [1309, 130] on p "[DATE] al [DATE]" at bounding box center [1284, 133] width 336 height 15
click at [1399, 394] on button "Guardar" at bounding box center [1415, 404] width 74 height 36
click at [1423, 393] on button "Guardar" at bounding box center [1415, 404] width 74 height 36
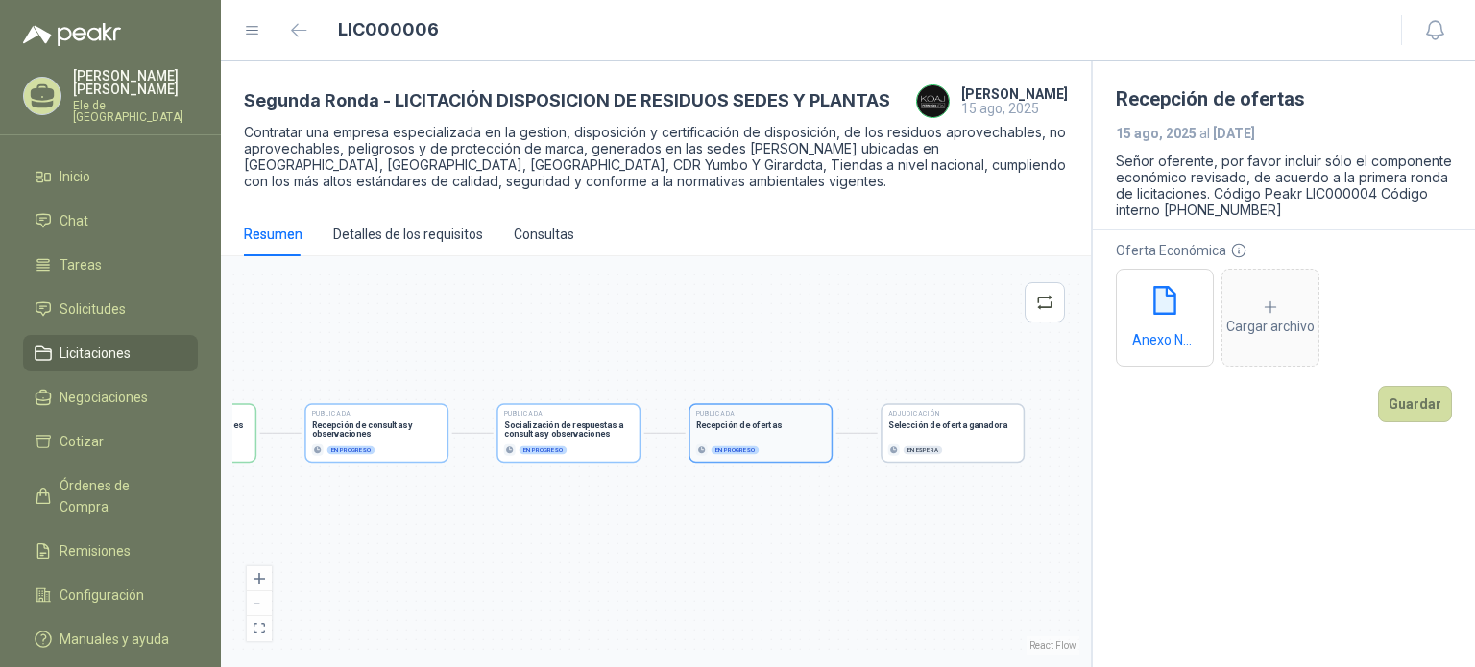
click at [761, 440] on div "Publicada Recepción de ofertas En progreso" at bounding box center [761, 433] width 130 height 45
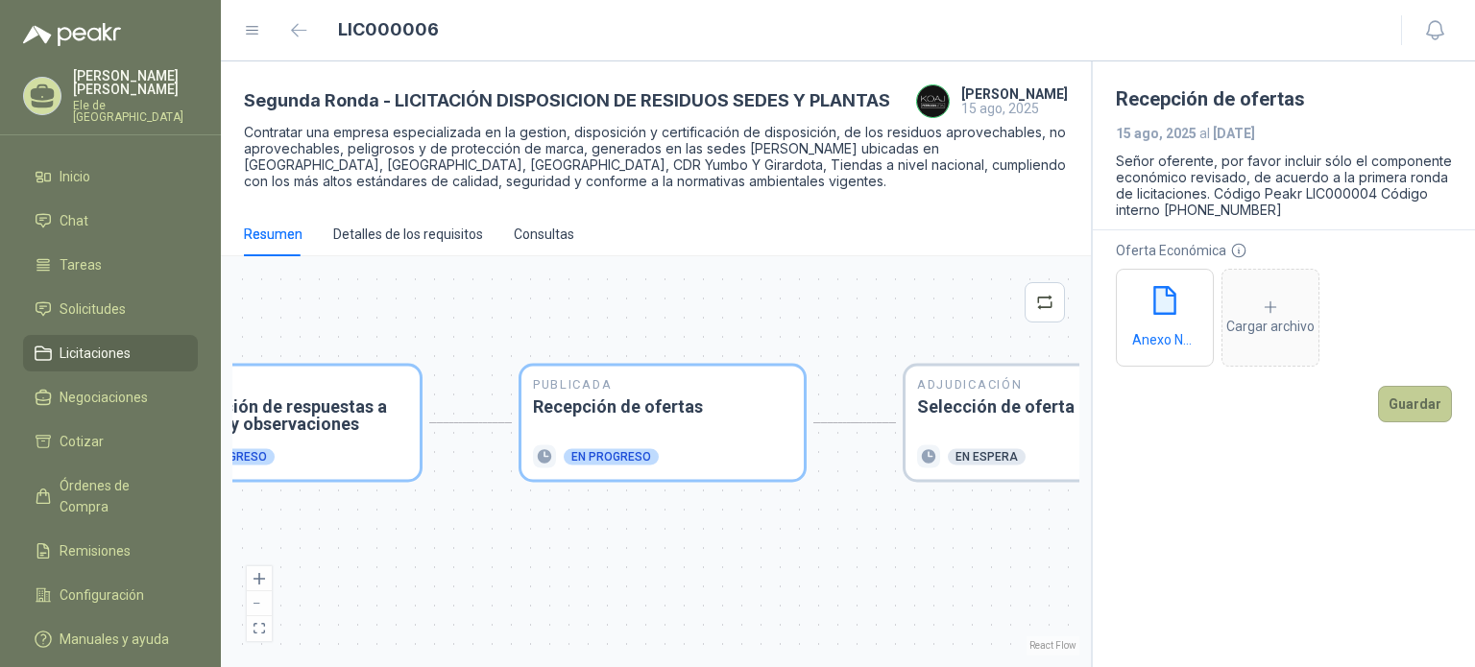
click at [1414, 399] on button "Guardar" at bounding box center [1415, 404] width 74 height 36
drag, startPoint x: 549, startPoint y: 368, endPoint x: 731, endPoint y: 268, distance: 207.2
click at [731, 268] on div "Publicada Envío de invitación a oferentes Finalizado Publicada Recepción de con…" at bounding box center [655, 462] width 847 height 388
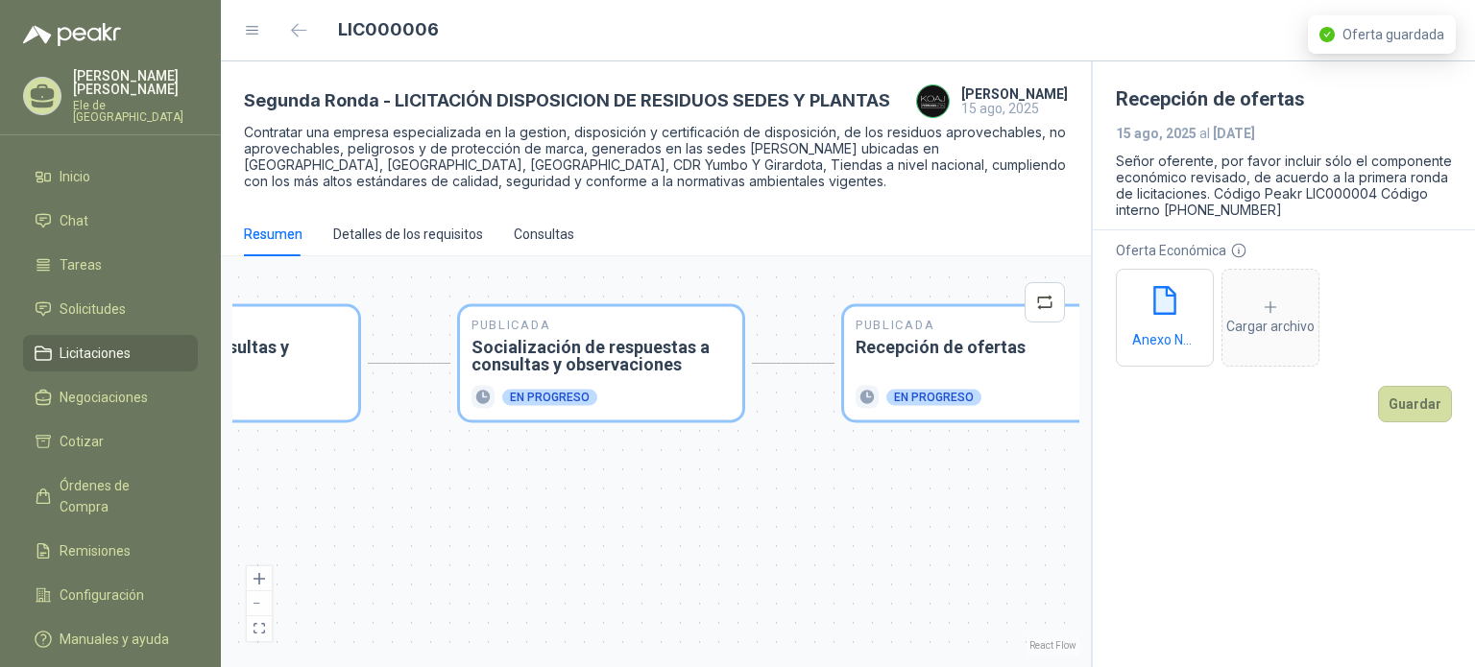
drag, startPoint x: 668, startPoint y: 309, endPoint x: 991, endPoint y: 250, distance: 328.1
click at [991, 250] on div "Resumen Detalles de los requisitos Consultas Publicada Envío de invitación a of…" at bounding box center [656, 439] width 870 height 455
click at [603, 375] on div "Publicada Socialización de respuestas a consultas y observaciones En progreso" at bounding box center [600, 364] width 259 height 90
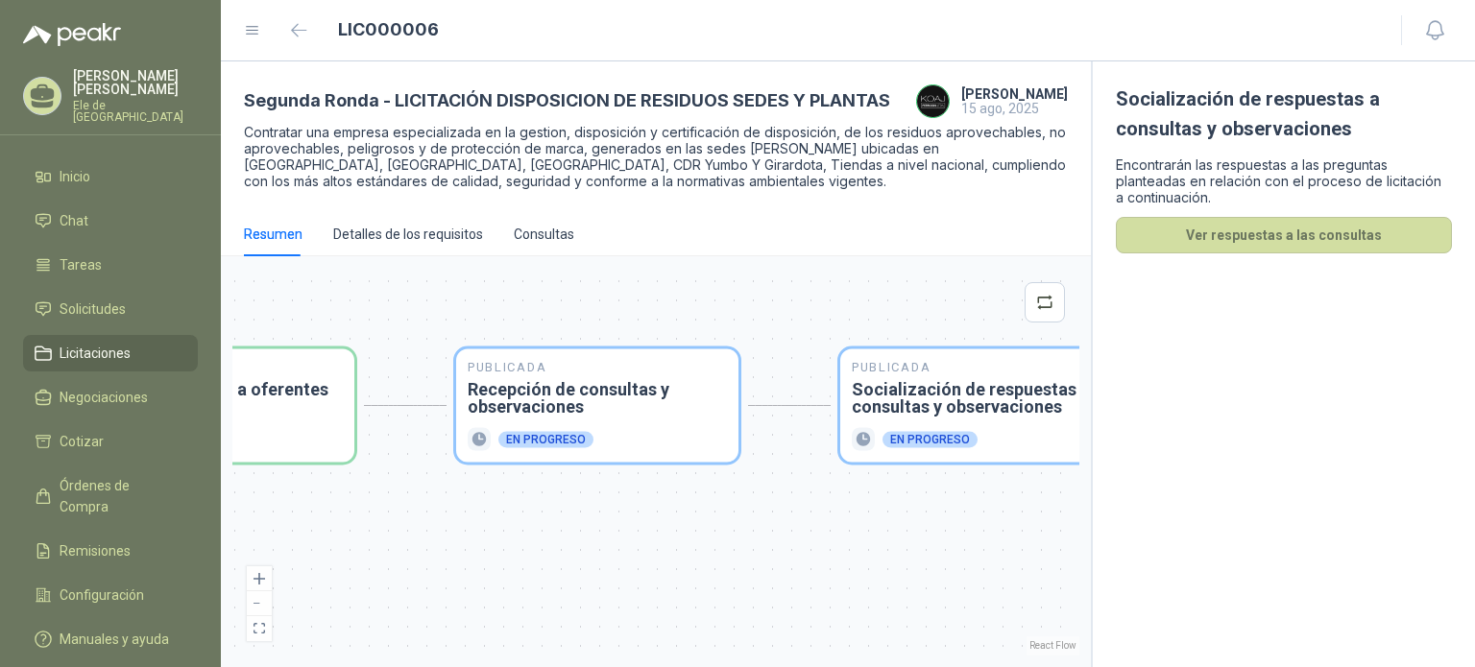
drag, startPoint x: 496, startPoint y: 334, endPoint x: 884, endPoint y: 304, distance: 389.1
click at [884, 304] on div "Publicada Envío de invitación a oferentes Finalizado Publicada Recepción de con…" at bounding box center [655, 462] width 847 height 388
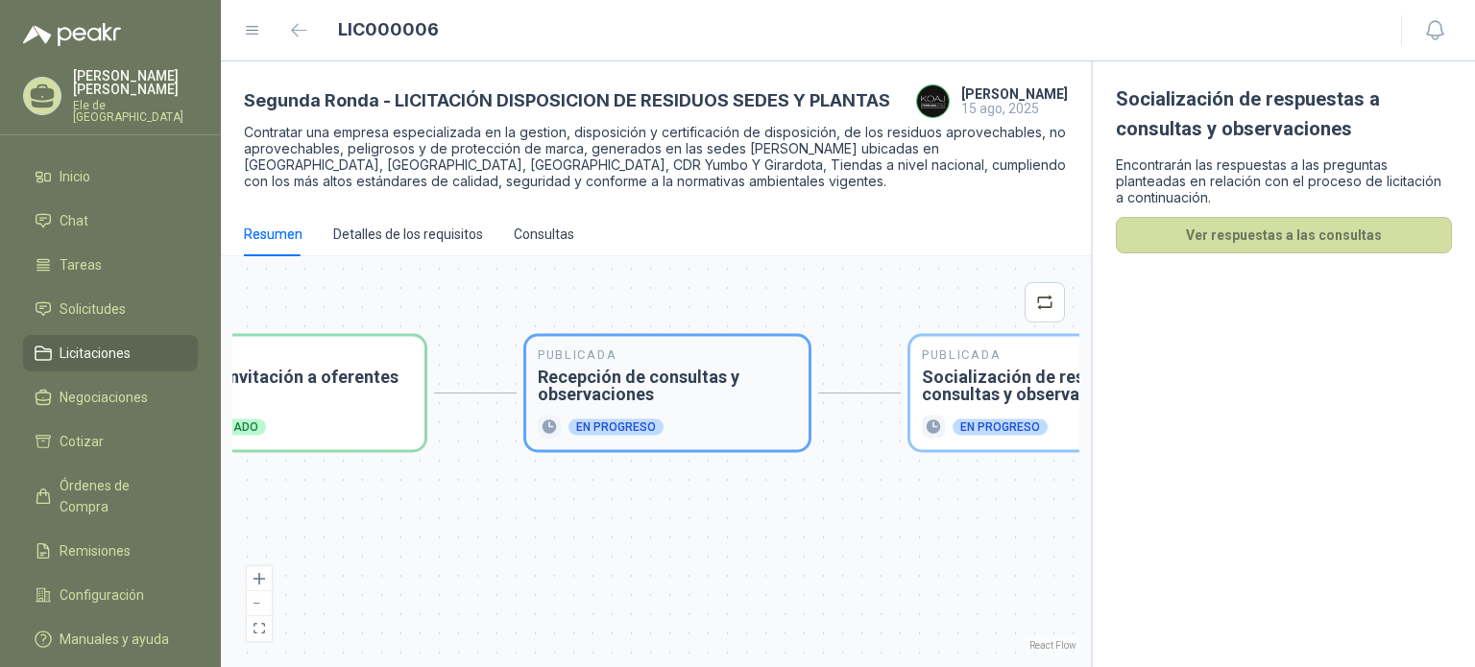
click at [632, 373] on h3 "Recepción de consultas y observaciones" at bounding box center [667, 386] width 259 height 35
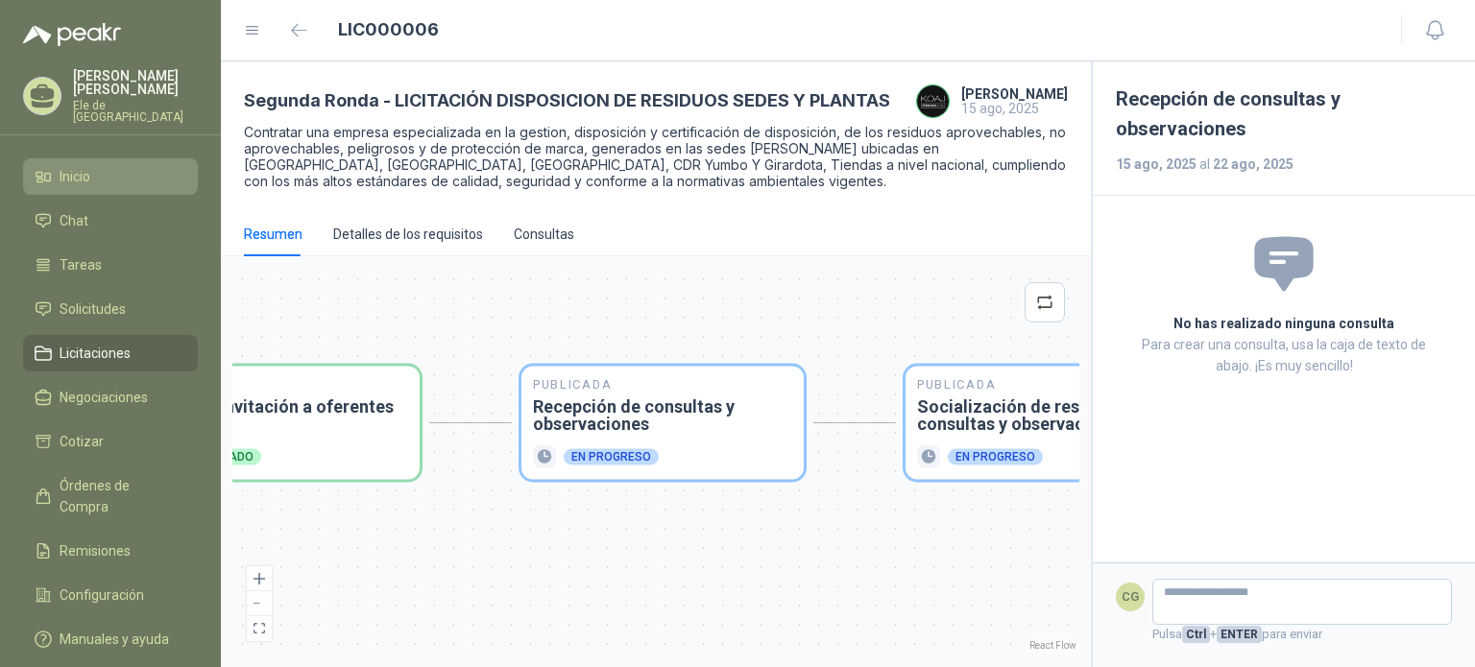
click at [69, 166] on span "Inicio" at bounding box center [75, 176] width 31 height 21
